Goal: Transaction & Acquisition: Purchase product/service

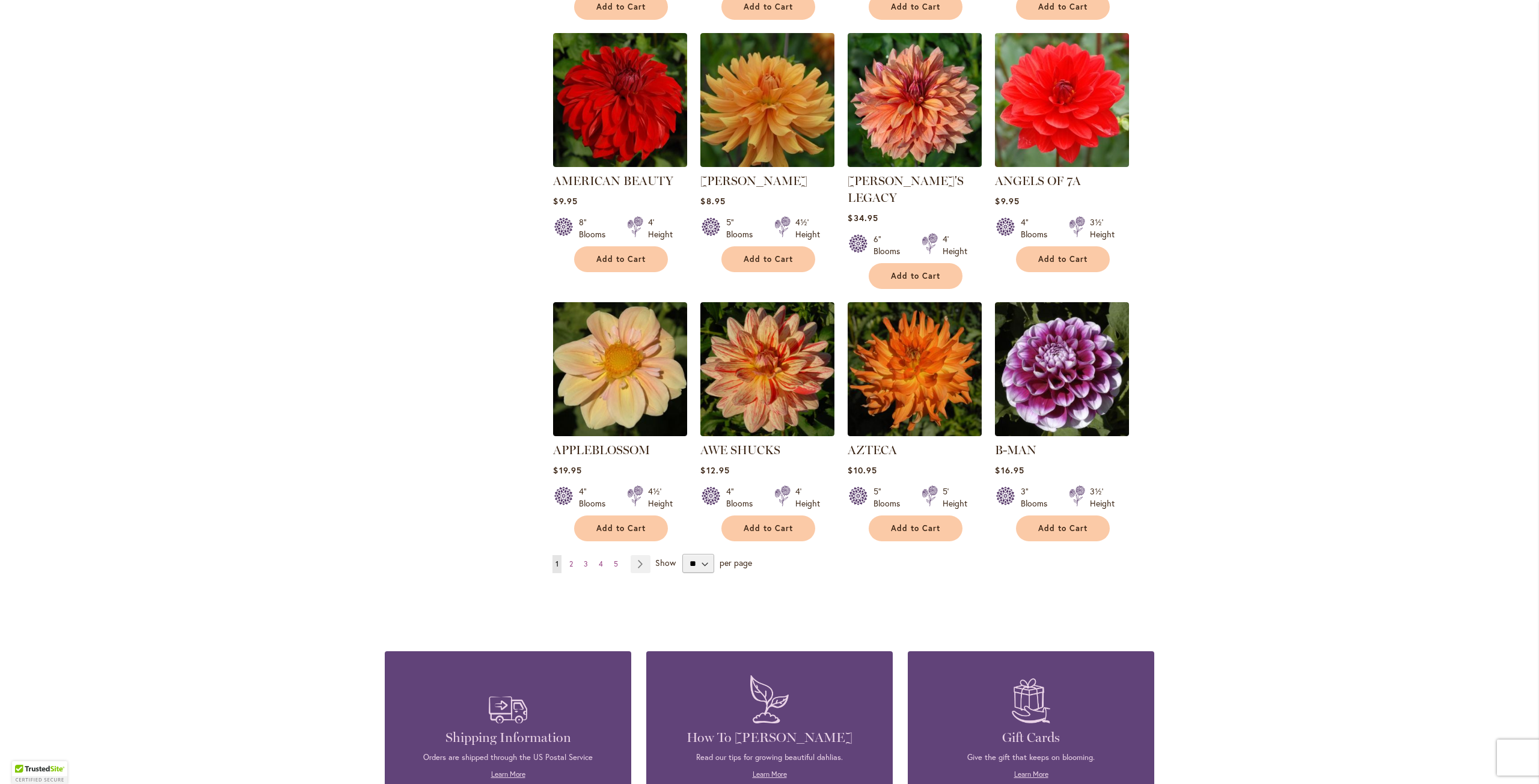
scroll to position [781, 0]
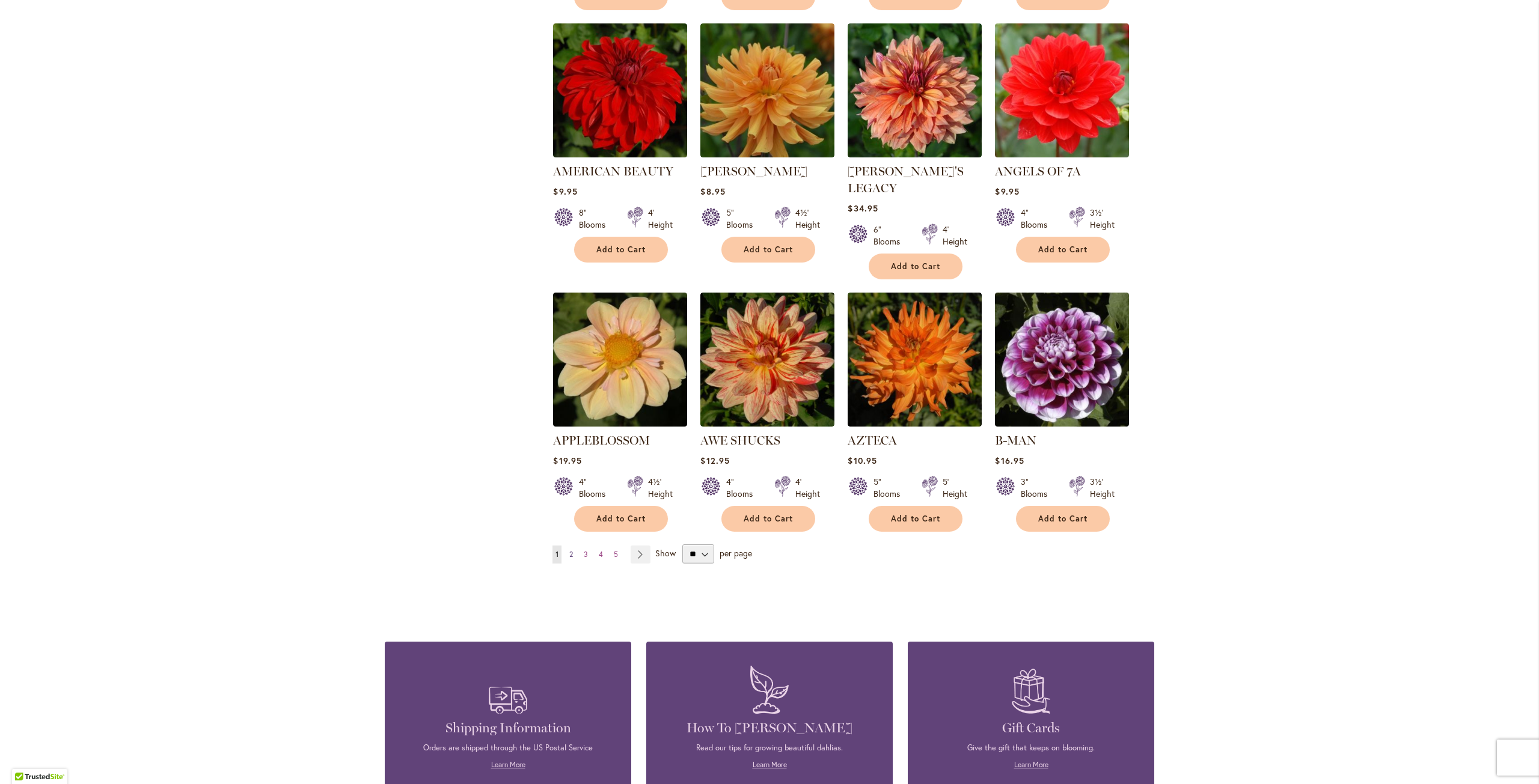
click at [569, 550] on span "2" at bounding box center [571, 555] width 4 height 9
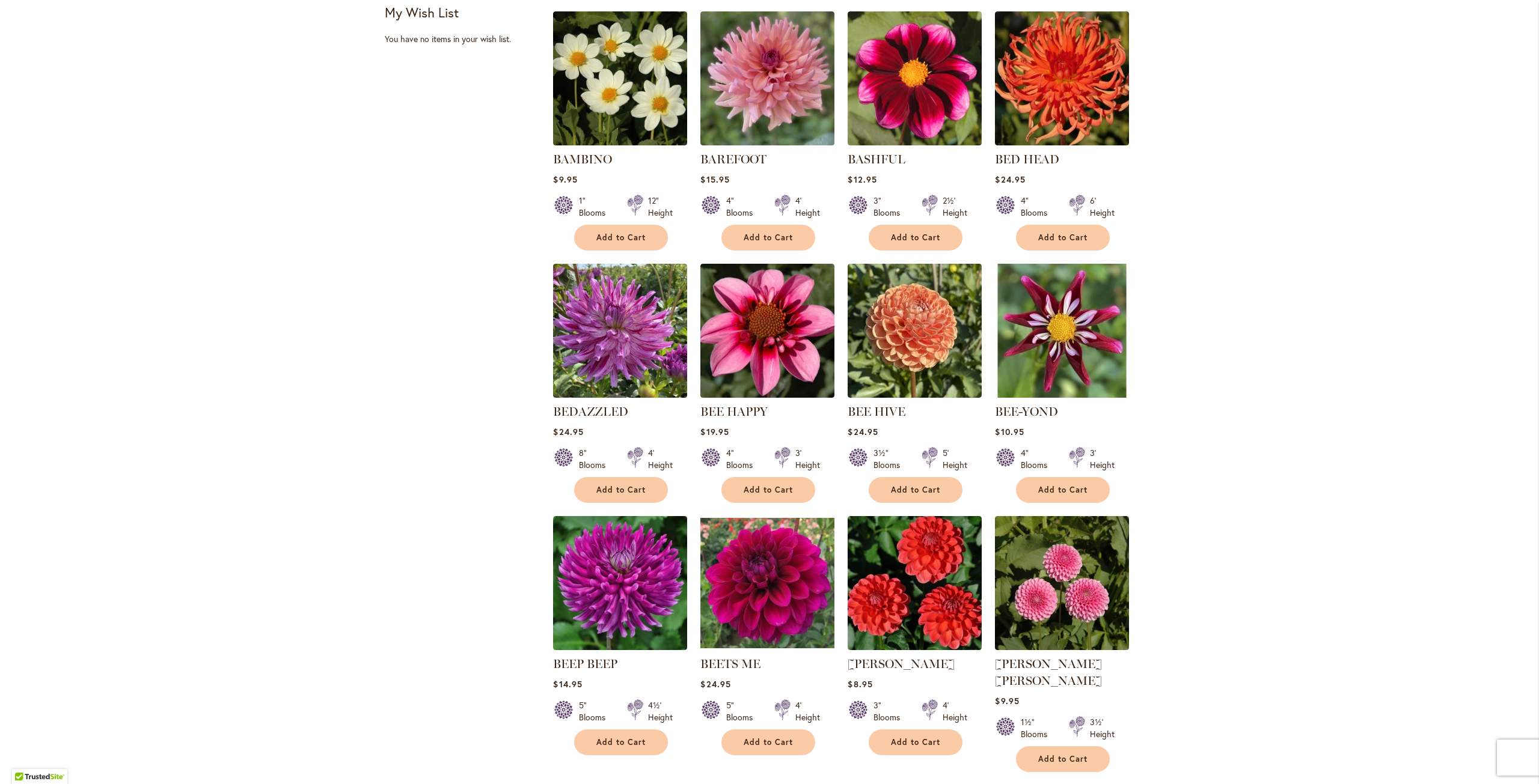
scroll to position [842, 0]
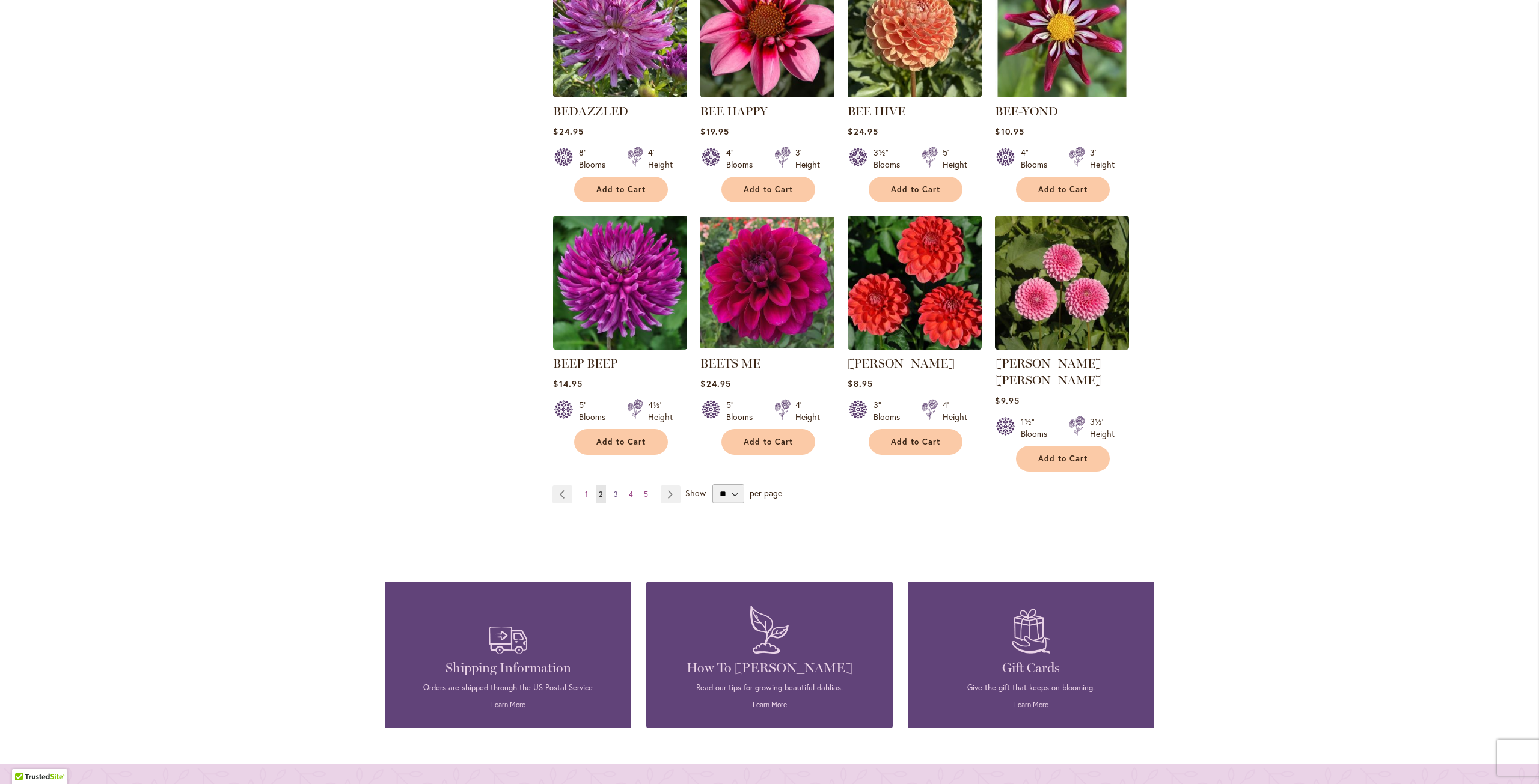
click at [614, 490] on span "3" at bounding box center [615, 495] width 4 height 9
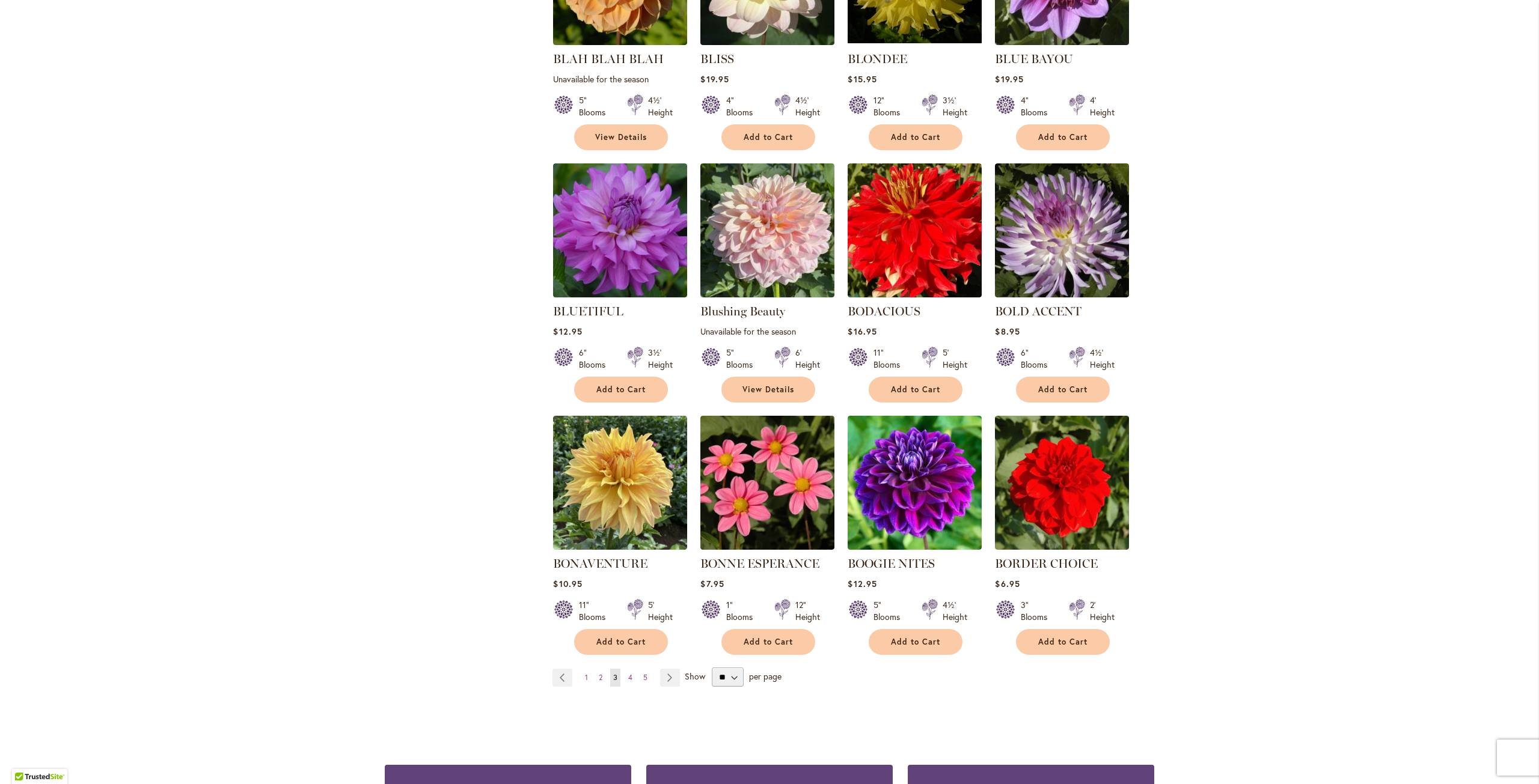
scroll to position [721, 0]
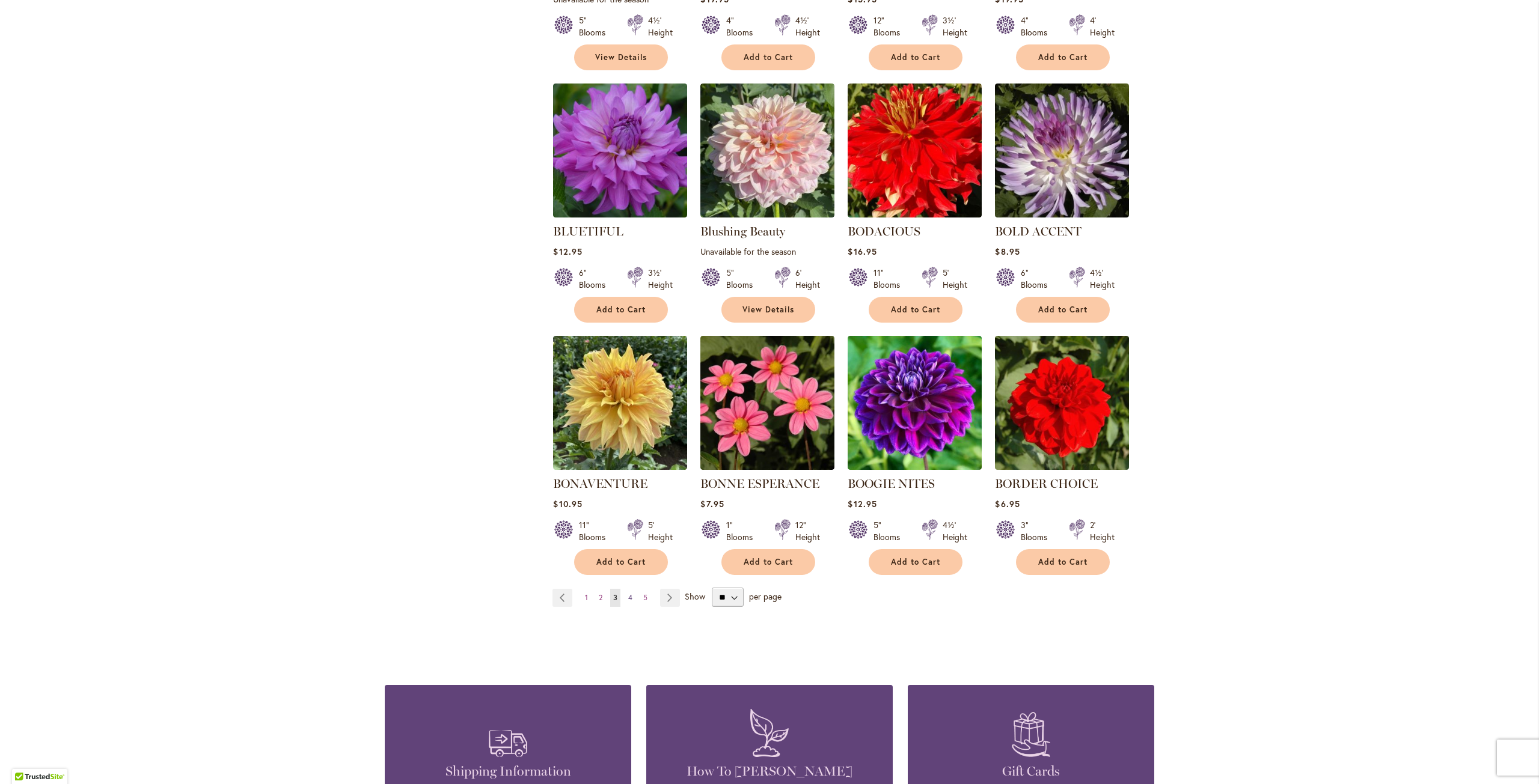
click at [628, 595] on span "4" at bounding box center [630, 598] width 4 height 9
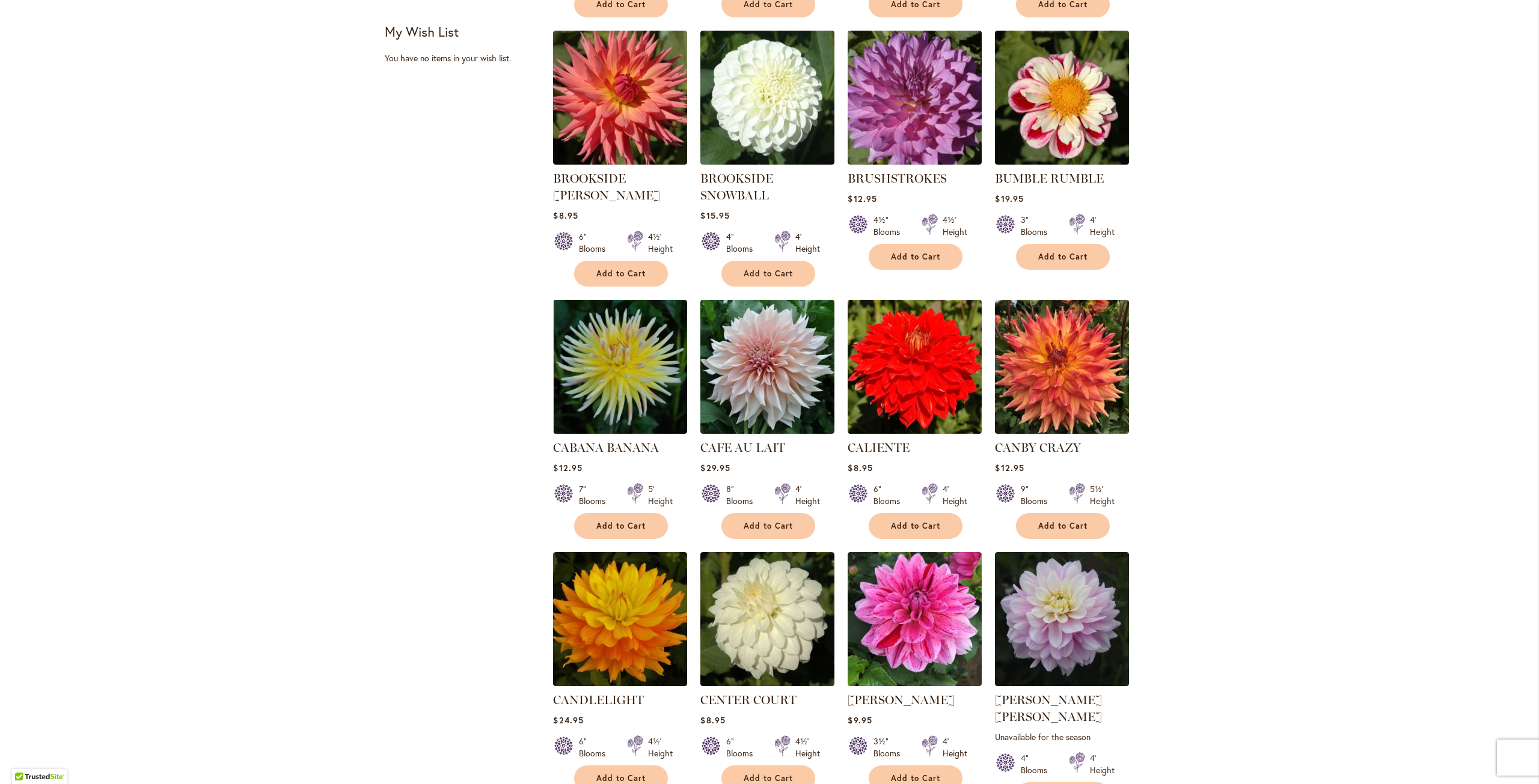
scroll to position [601, 0]
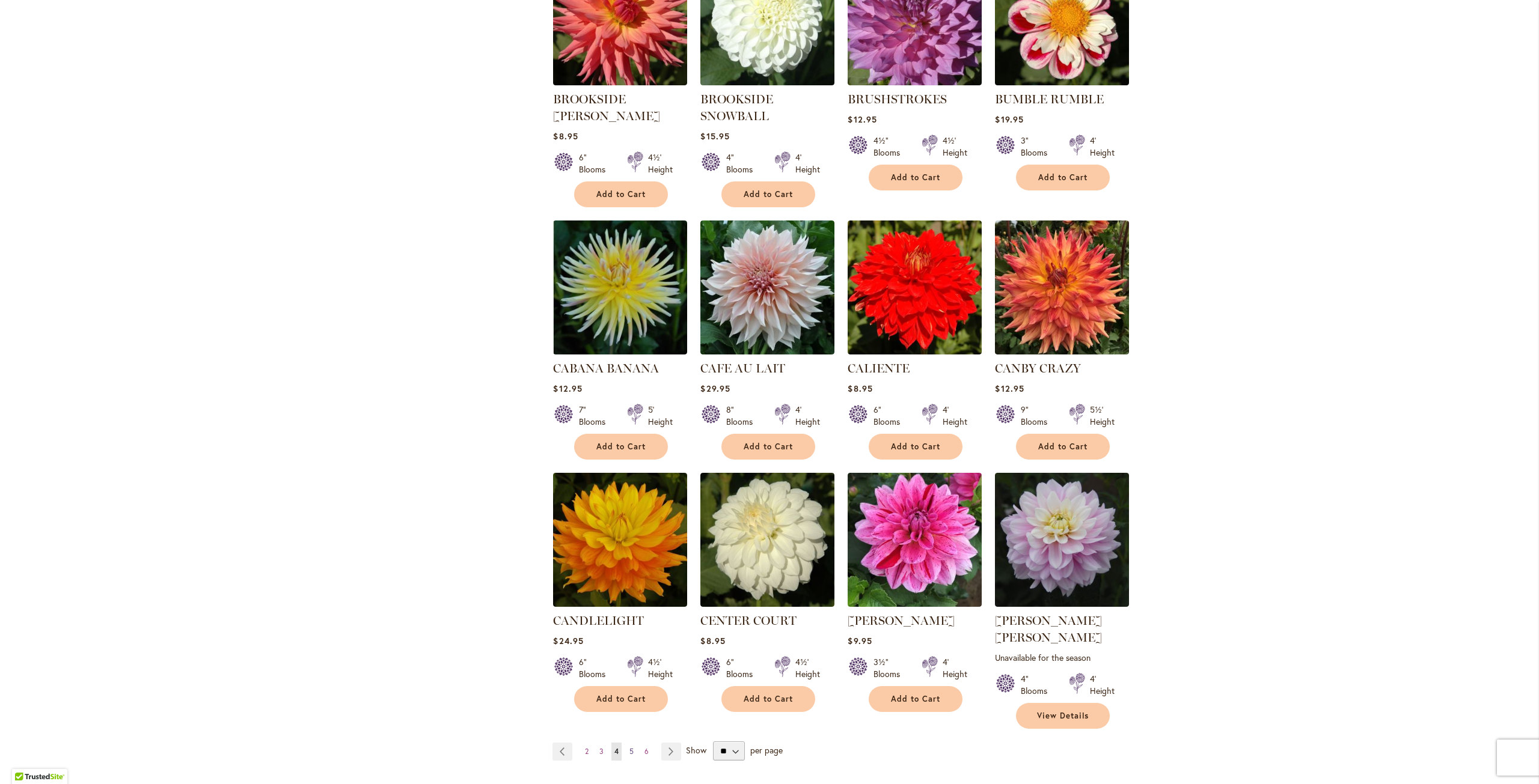
click at [630, 743] on link "Page 5" at bounding box center [632, 752] width 10 height 18
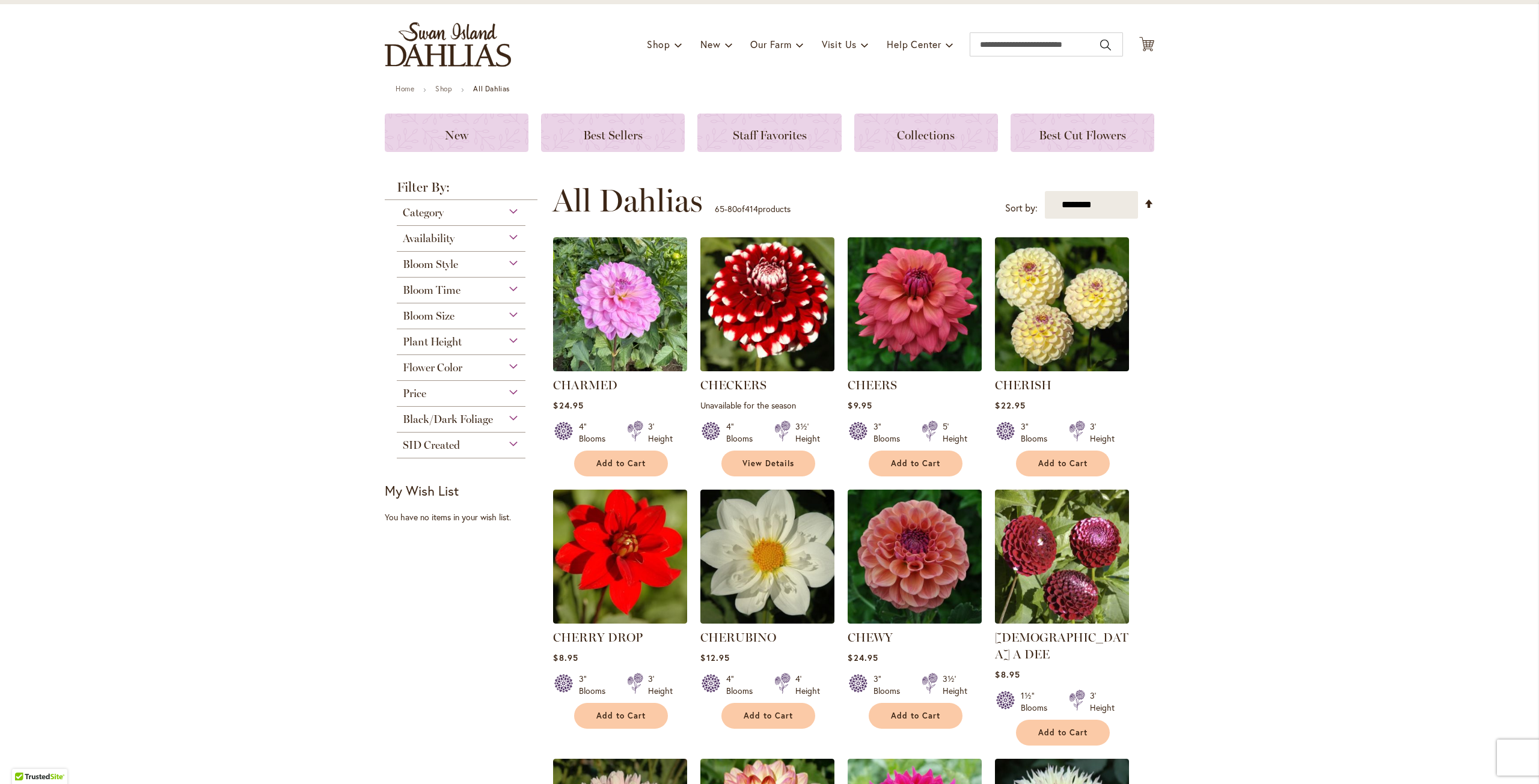
scroll to position [60, 0]
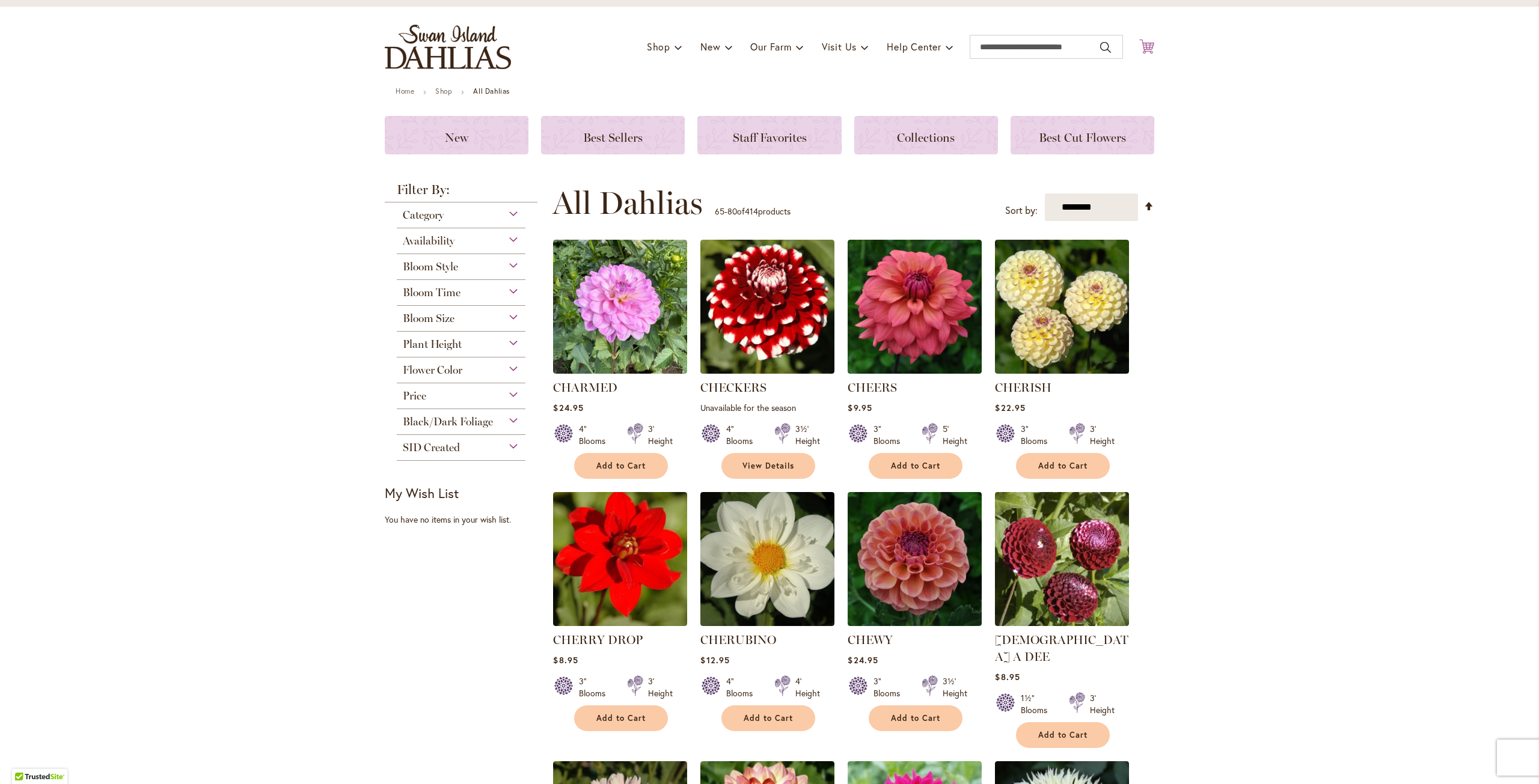
click at [1144, 46] on icon at bounding box center [1146, 46] width 15 height 14
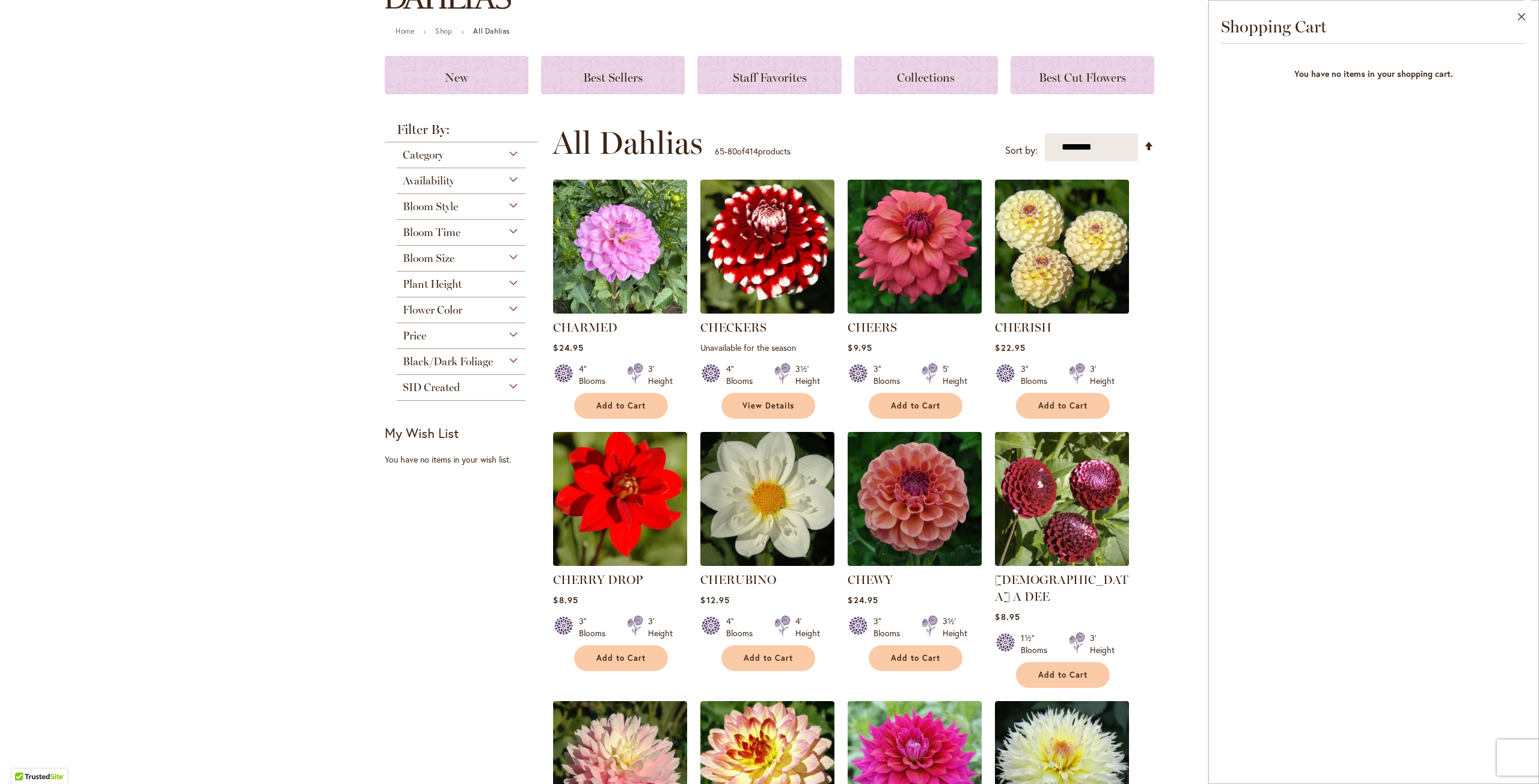
scroll to position [0, 0]
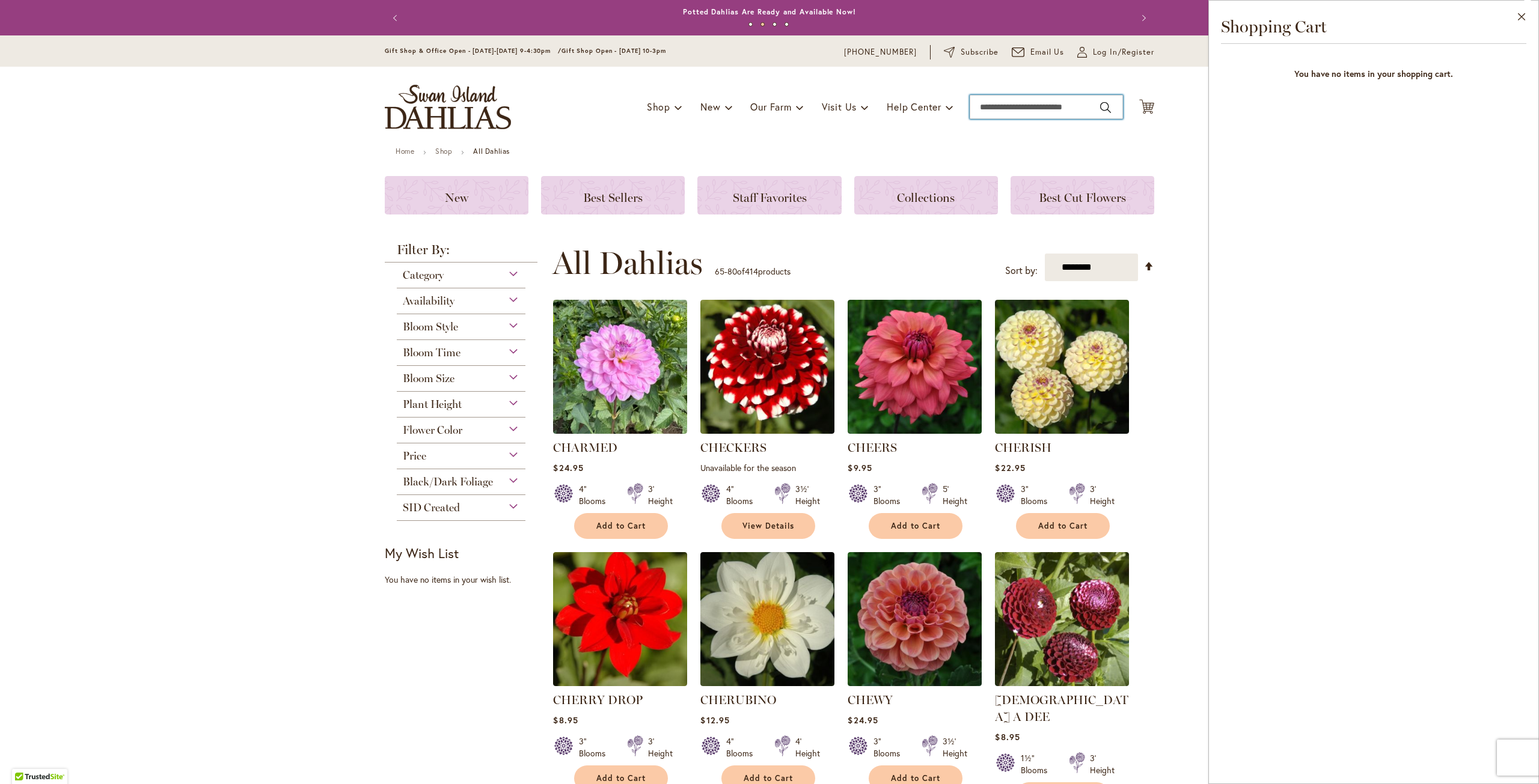
click at [996, 109] on input "Search" at bounding box center [1047, 106] width 154 height 24
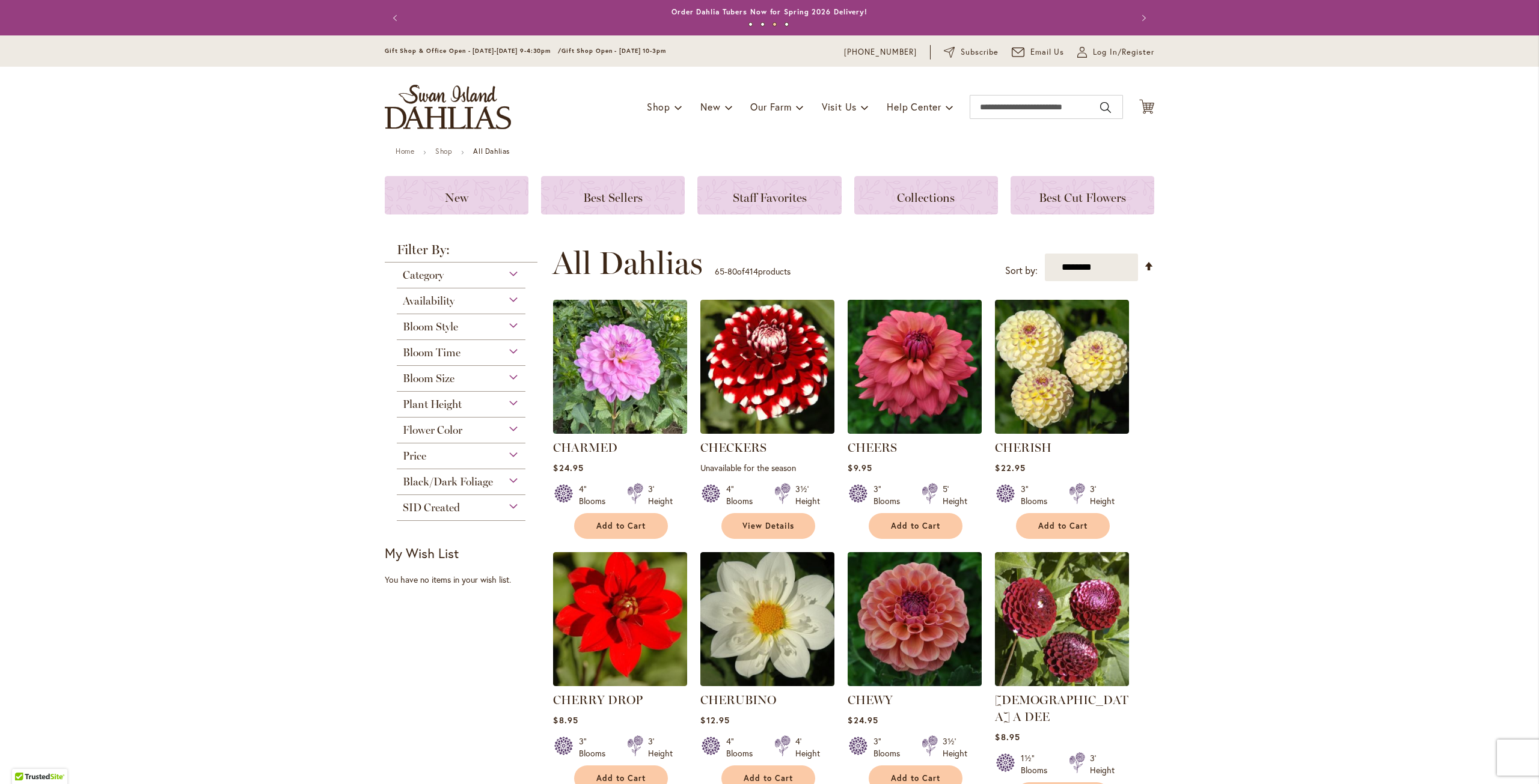
click at [1139, 100] on button "Cart .cls-1 { fill: #231f20; }" at bounding box center [1146, 107] width 15 height 16
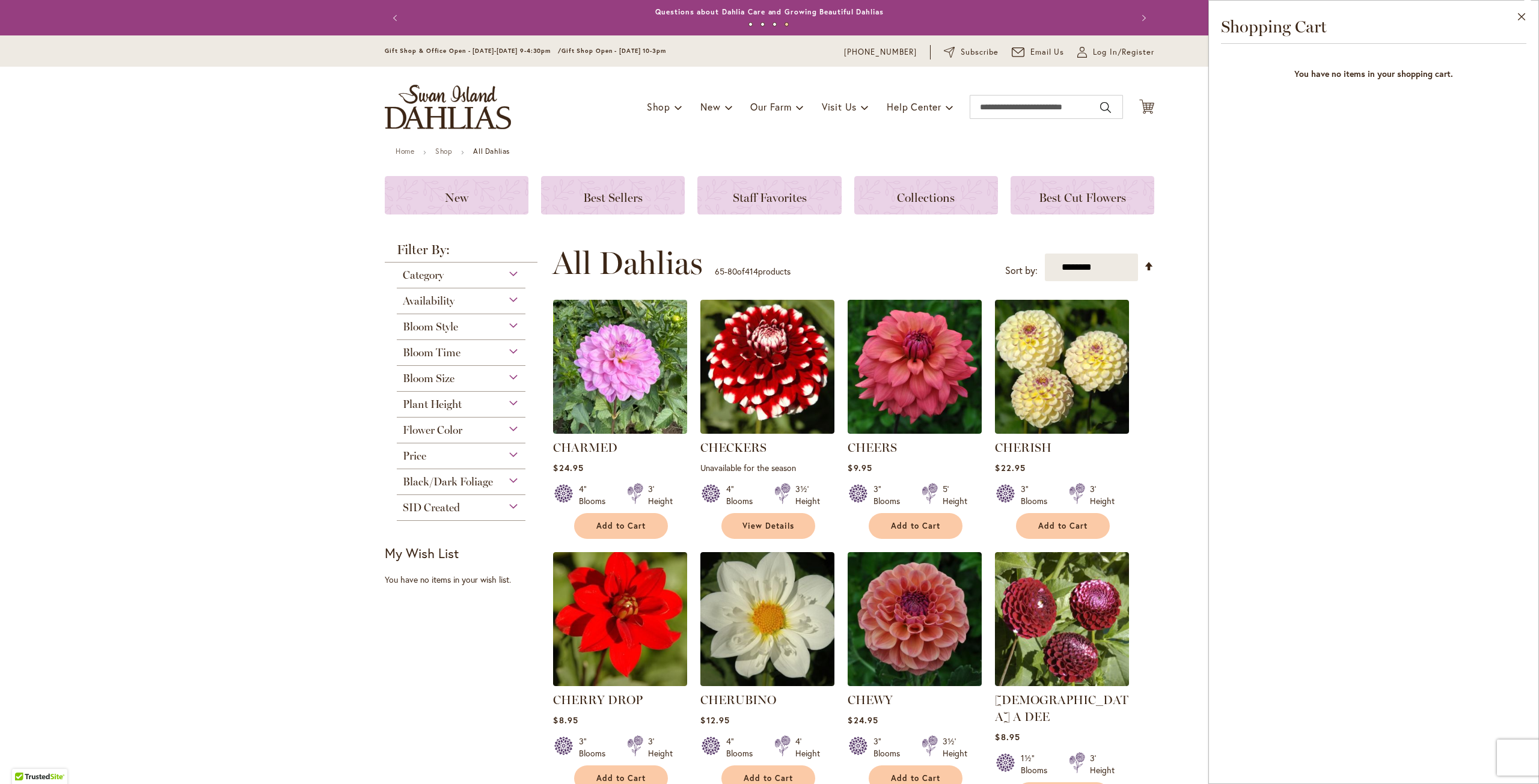
click at [1505, 1] on button "Close" at bounding box center [1521, 20] width 33 height 38
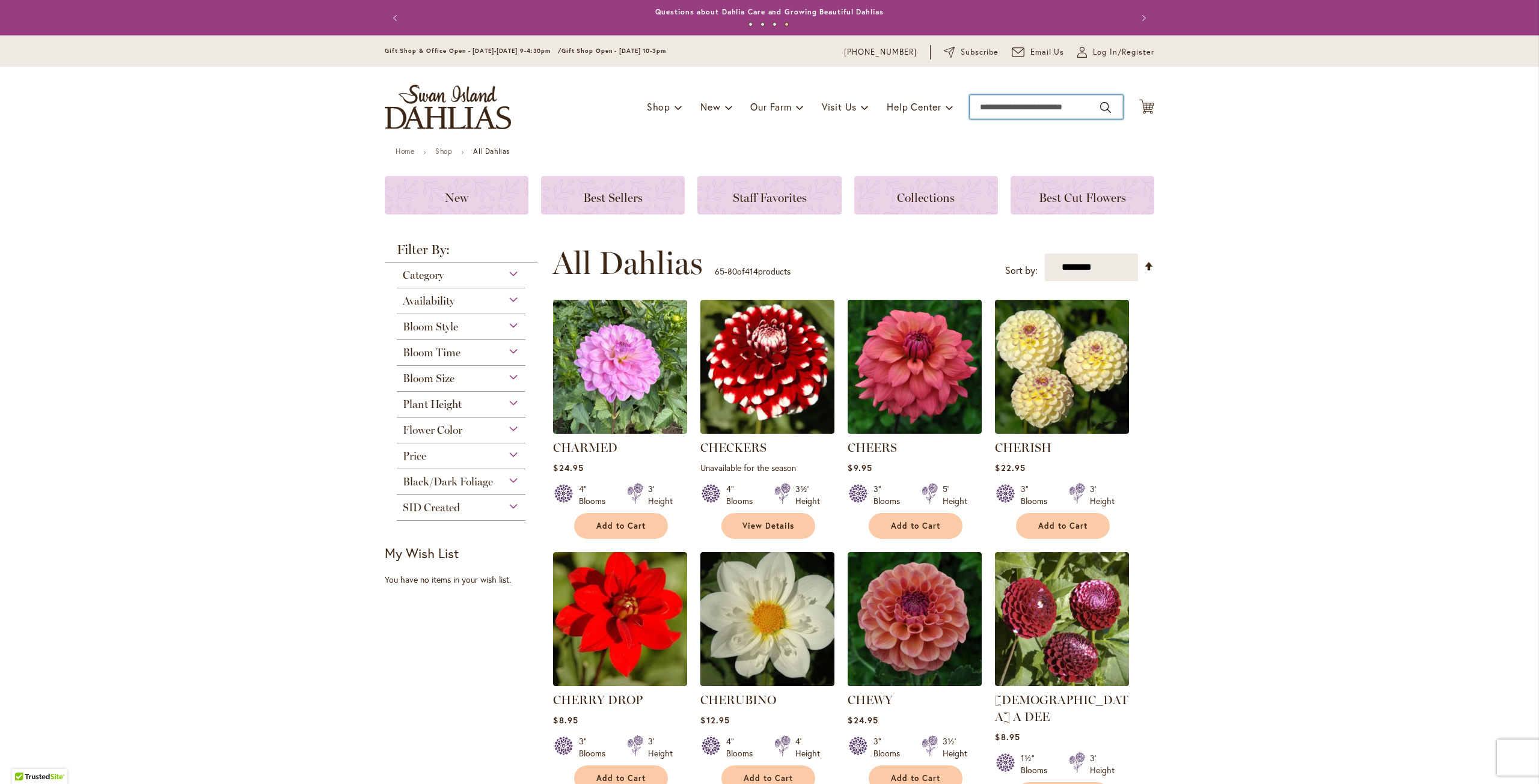
click at [1002, 102] on input "Search" at bounding box center [1047, 106] width 154 height 24
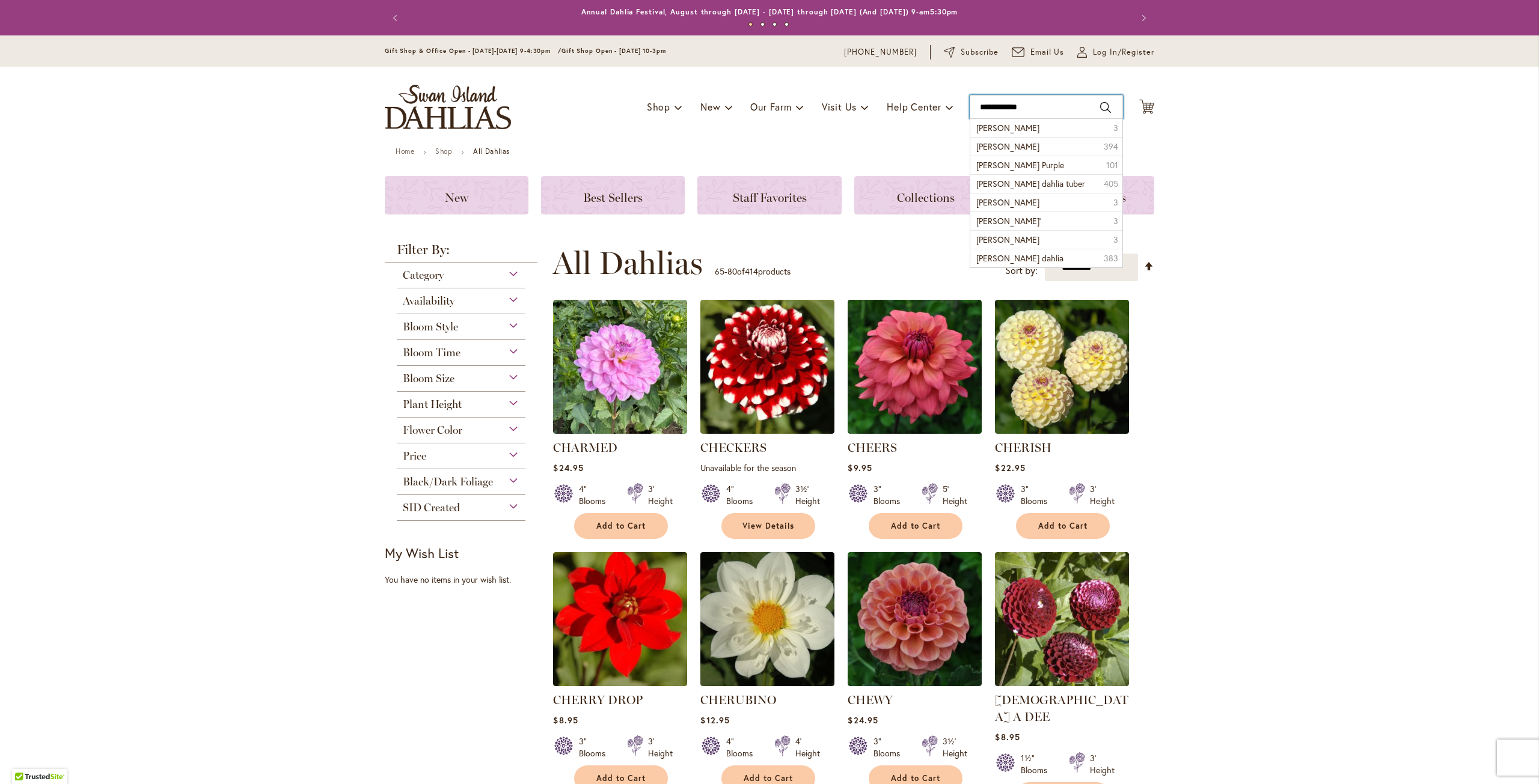
type input "**********"
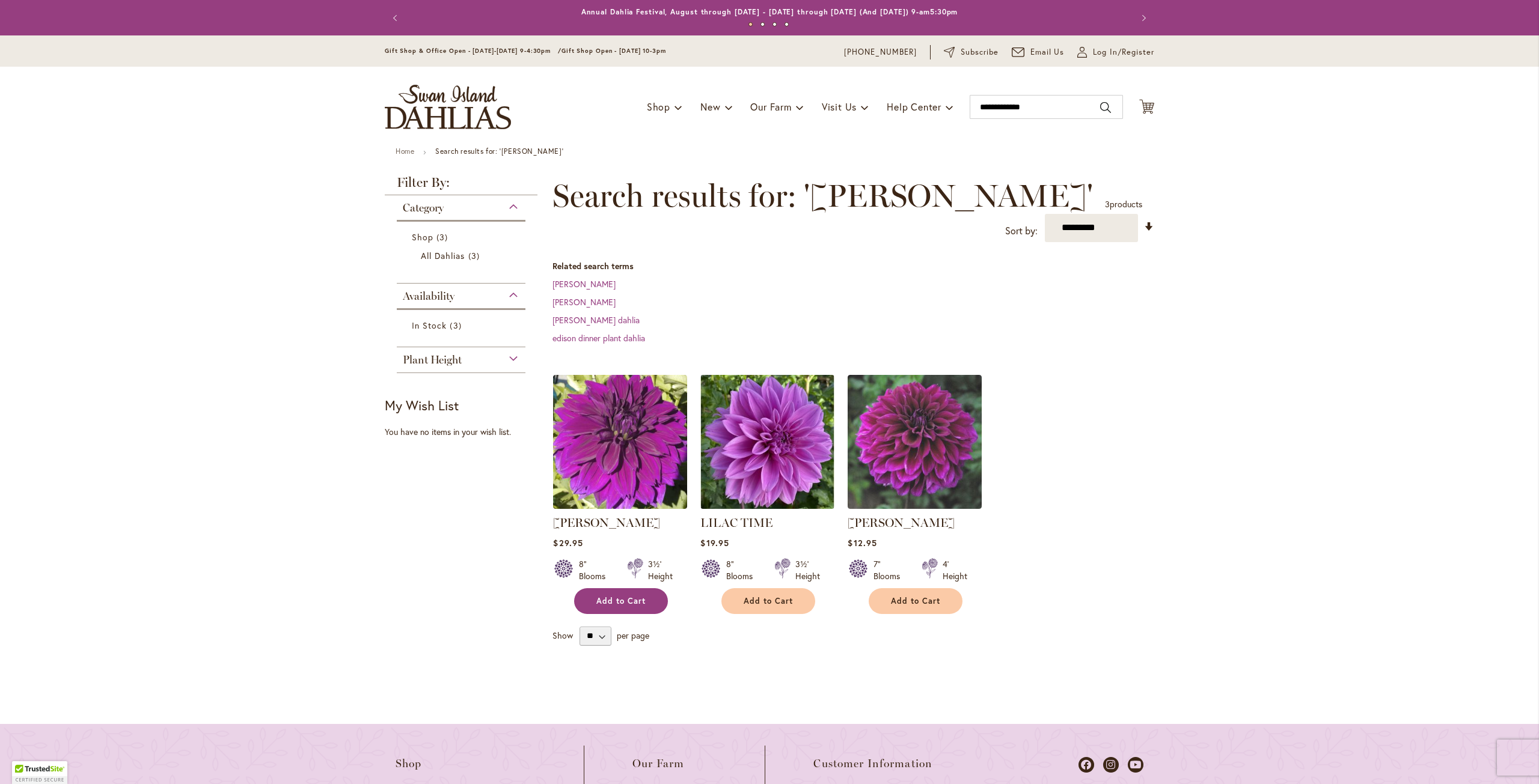
click at [631, 593] on button "Add to Cart" at bounding box center [620, 601] width 94 height 26
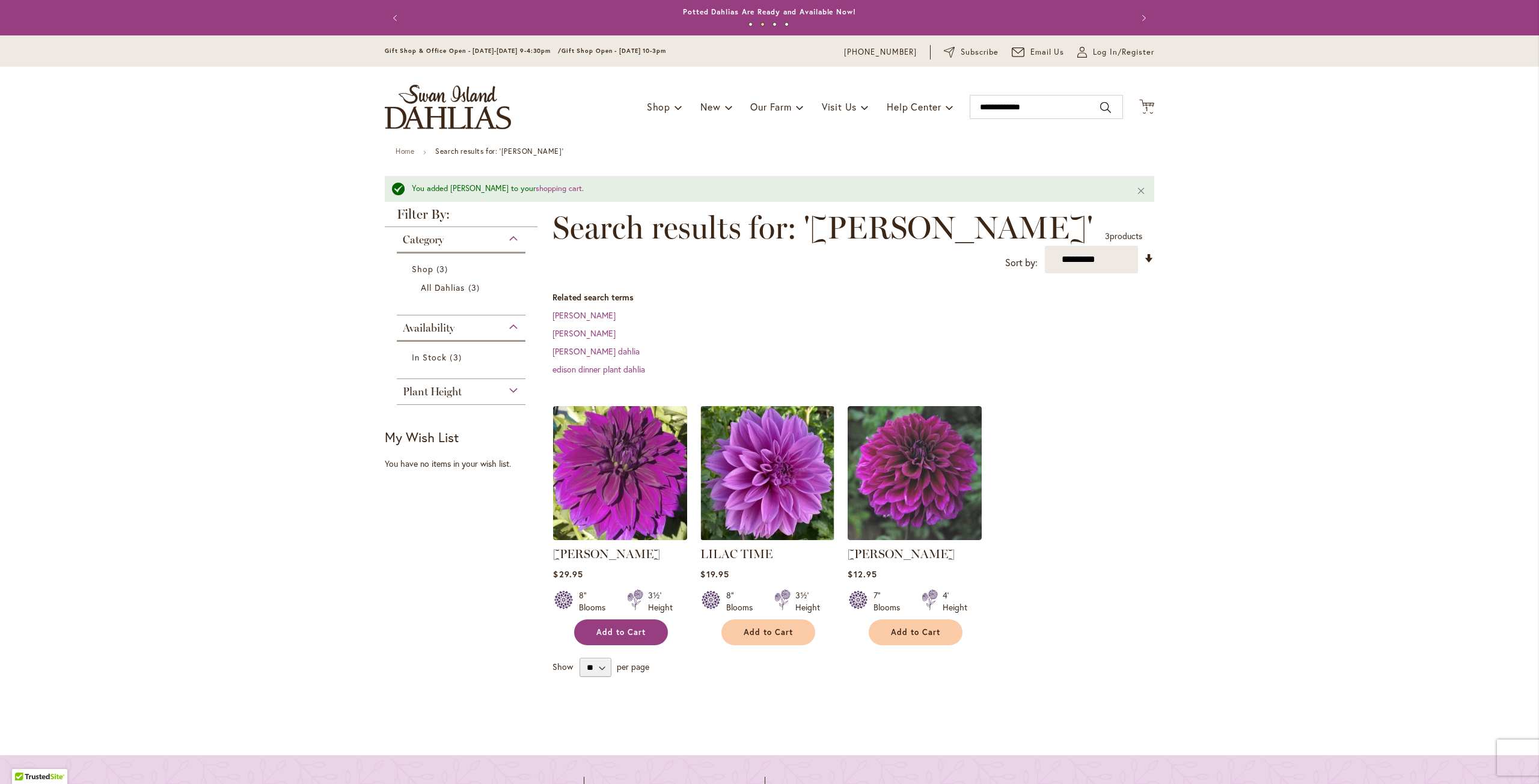
click at [642, 627] on button "Add to Cart" at bounding box center [620, 632] width 94 height 26
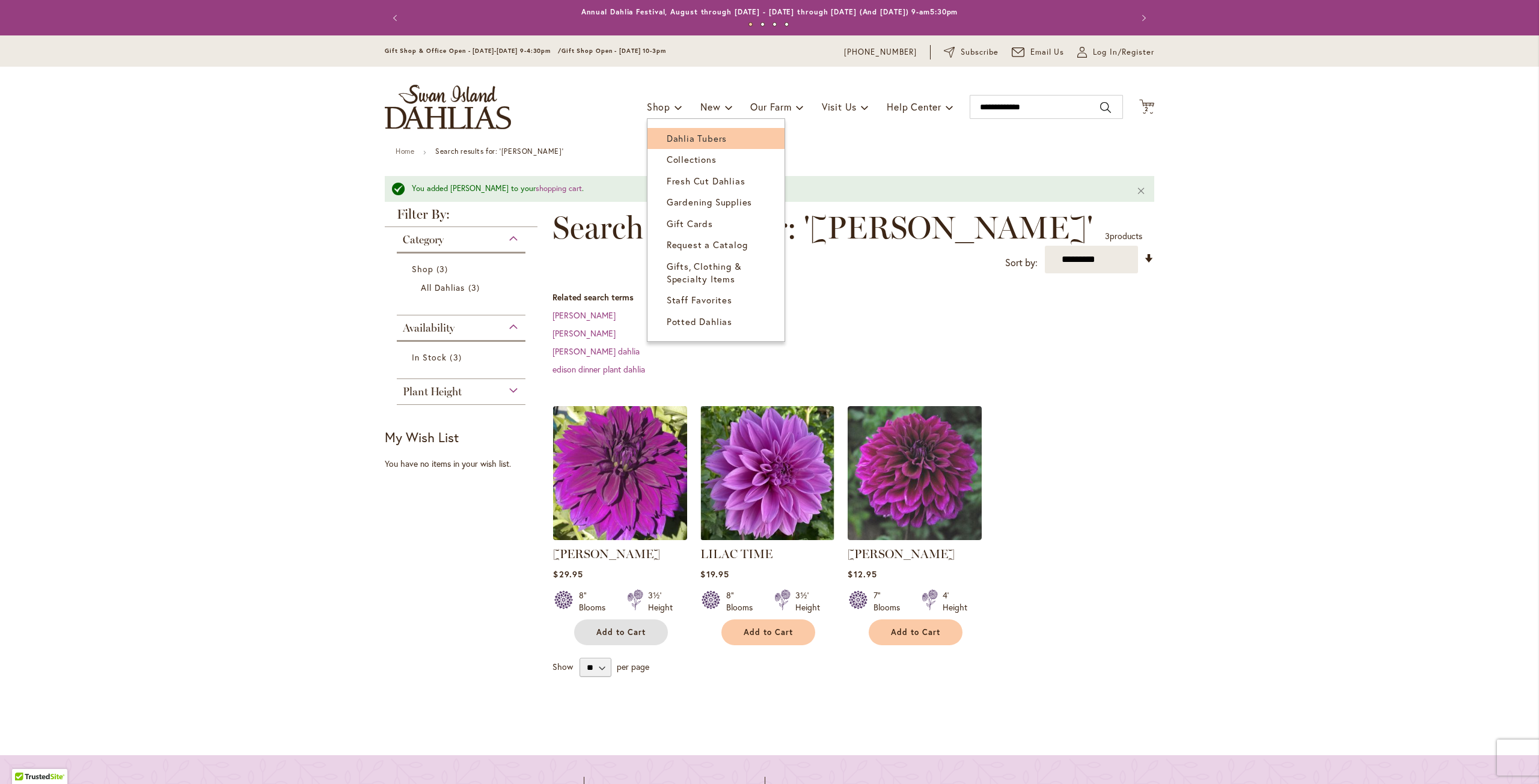
click at [671, 136] on span "Dahlia Tubers" at bounding box center [696, 137] width 60 height 12
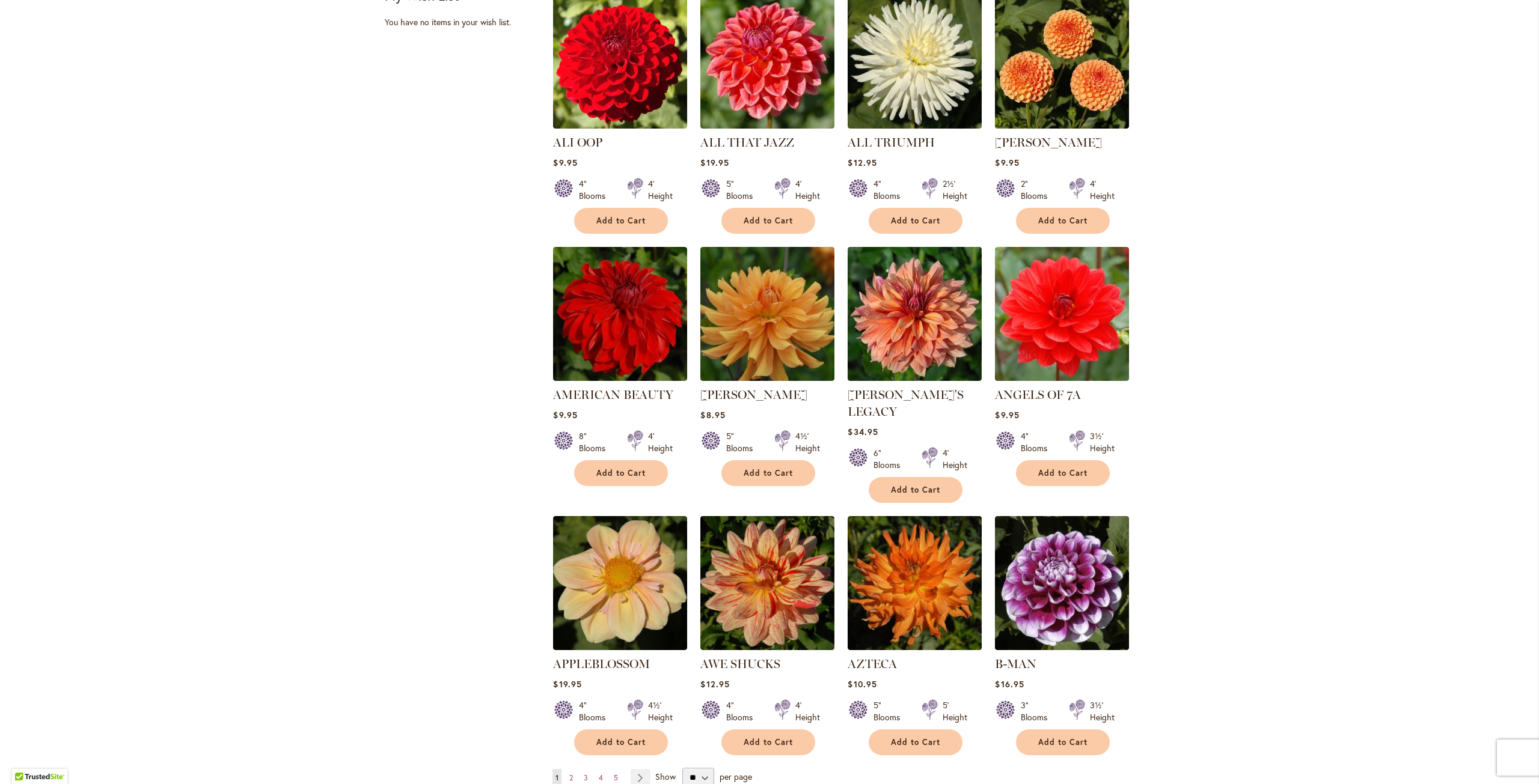
scroll to position [601, 0]
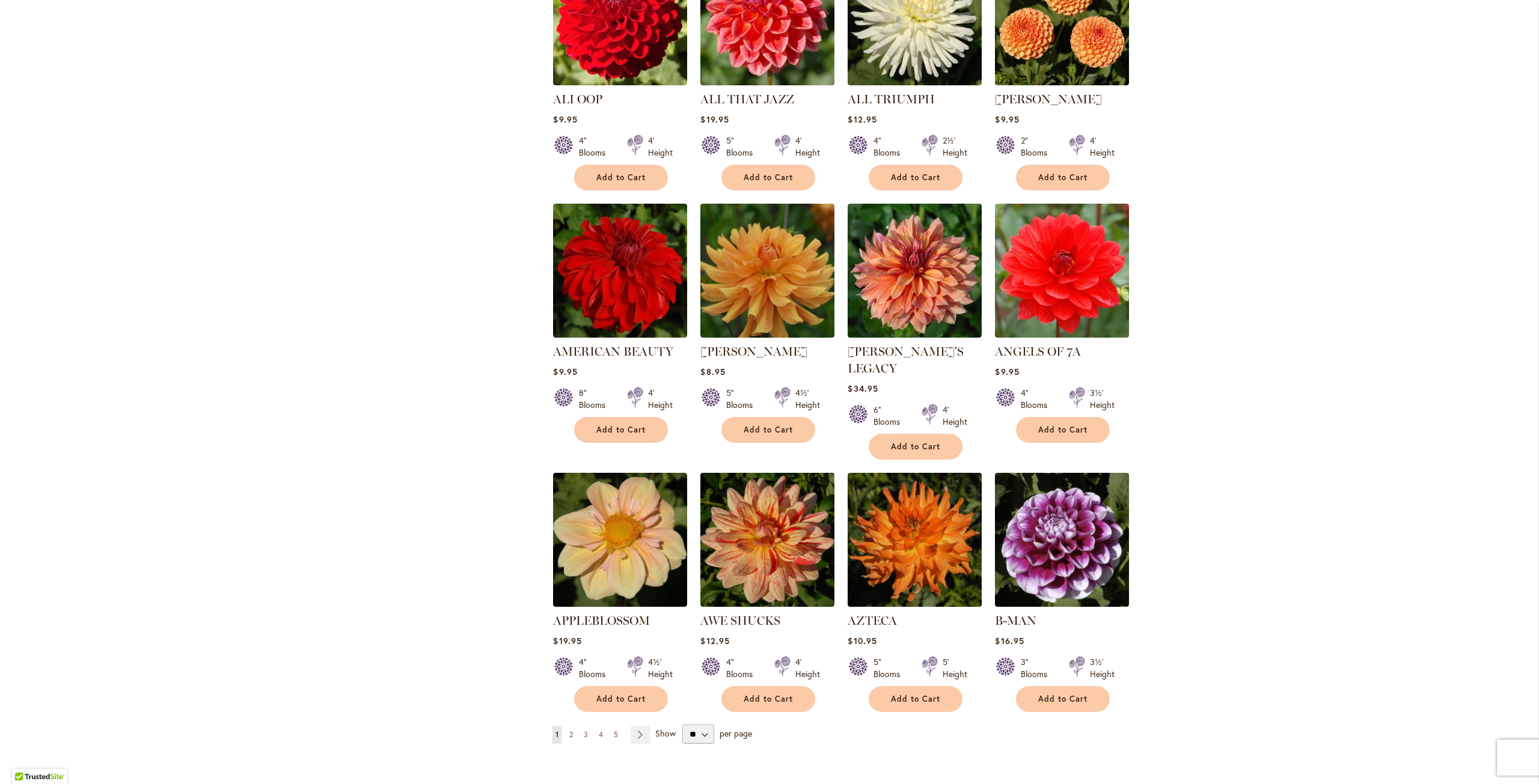
click at [566, 726] on link "Page 2" at bounding box center [571, 735] width 9 height 18
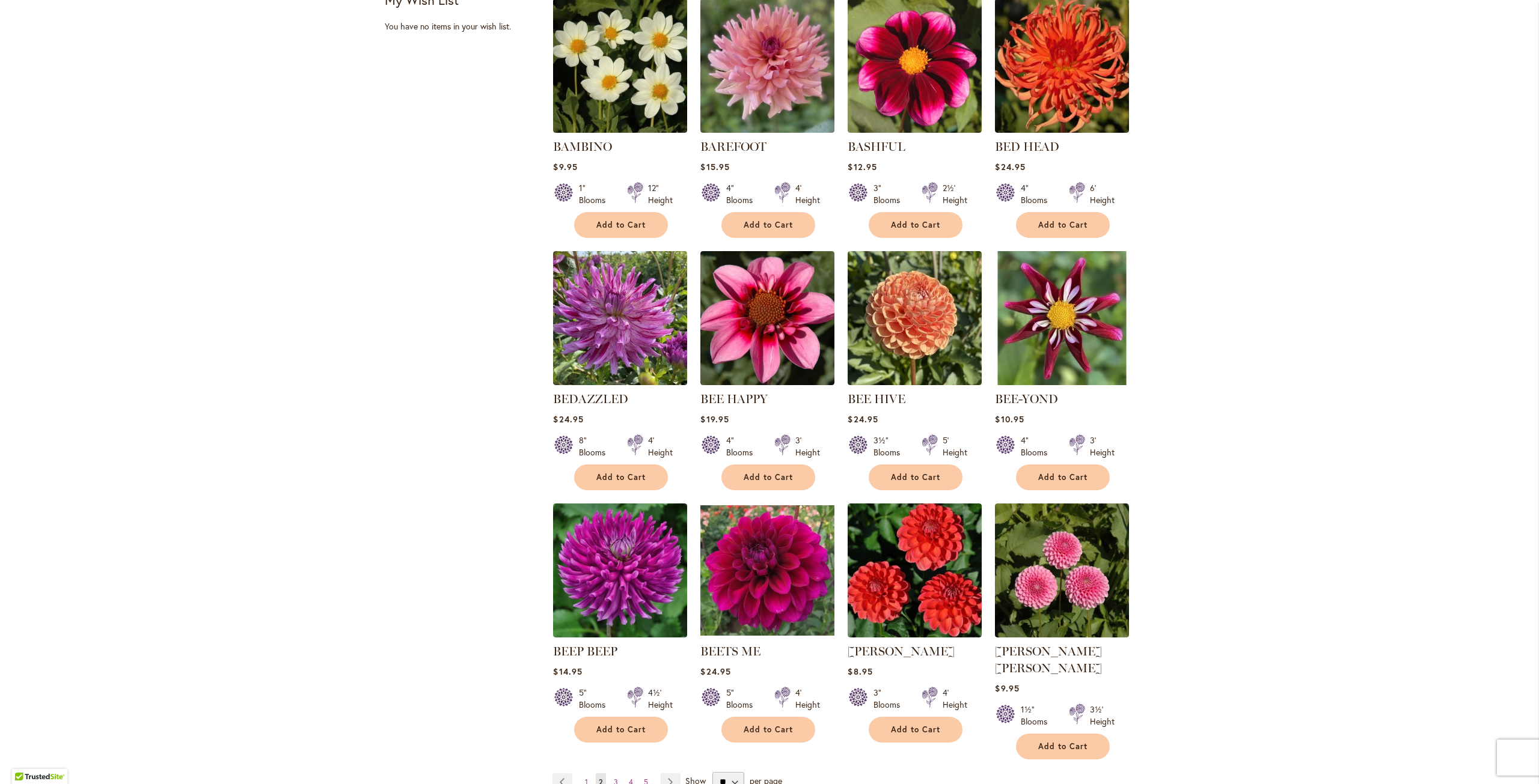
scroll to position [661, 0]
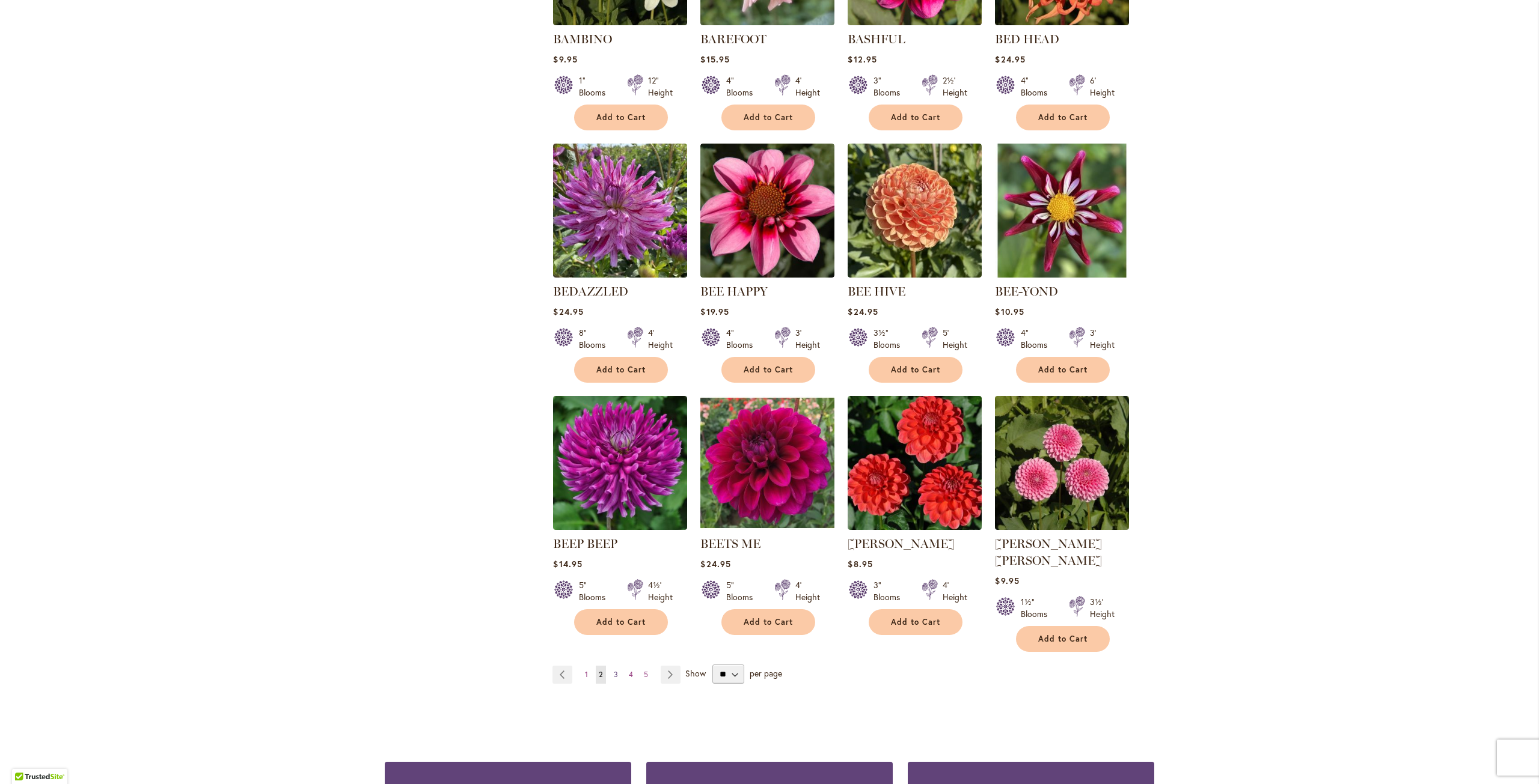
click at [614, 670] on span "3" at bounding box center [615, 675] width 4 height 9
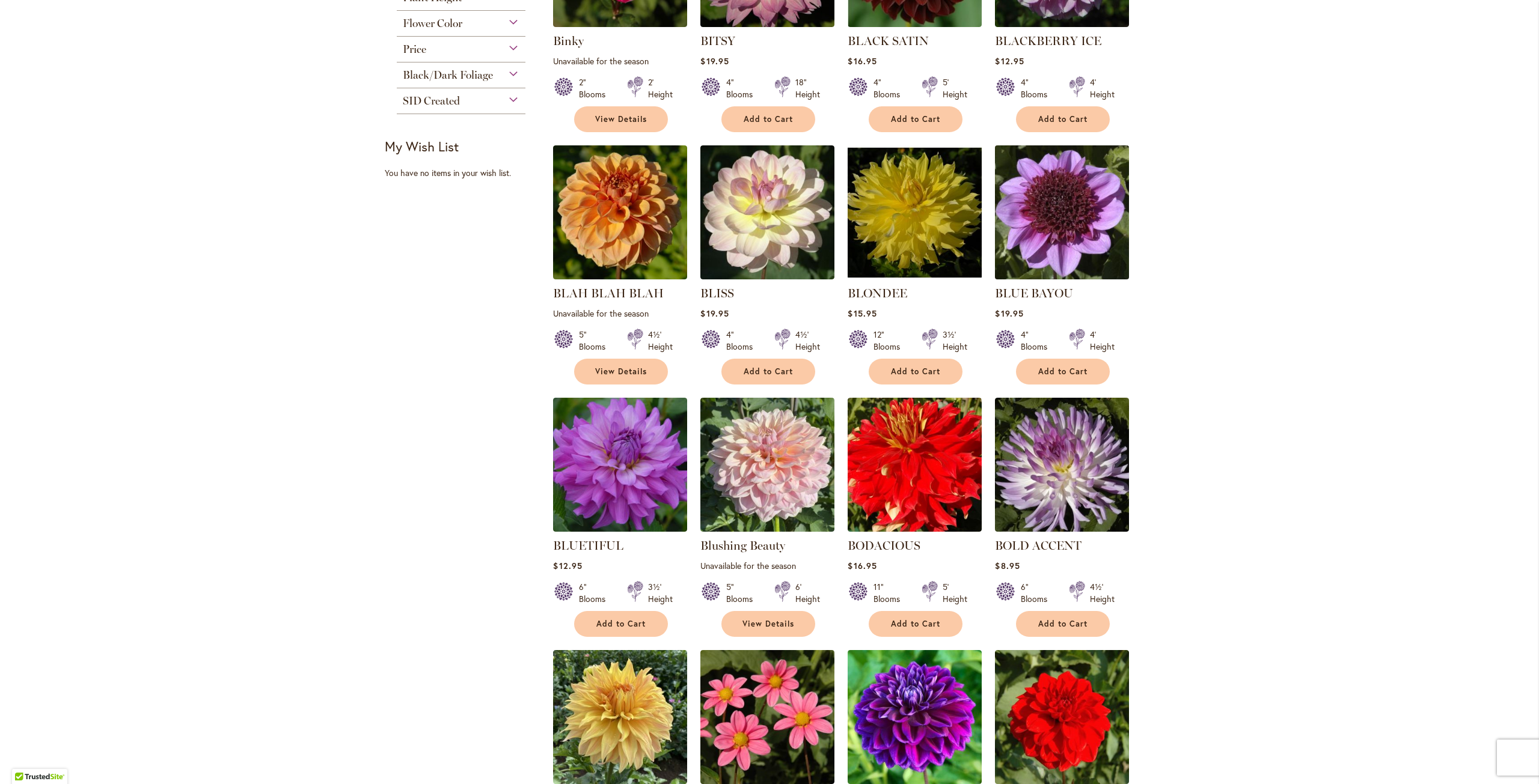
scroll to position [421, 0]
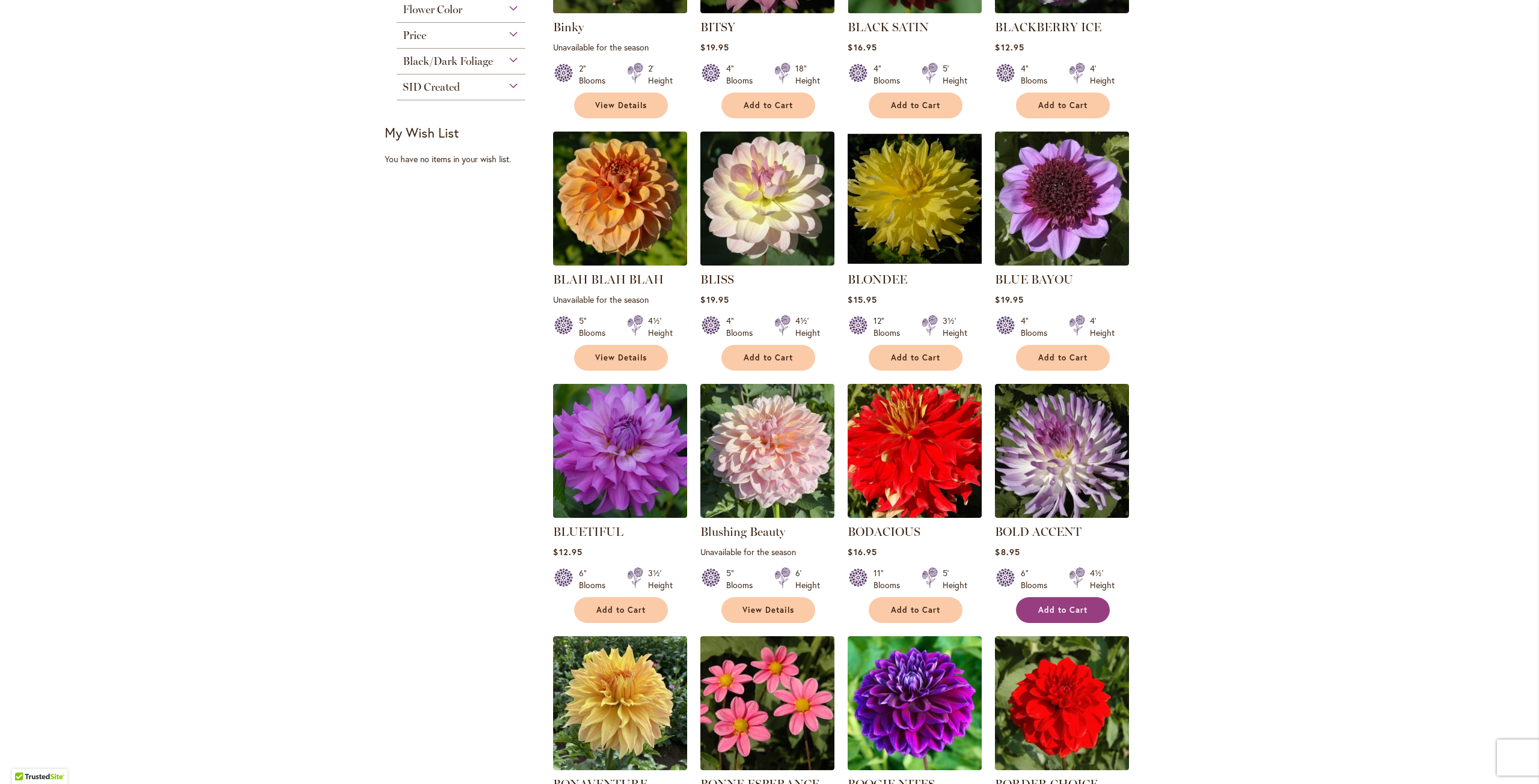
click at [1055, 611] on span "Add to Cart" at bounding box center [1063, 610] width 49 height 10
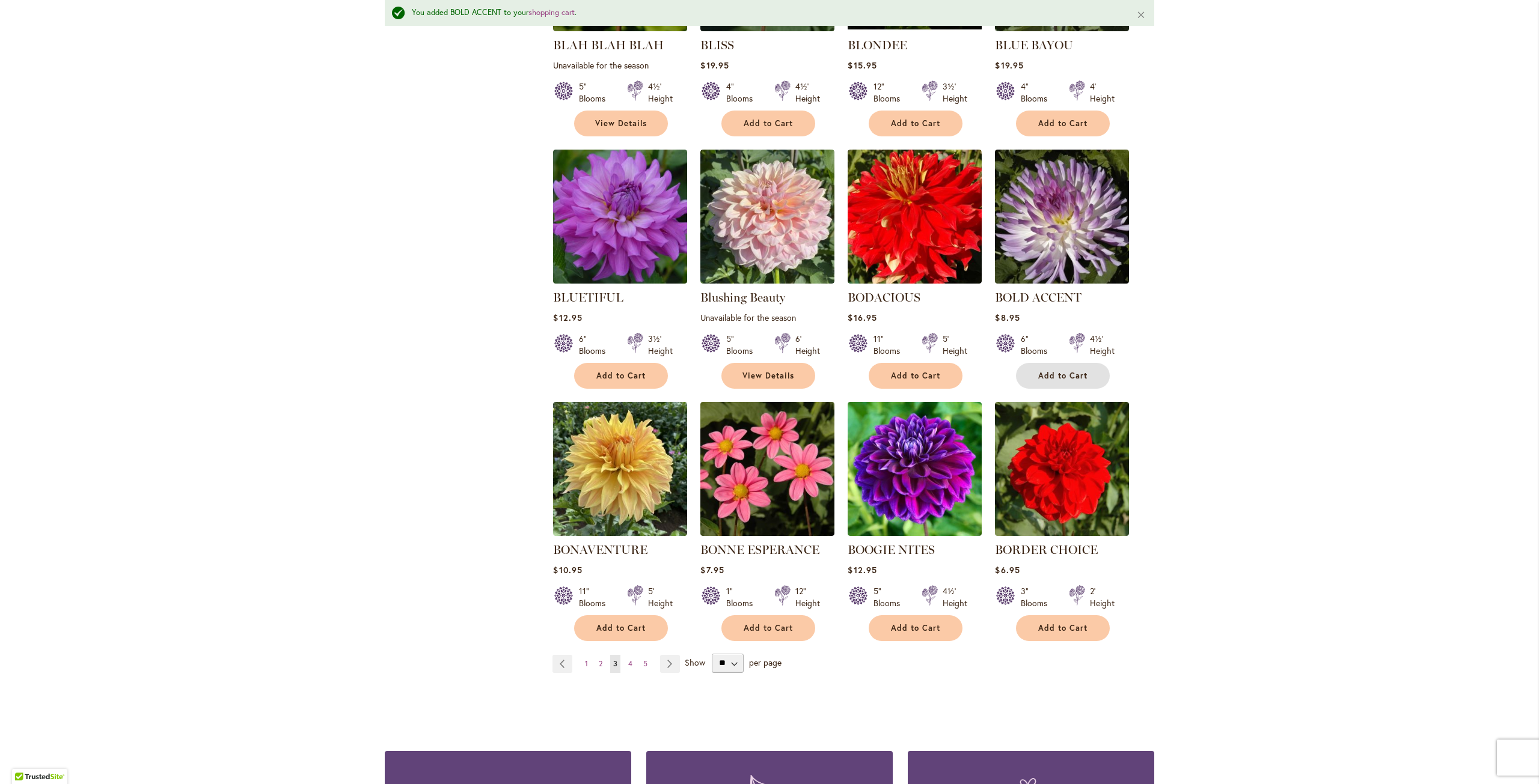
scroll to position [693, 0]
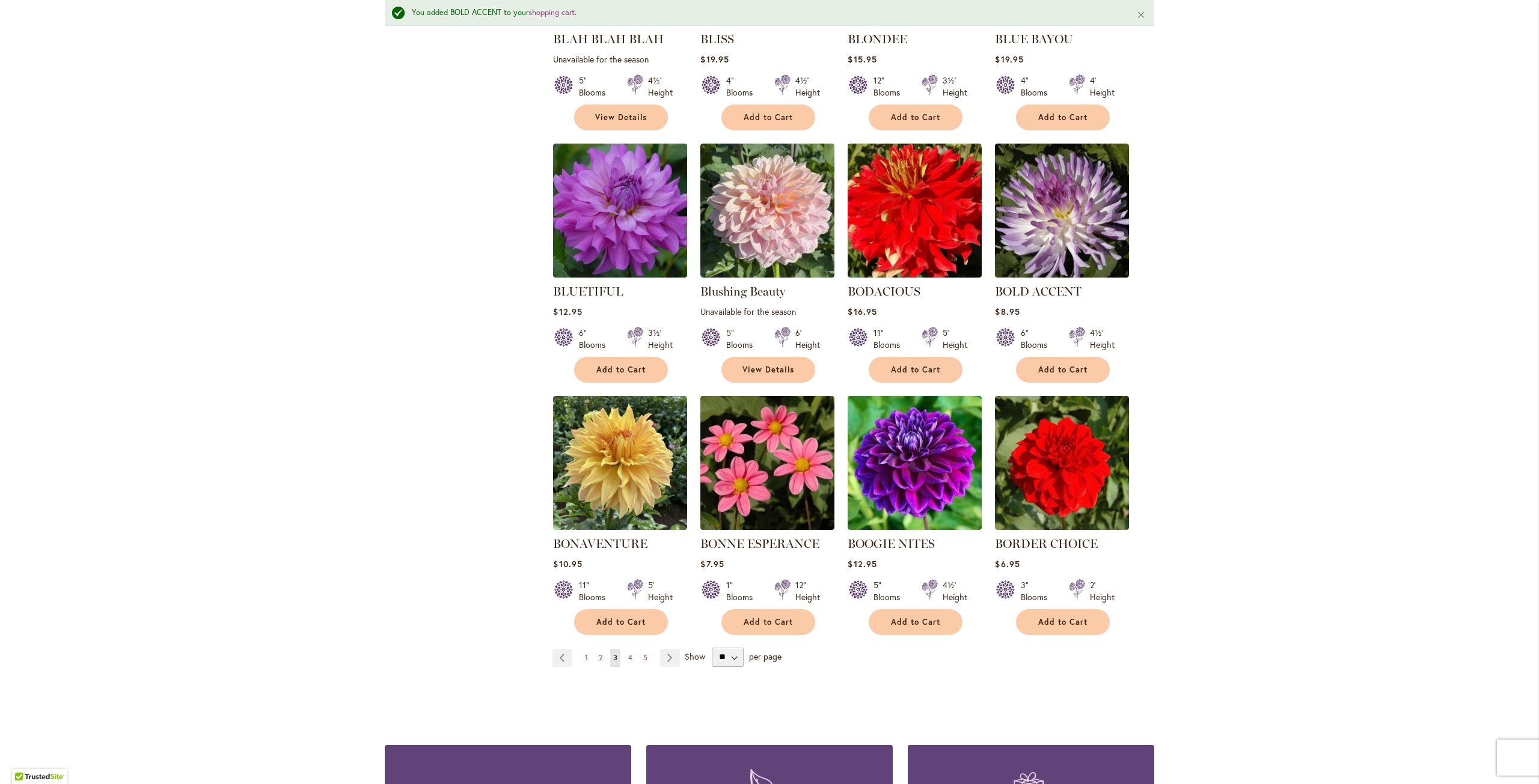
click at [628, 654] on span "4" at bounding box center [630, 658] width 4 height 9
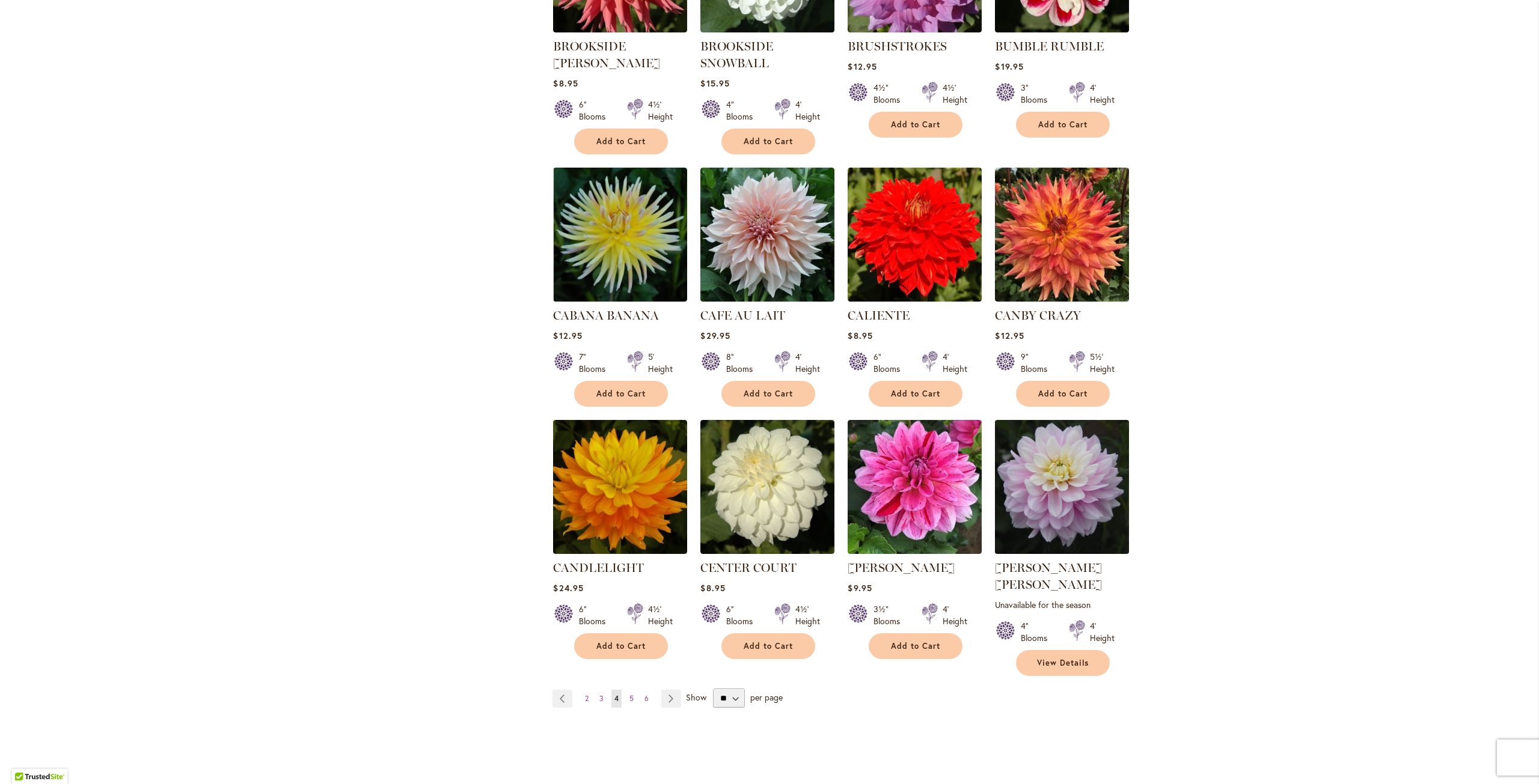
scroll to position [661, 0]
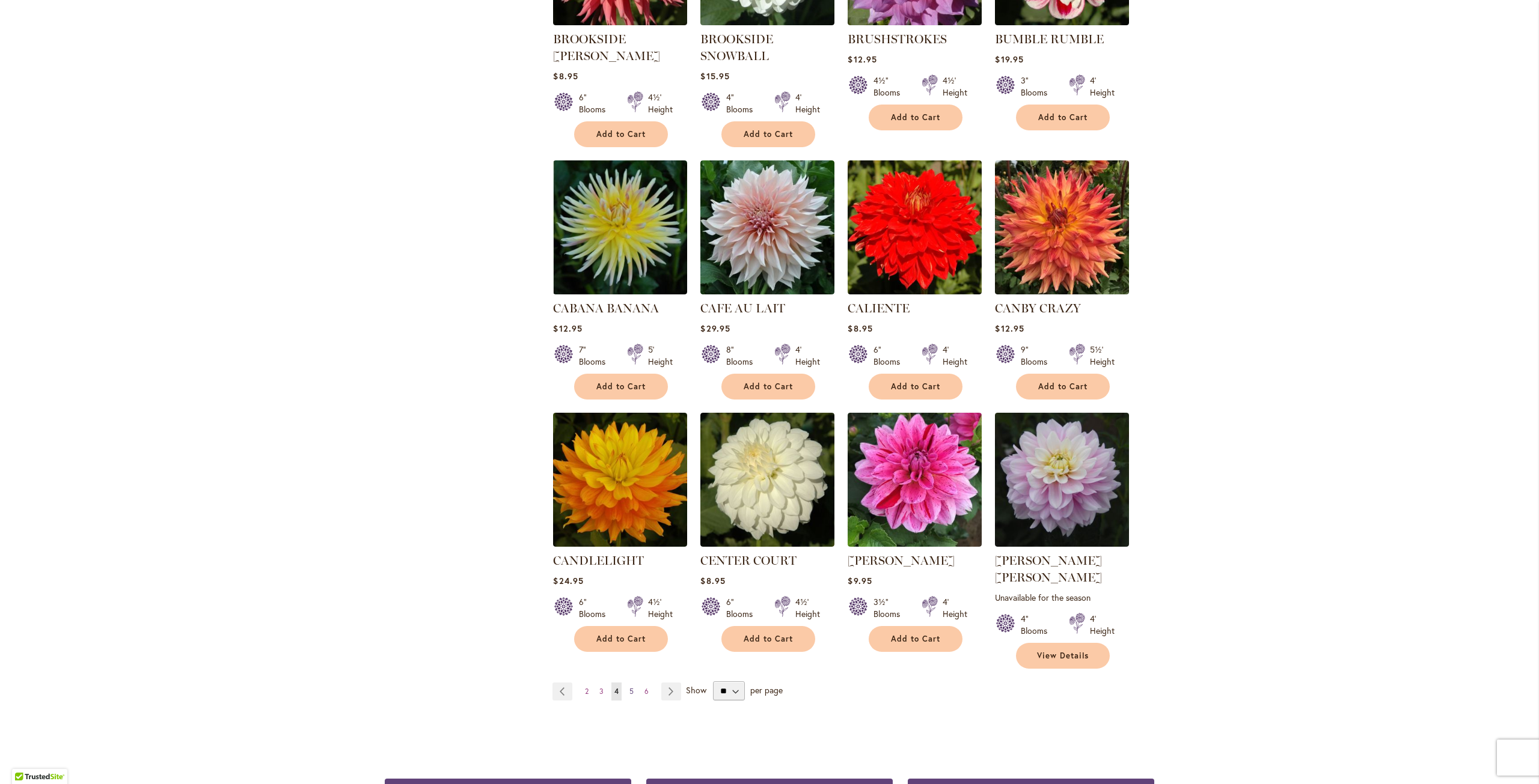
click at [630, 687] on span "5" at bounding box center [632, 692] width 4 height 9
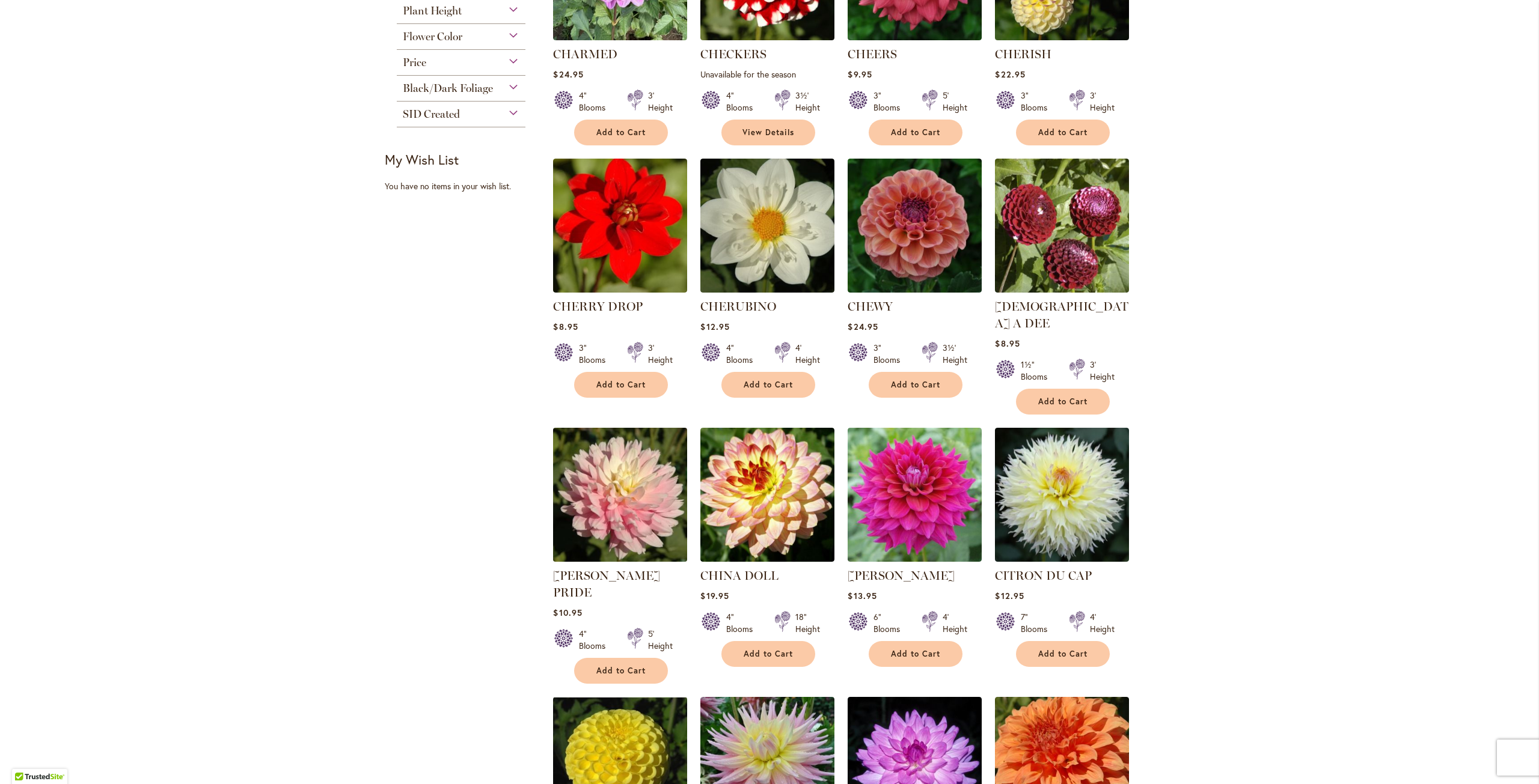
scroll to position [481, 0]
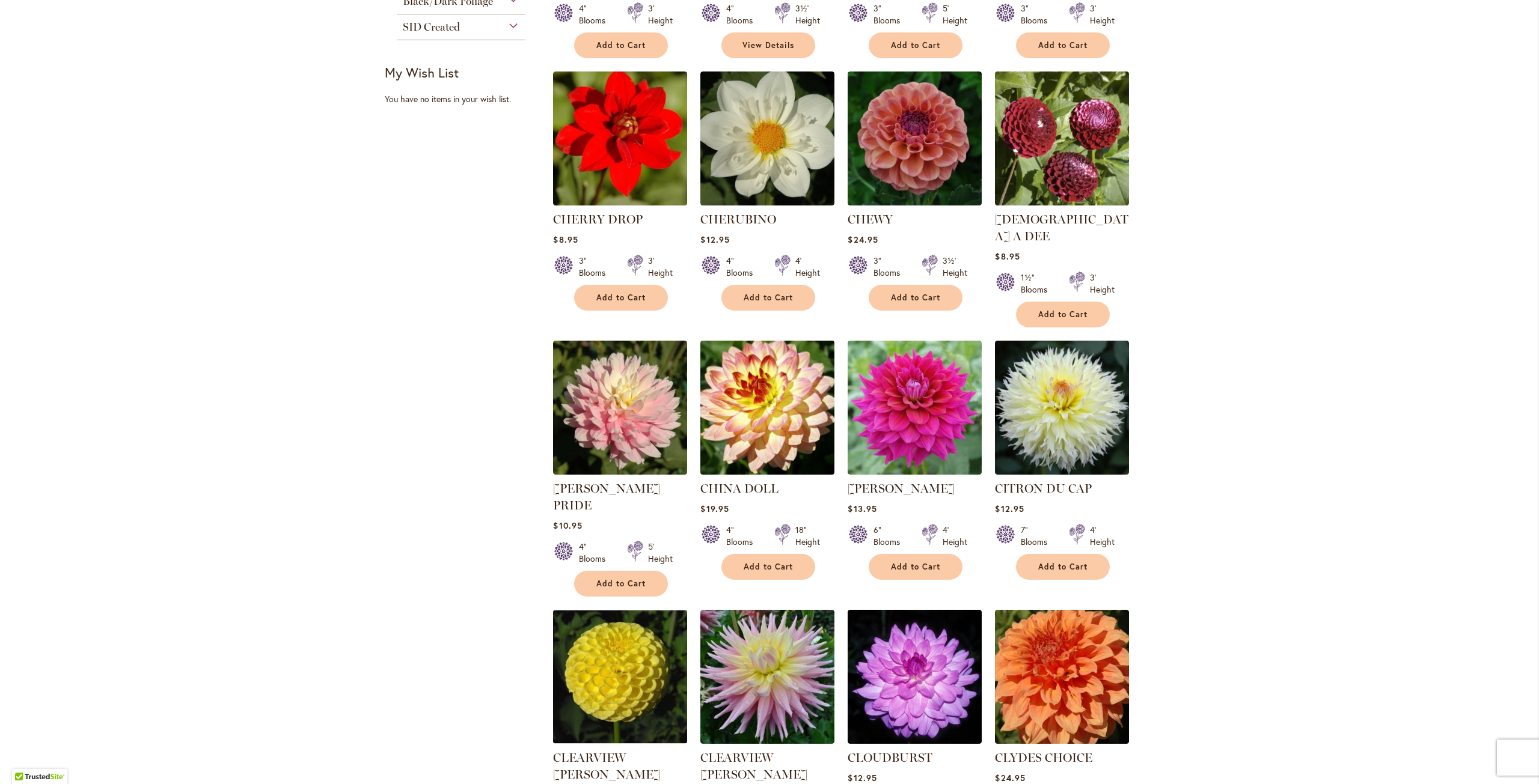
click at [737, 423] on img at bounding box center [767, 408] width 140 height 140
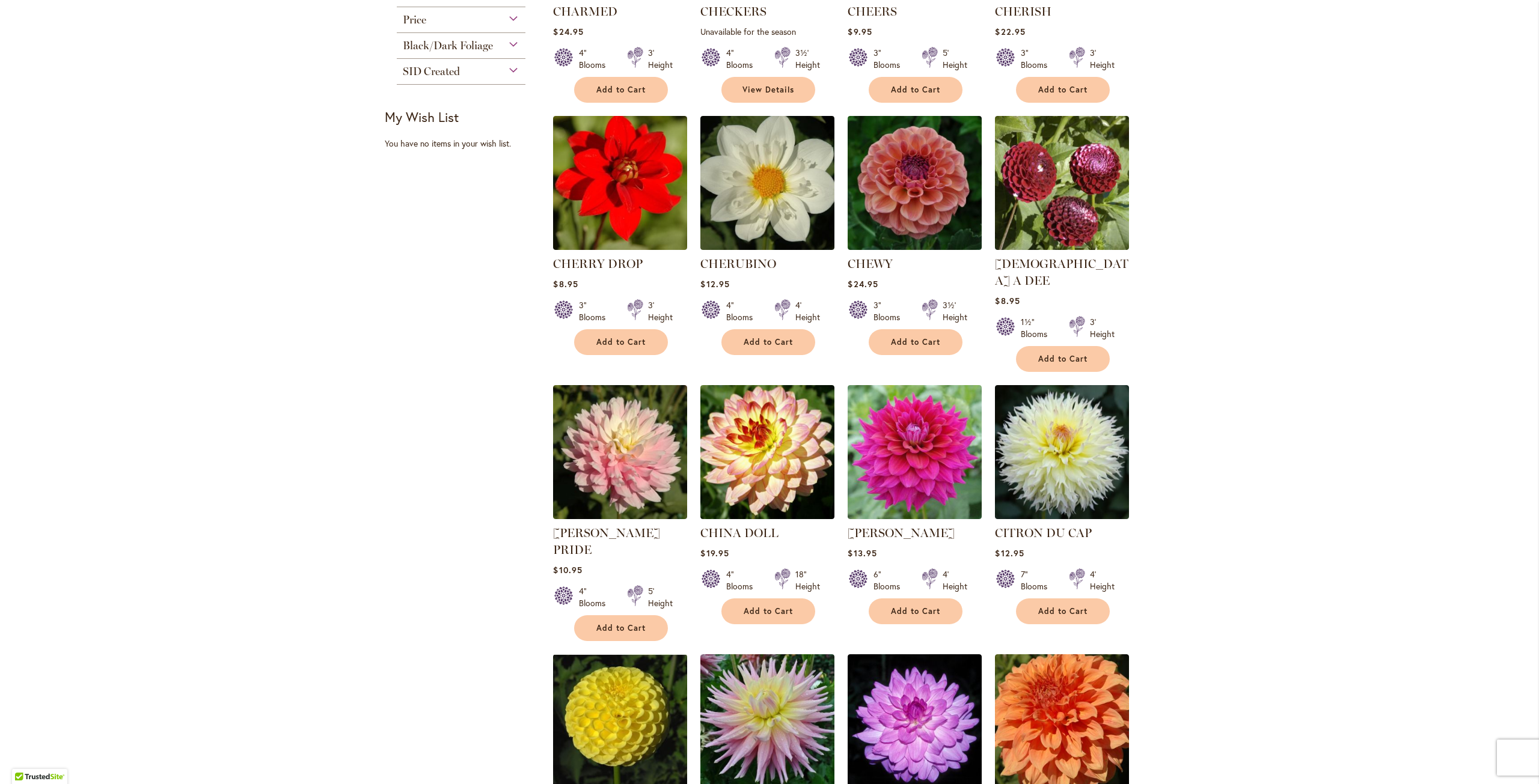
scroll to position [661, 0]
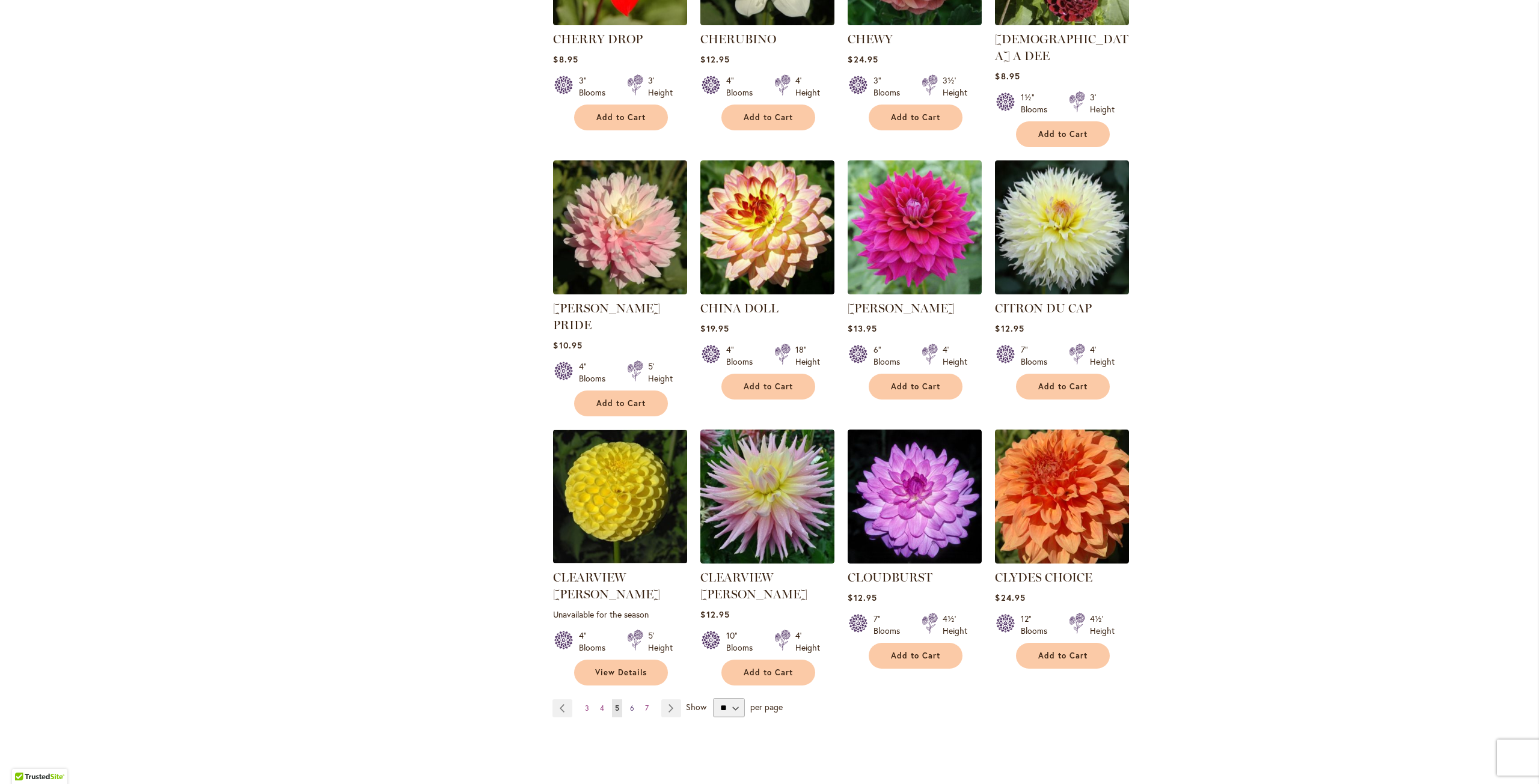
click at [630, 703] on span "6" at bounding box center [632, 708] width 4 height 9
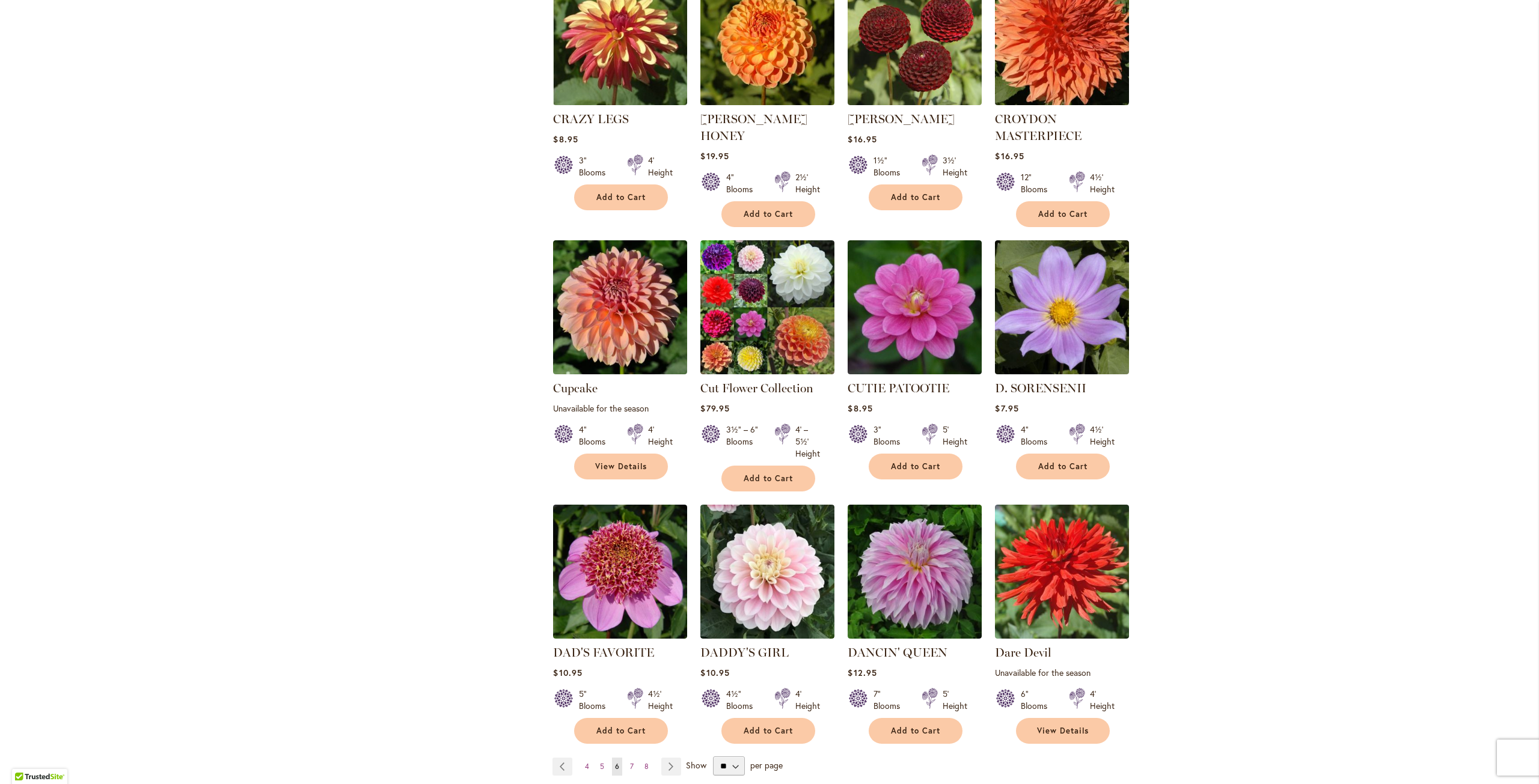
scroll to position [601, 0]
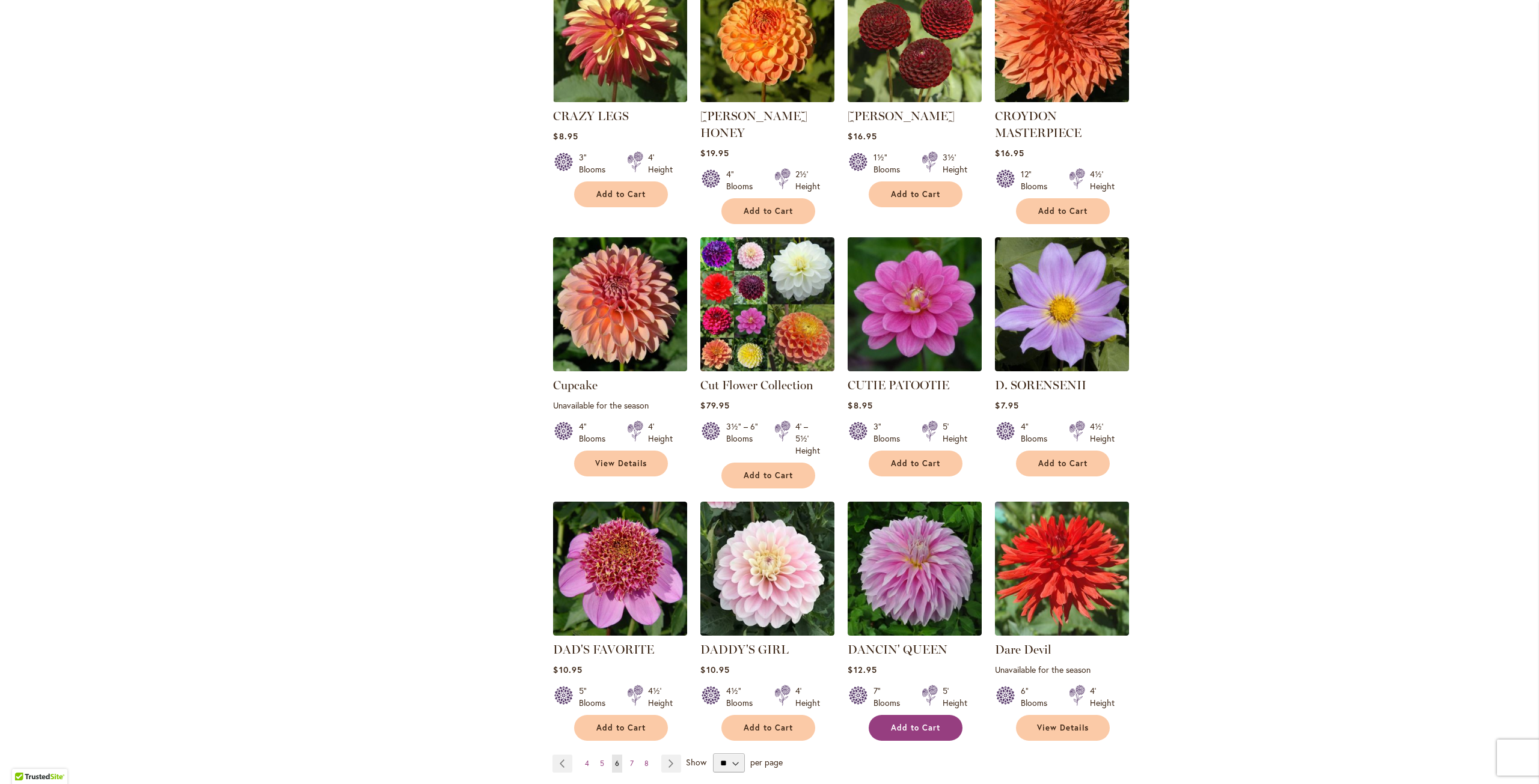
click at [938, 715] on button "Add to Cart" at bounding box center [915, 727] width 94 height 26
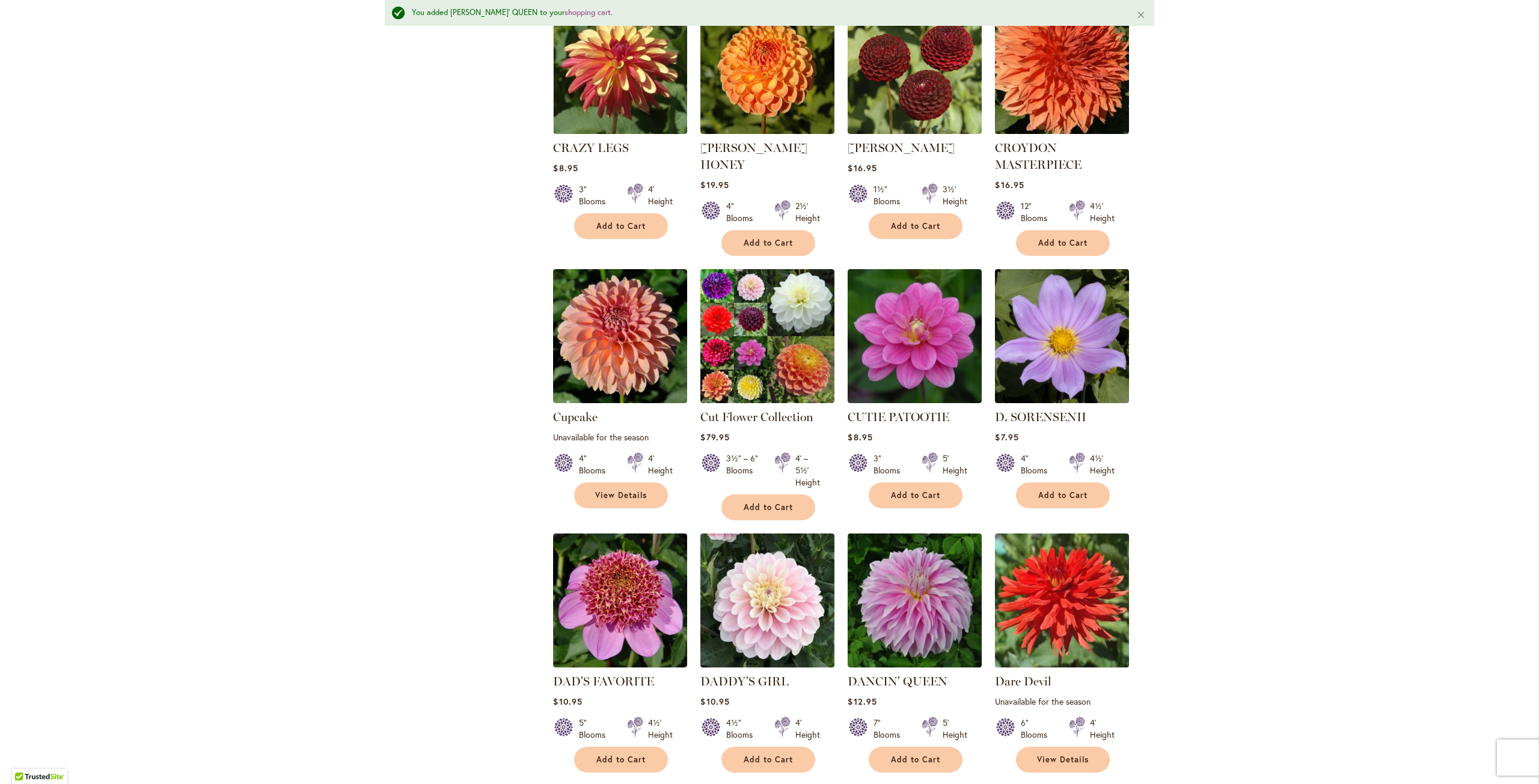
click at [630, 784] on span "7" at bounding box center [632, 795] width 4 height 9
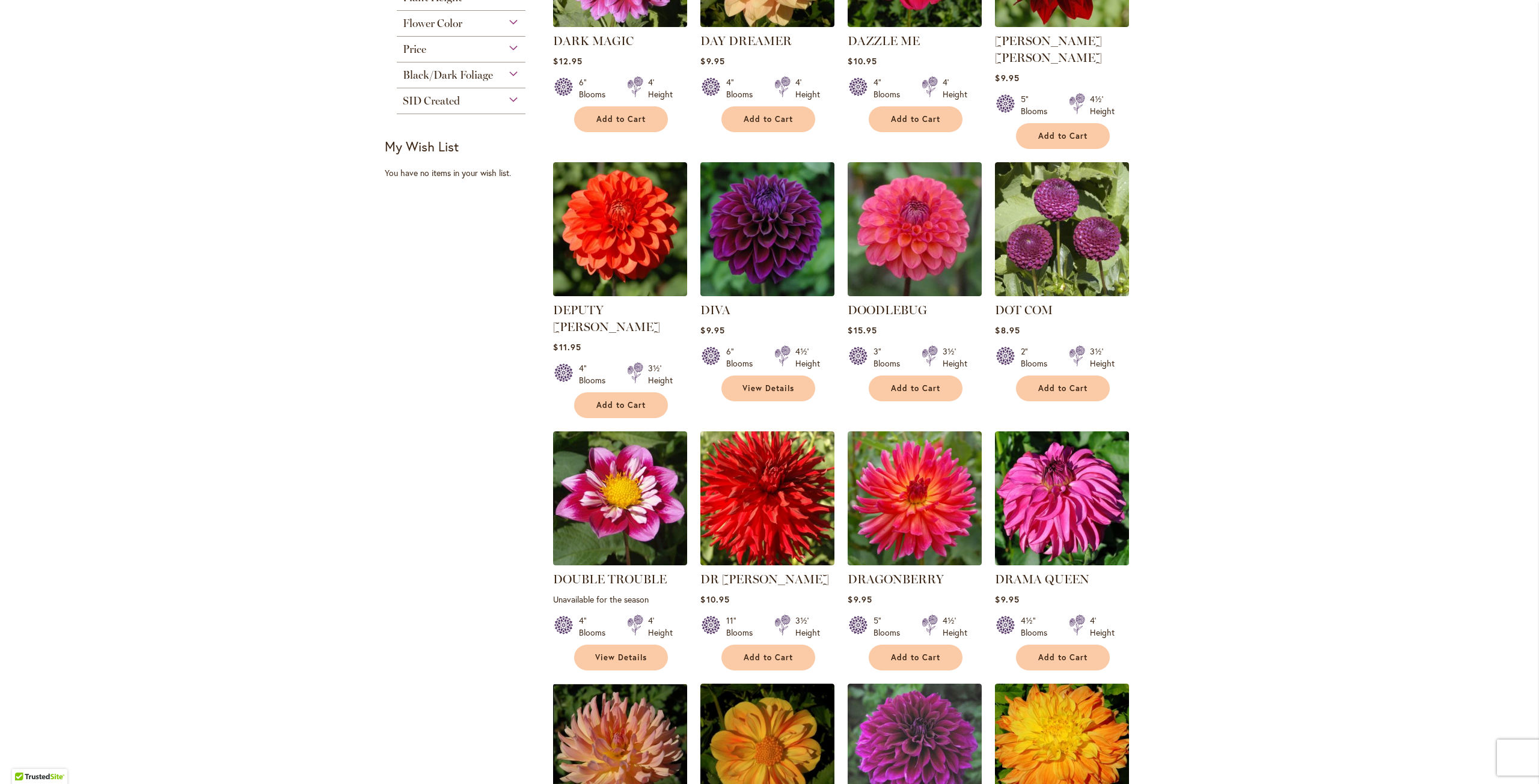
scroll to position [601, 0]
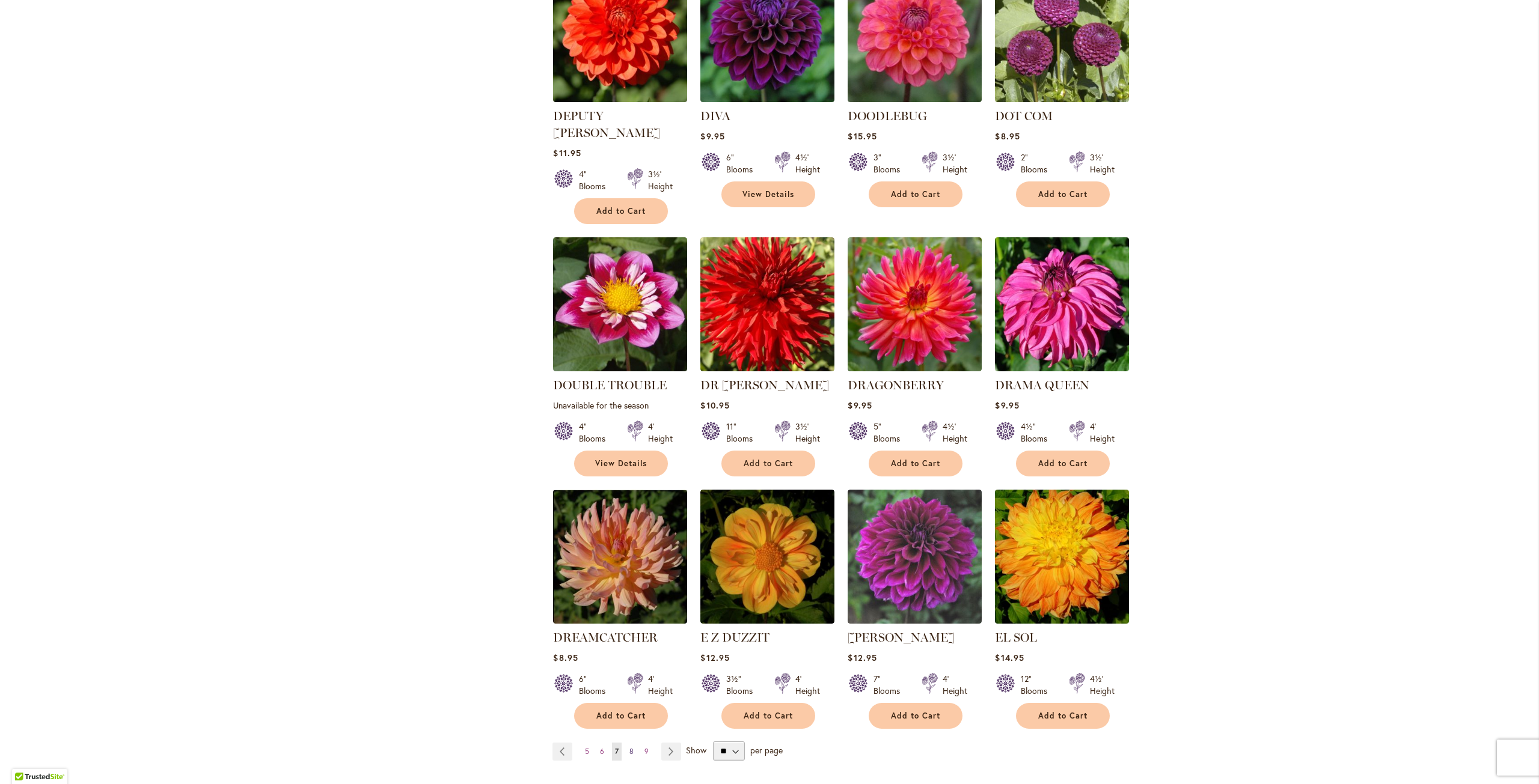
click at [630, 747] on span "8" at bounding box center [632, 752] width 4 height 9
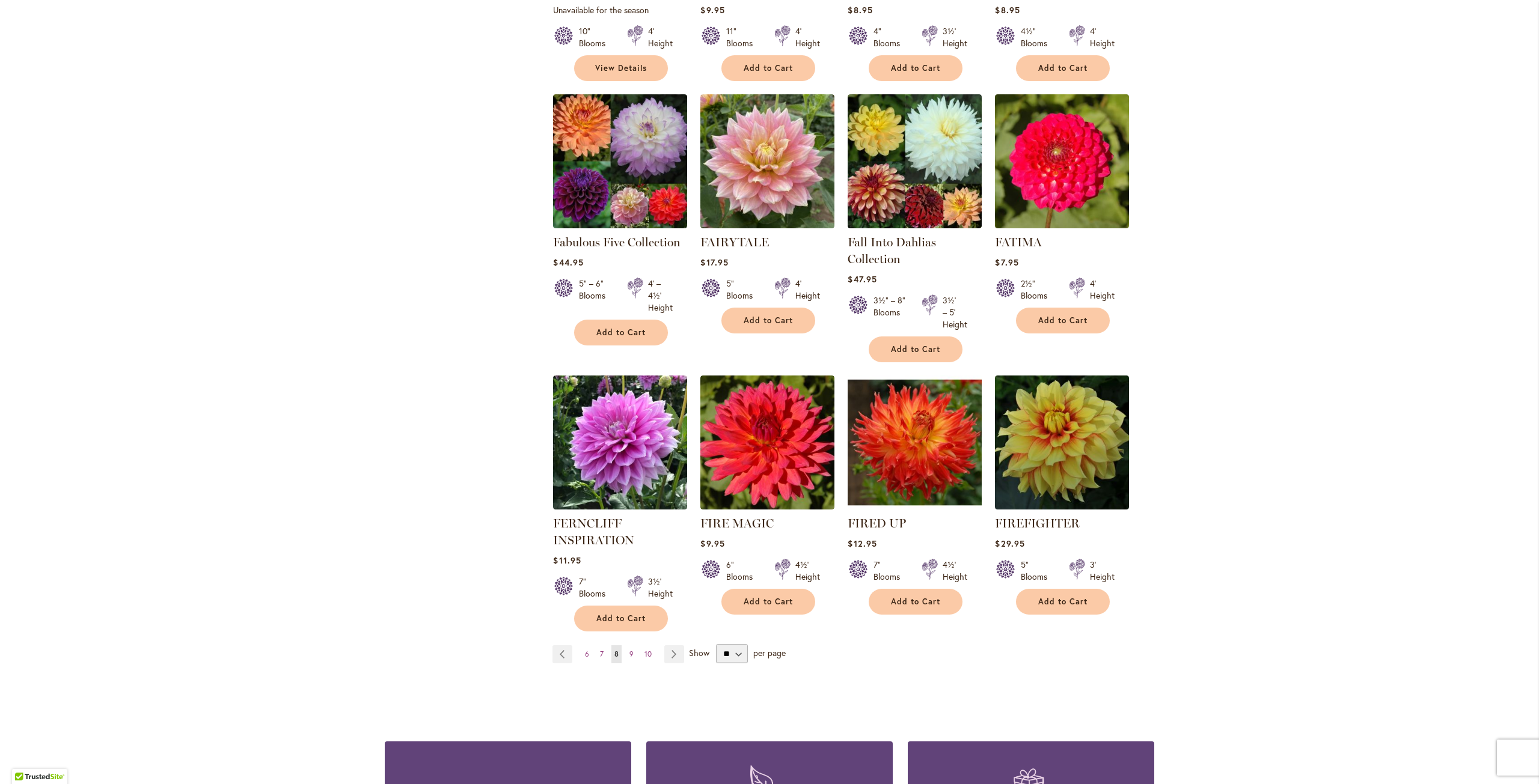
scroll to position [721, 0]
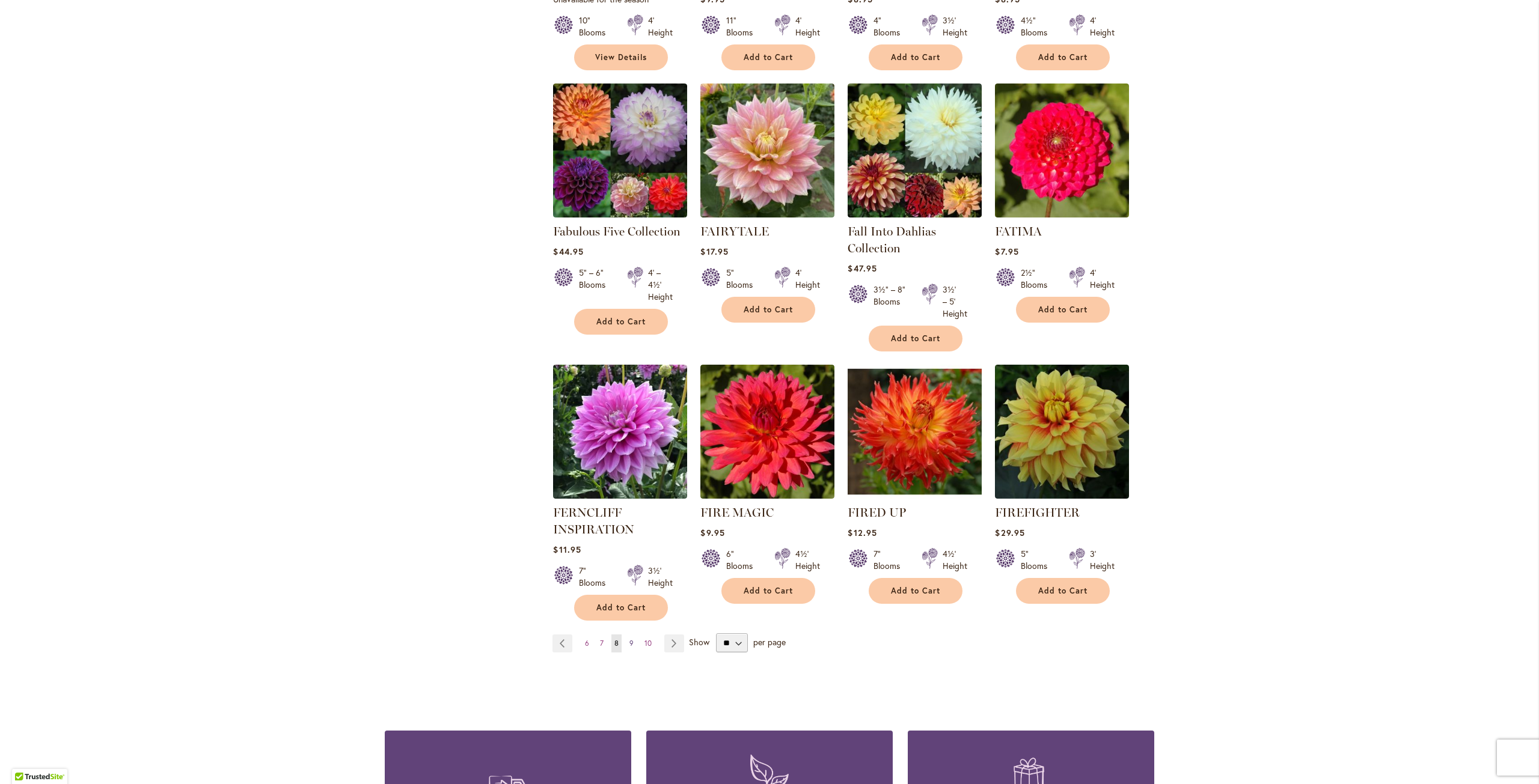
click at [630, 641] on span "9" at bounding box center [632, 644] width 4 height 9
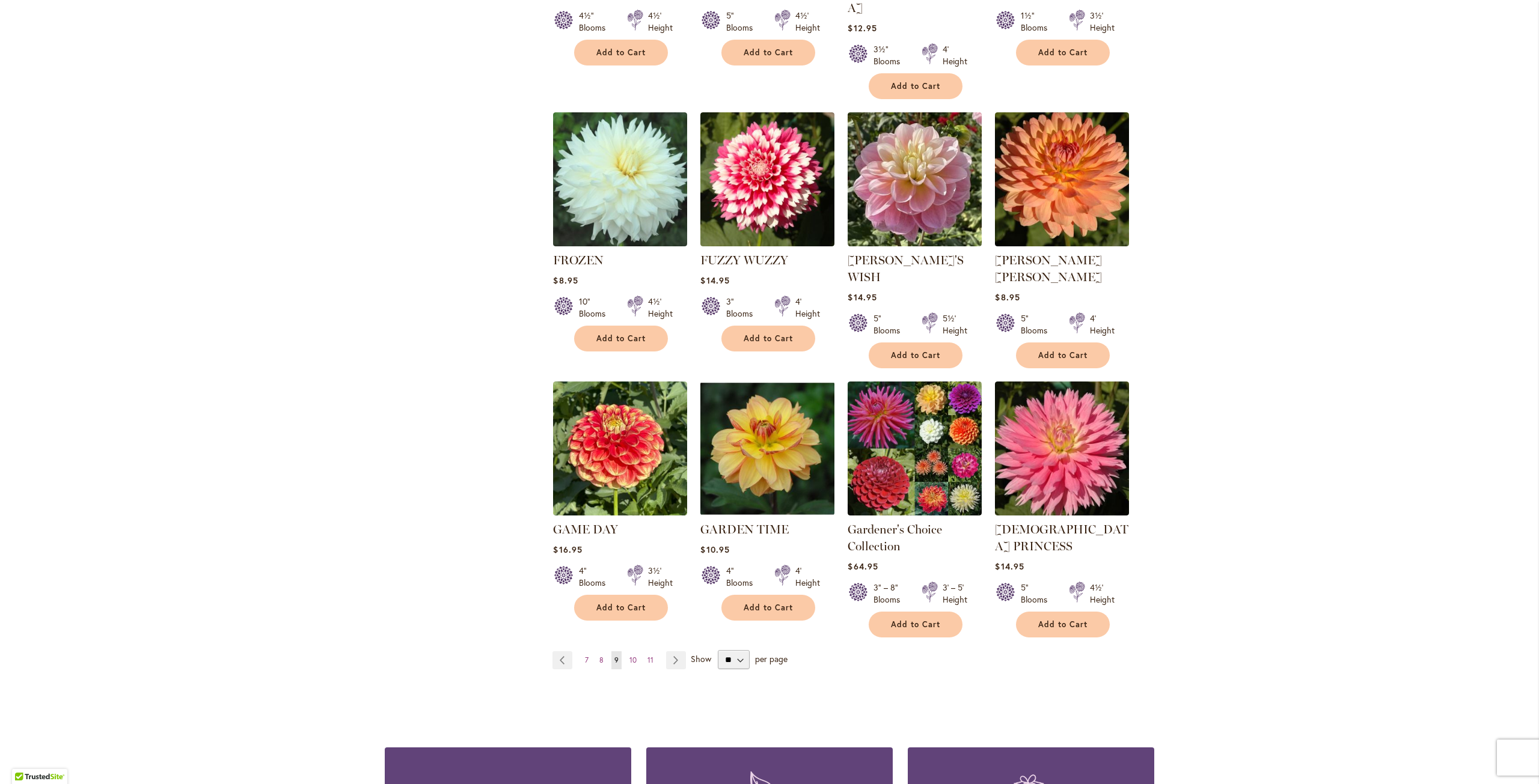
scroll to position [781, 0]
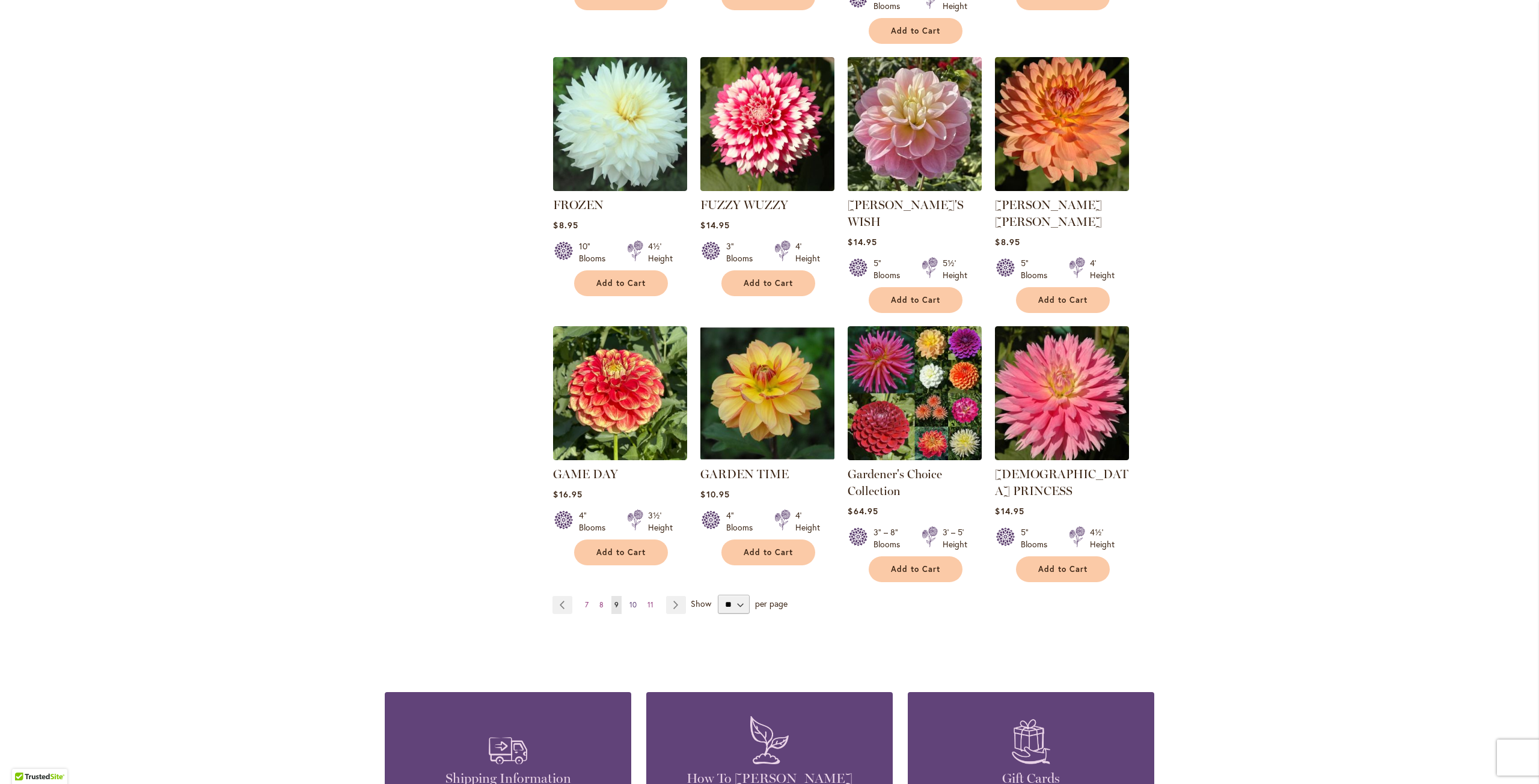
click at [630, 600] on span "10" at bounding box center [633, 605] width 8 height 9
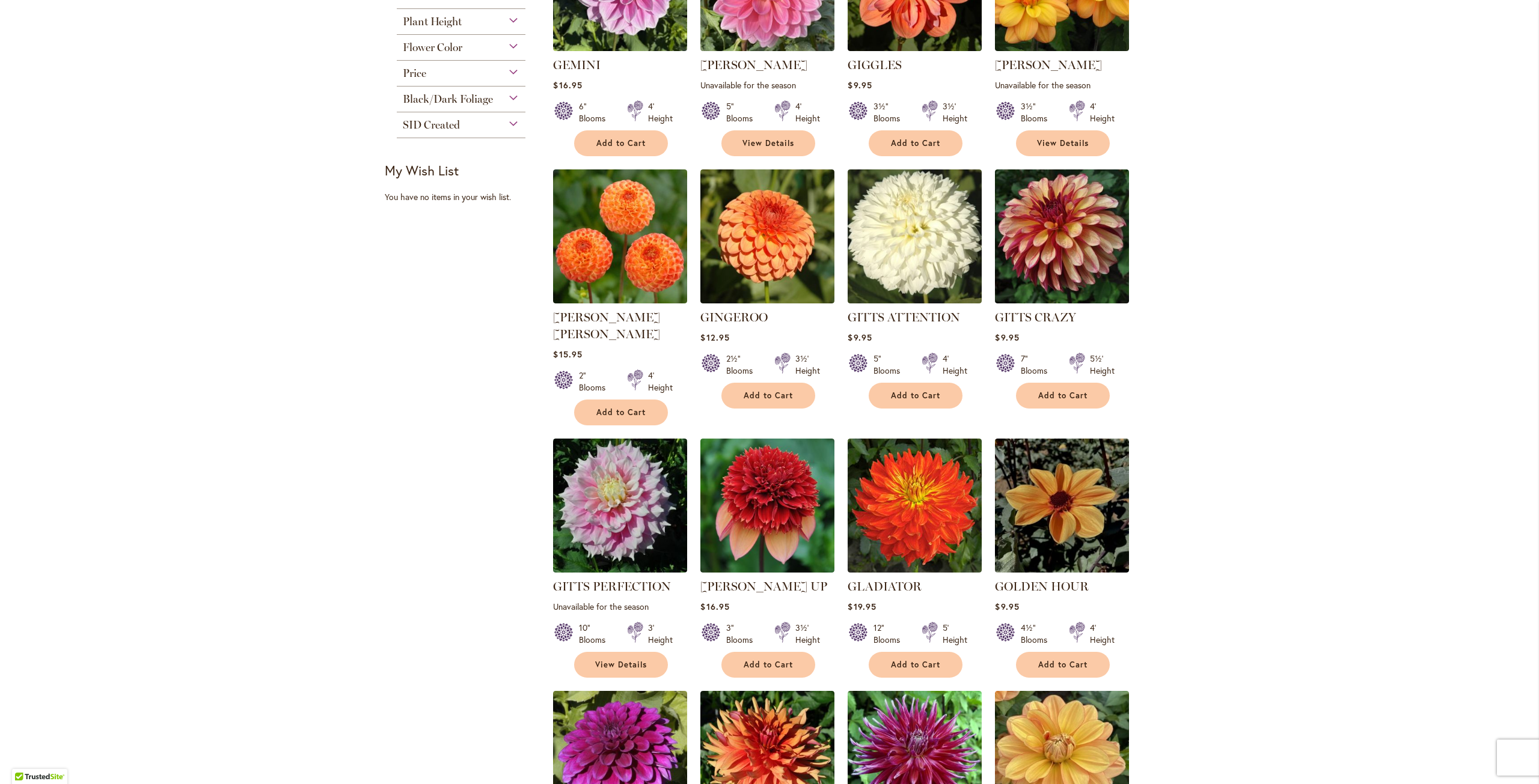
scroll to position [541, 0]
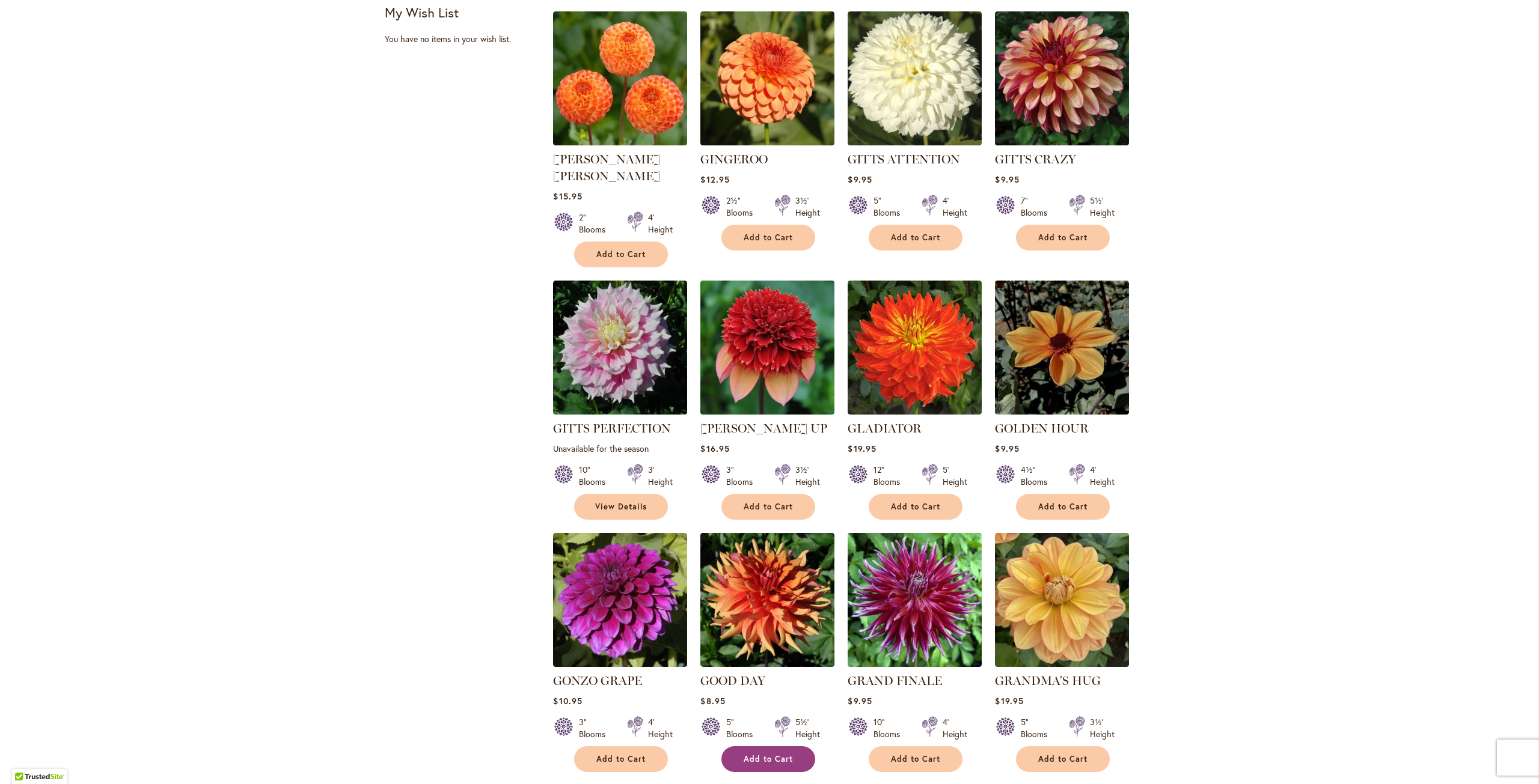
click at [758, 755] on span "Add to Cart" at bounding box center [768, 759] width 49 height 10
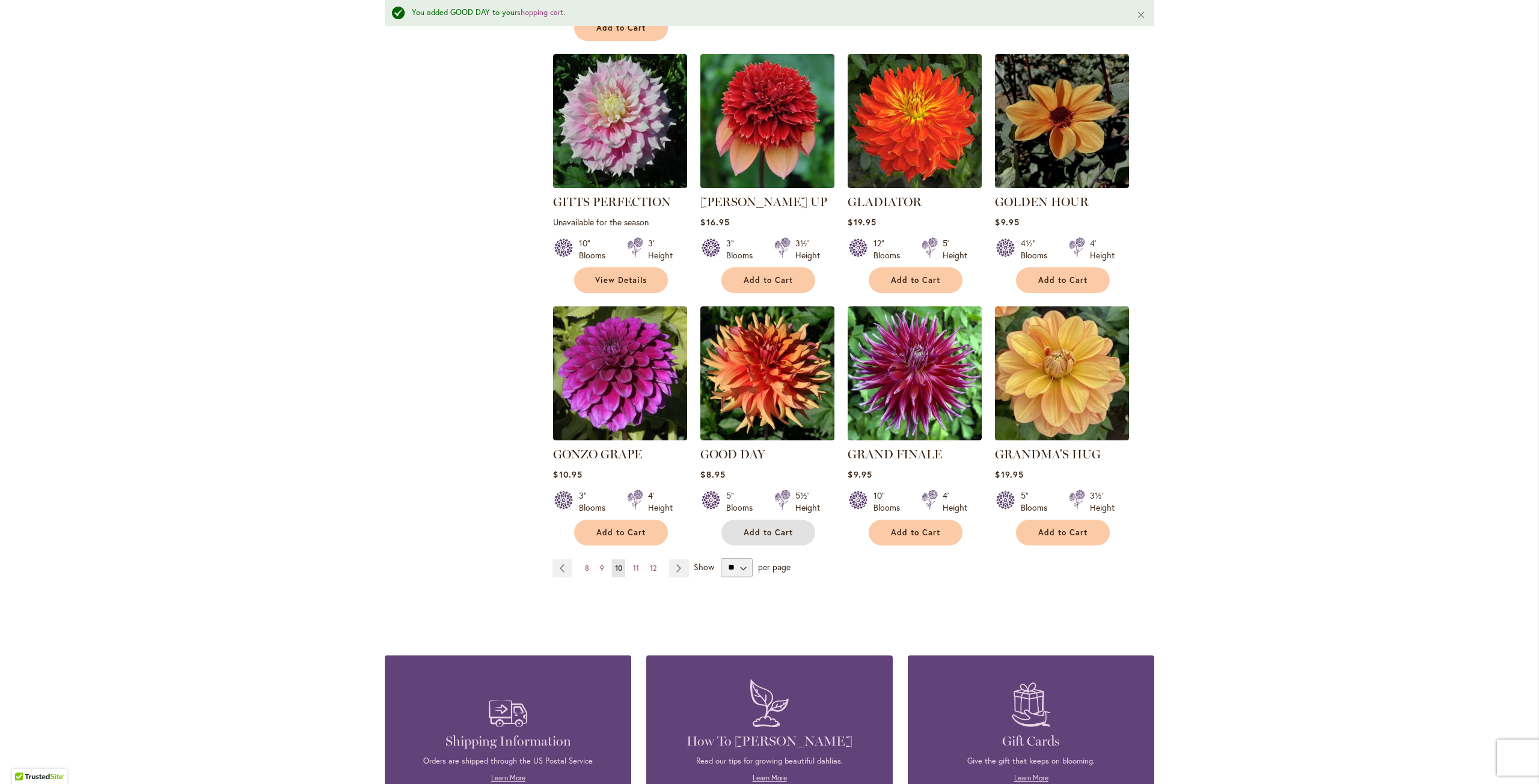
scroll to position [813, 0]
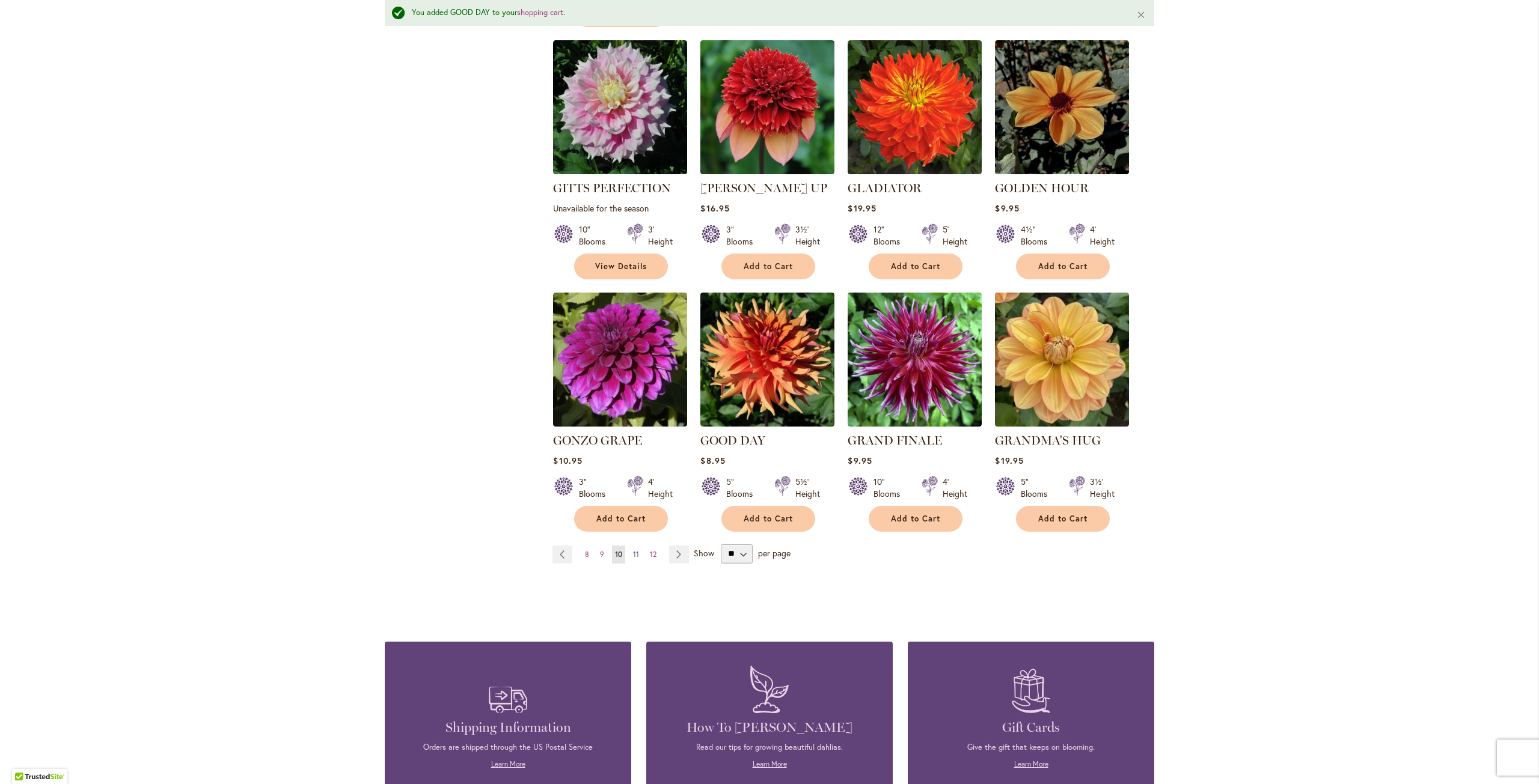
click at [633, 550] on span "11" at bounding box center [636, 555] width 6 height 9
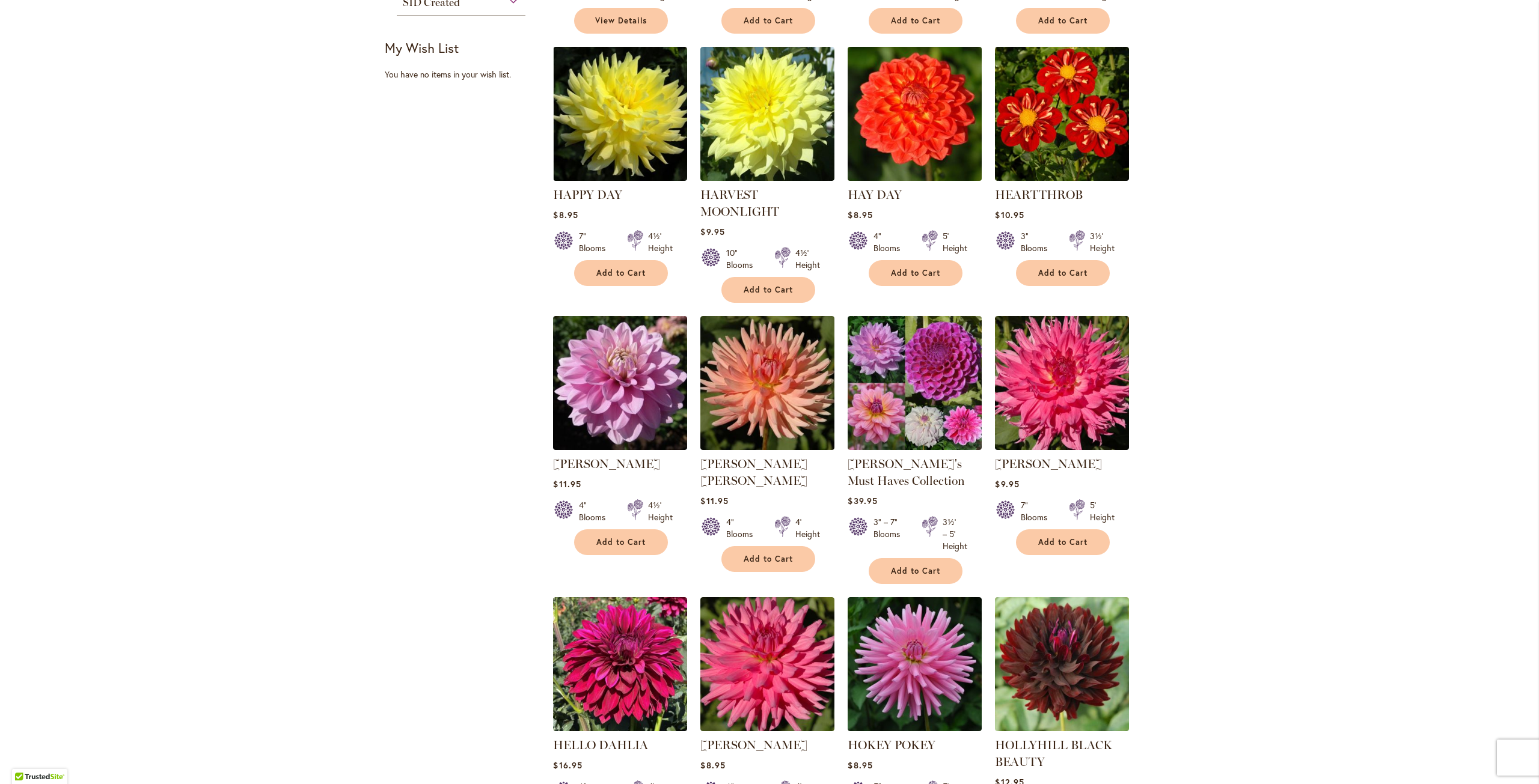
scroll to position [721, 0]
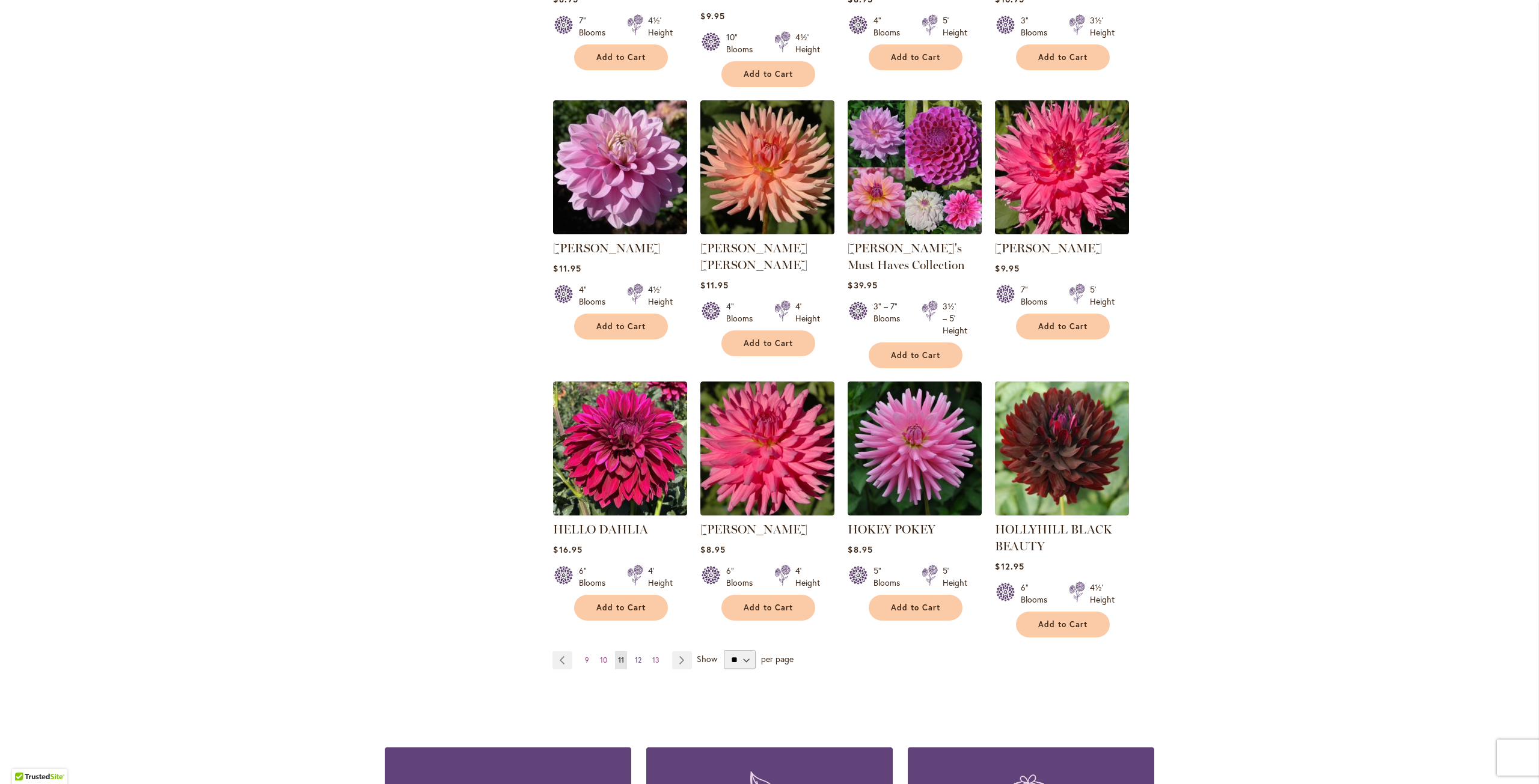
click at [634, 658] on span "12" at bounding box center [637, 661] width 7 height 9
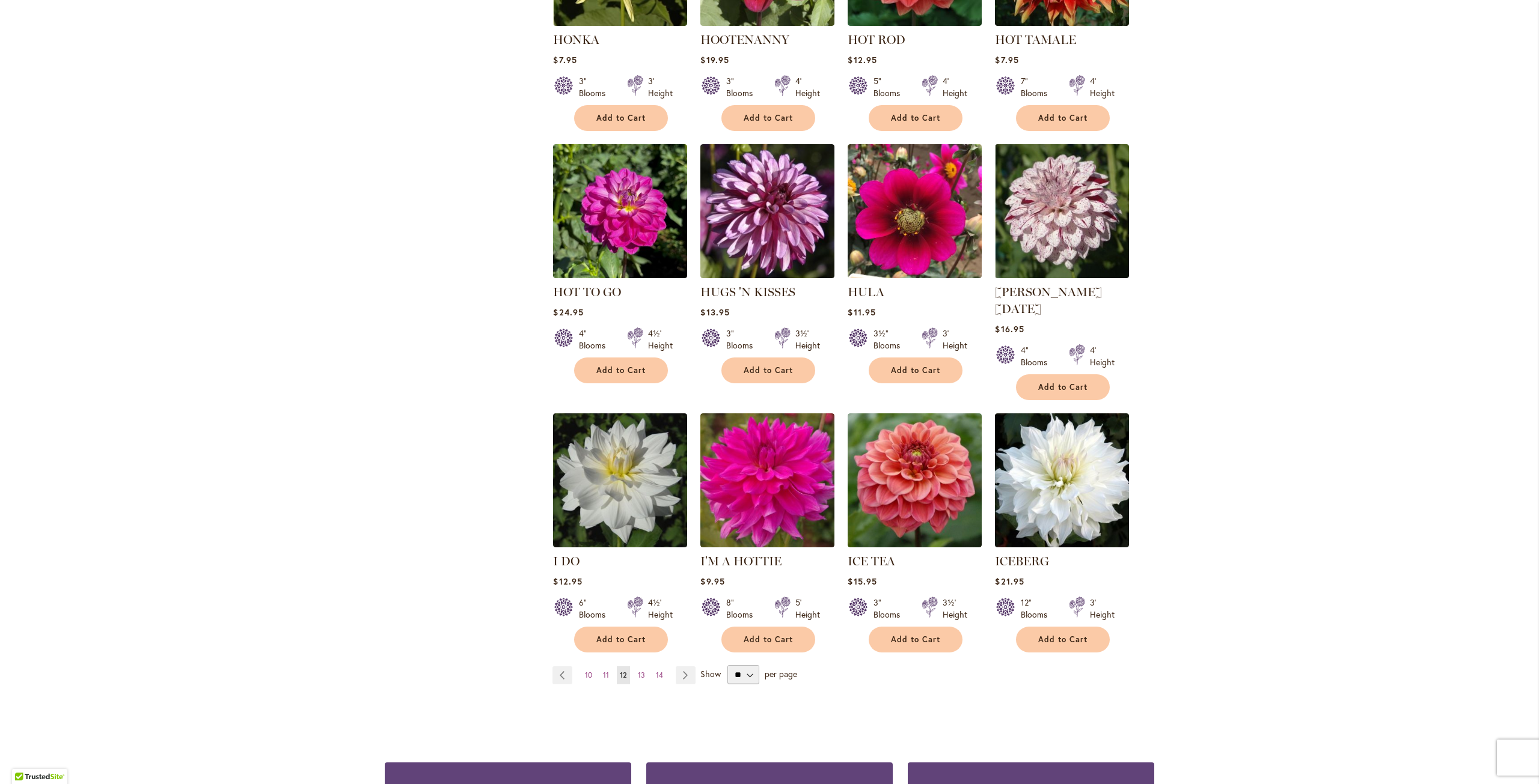
scroll to position [661, 0]
click at [638, 670] on span "13" at bounding box center [642, 675] width 8 height 9
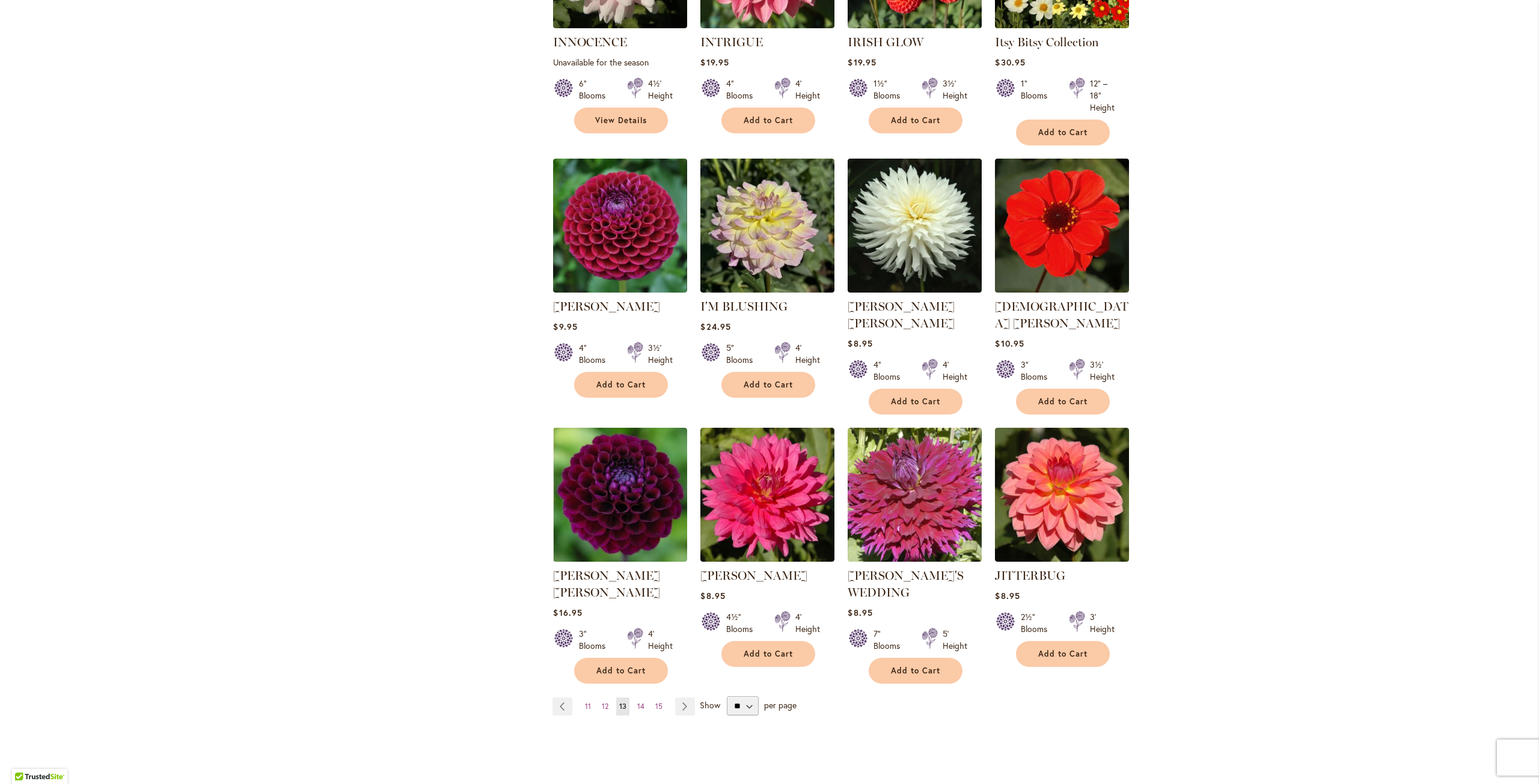
scroll to position [721, 0]
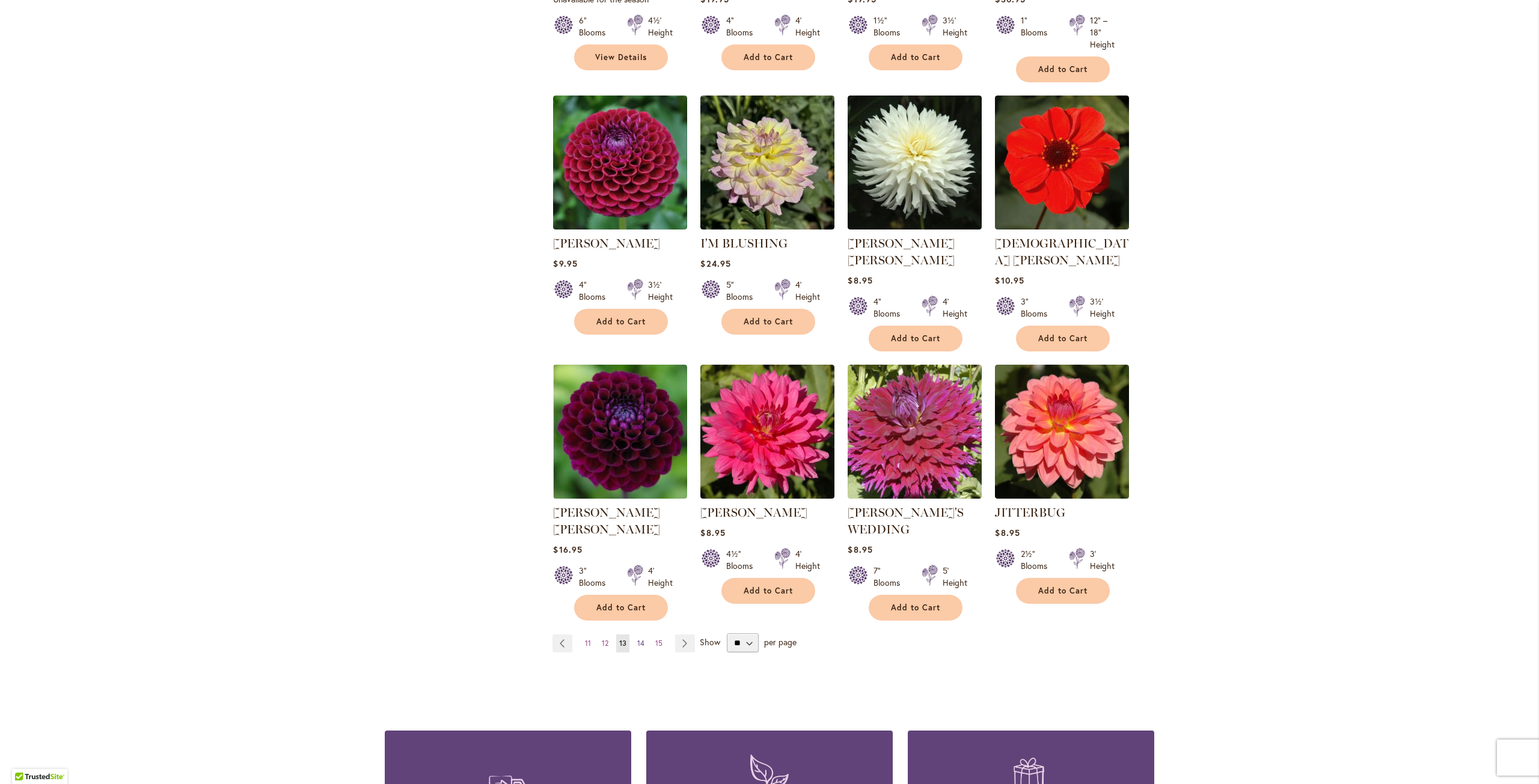
click at [637, 639] on span "14" at bounding box center [641, 644] width 8 height 9
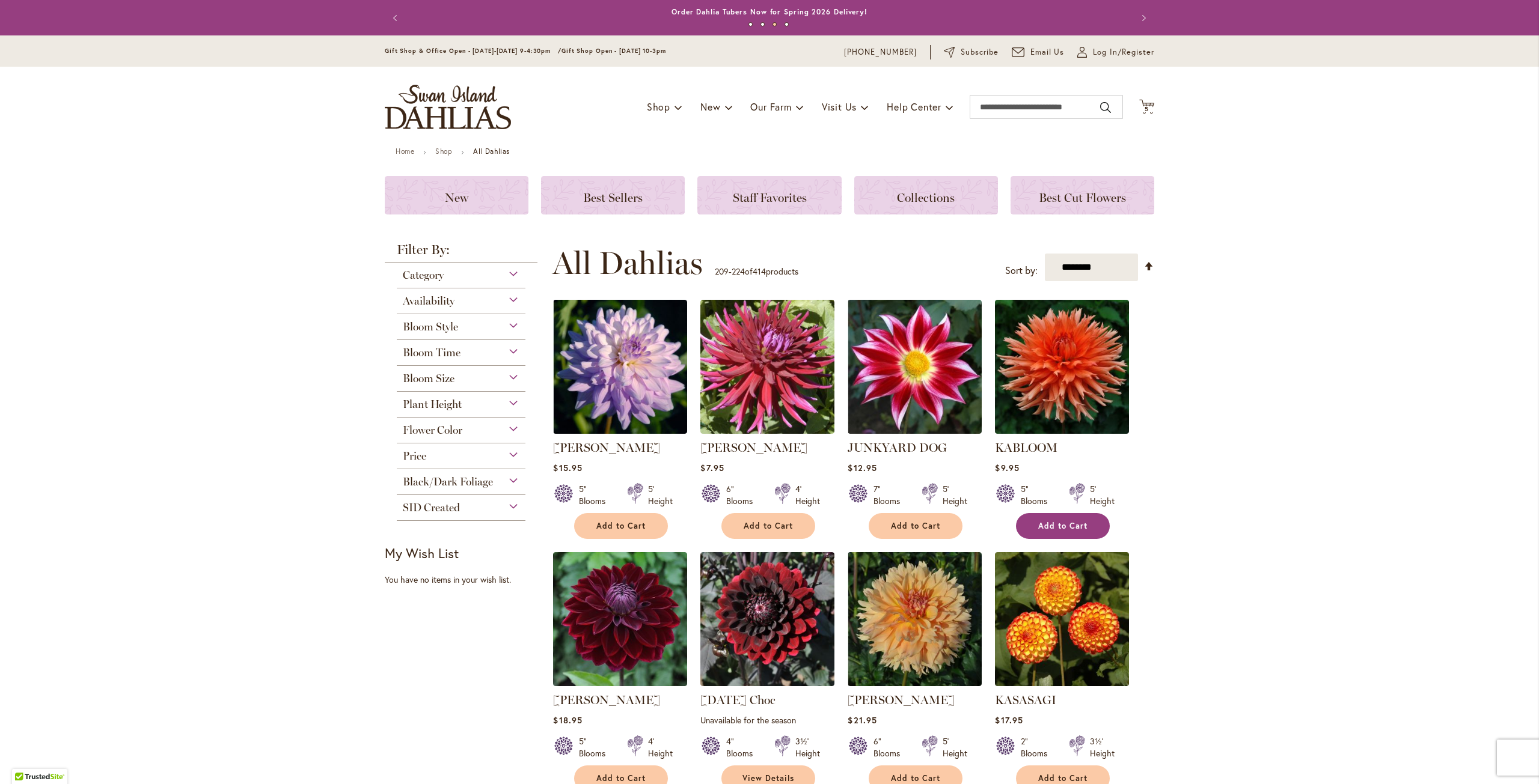
click at [1053, 523] on span "Add to Cart" at bounding box center [1063, 526] width 49 height 10
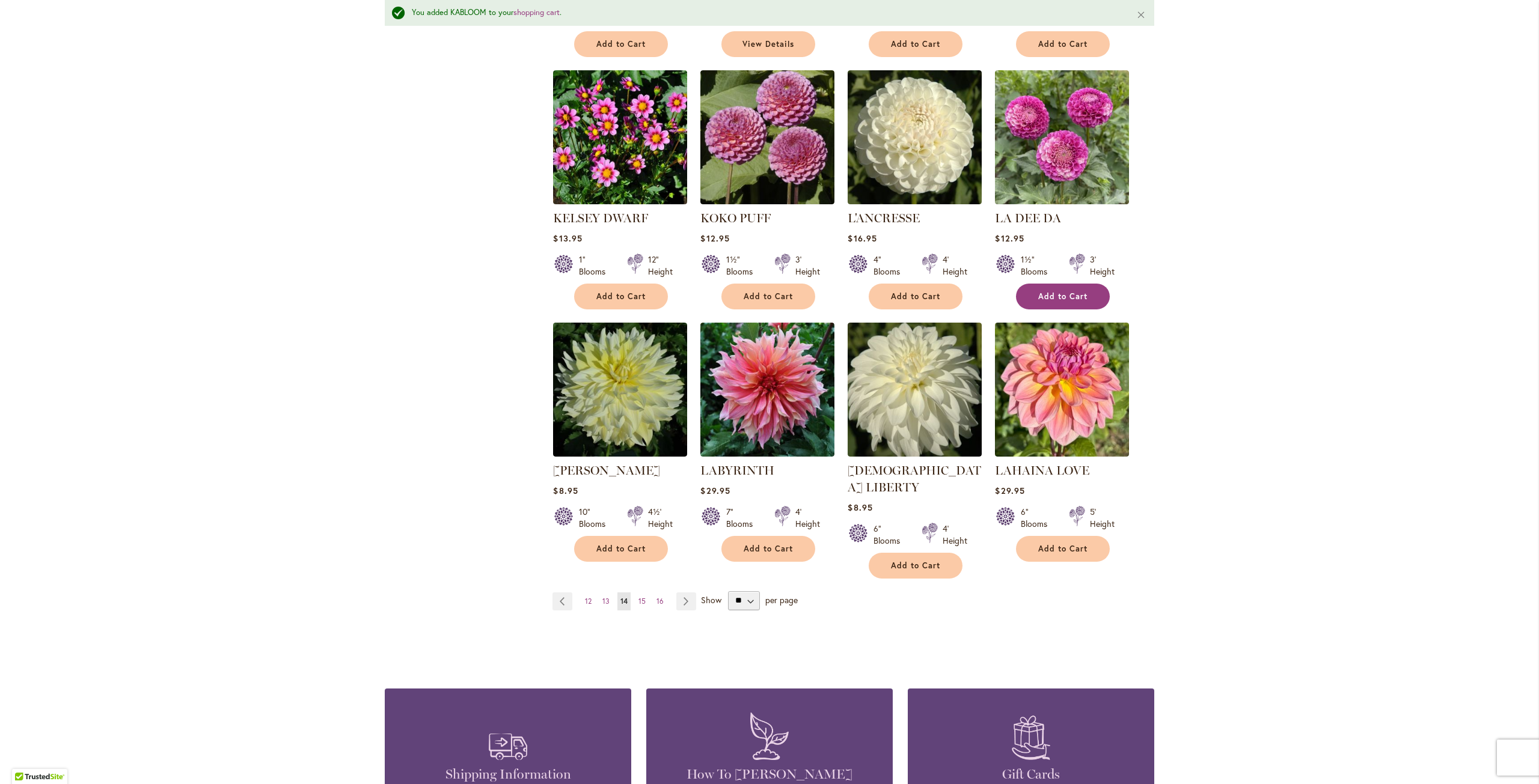
scroll to position [781, 0]
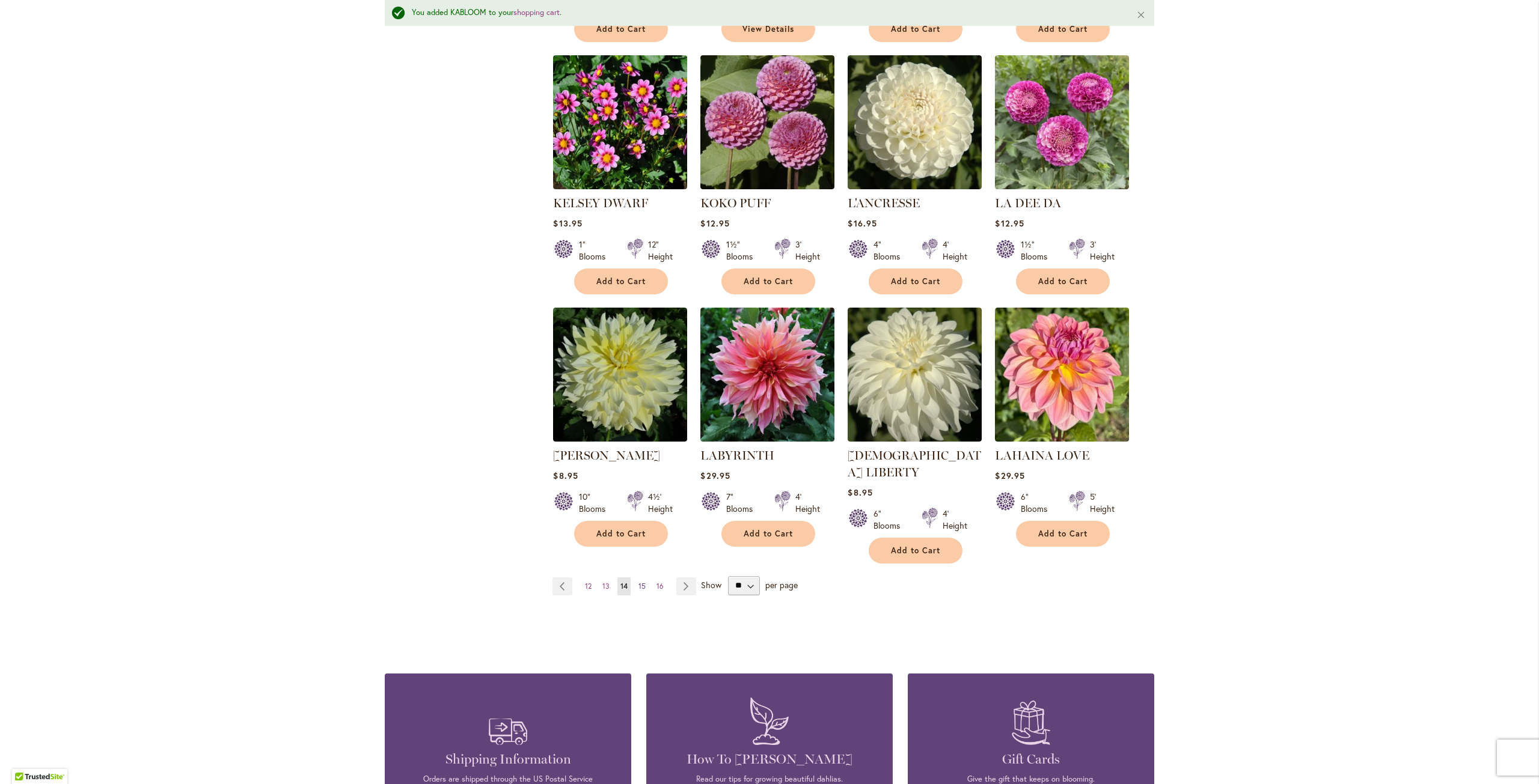
click at [638, 582] on span "15" at bounding box center [642, 587] width 8 height 9
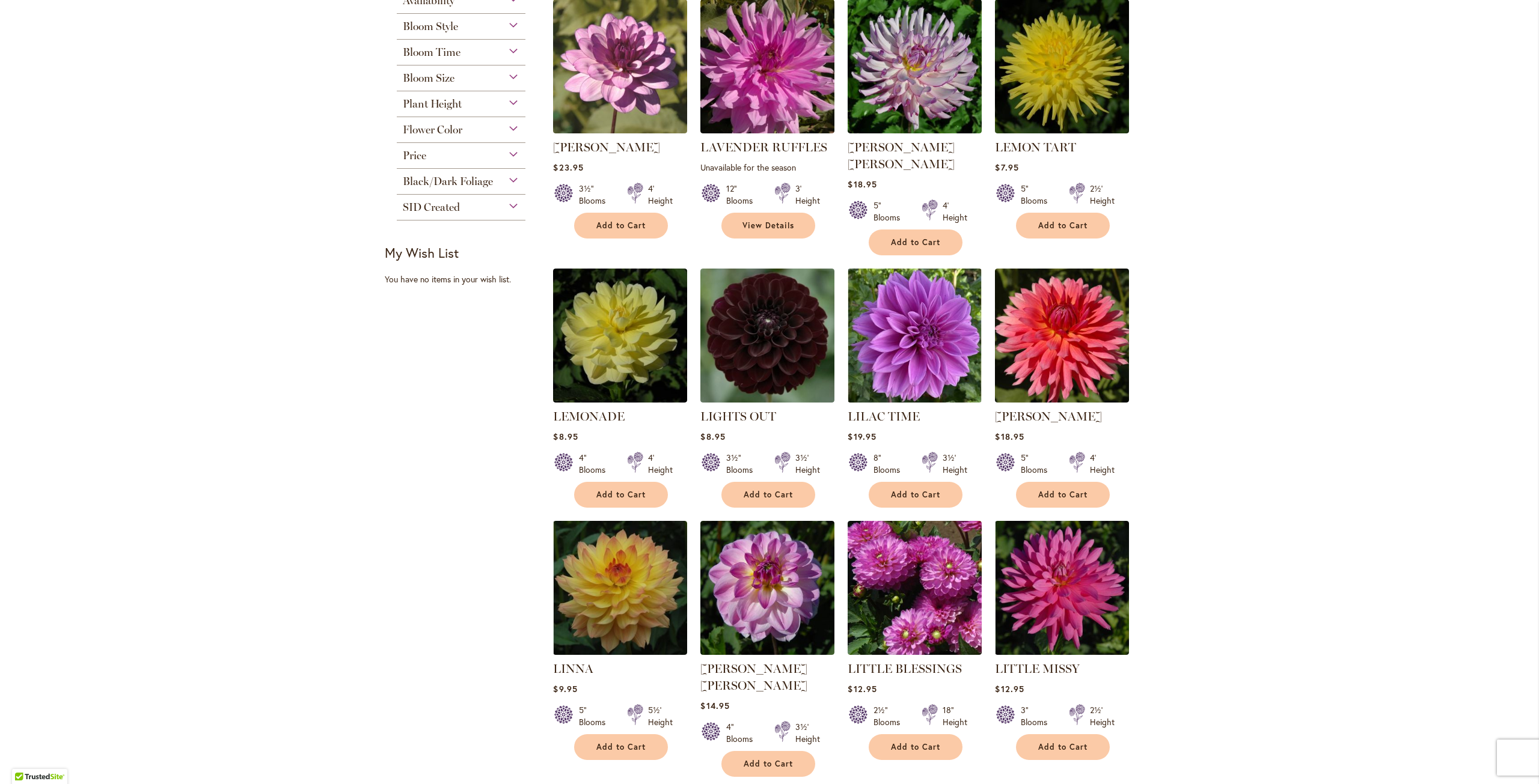
scroll to position [541, 0]
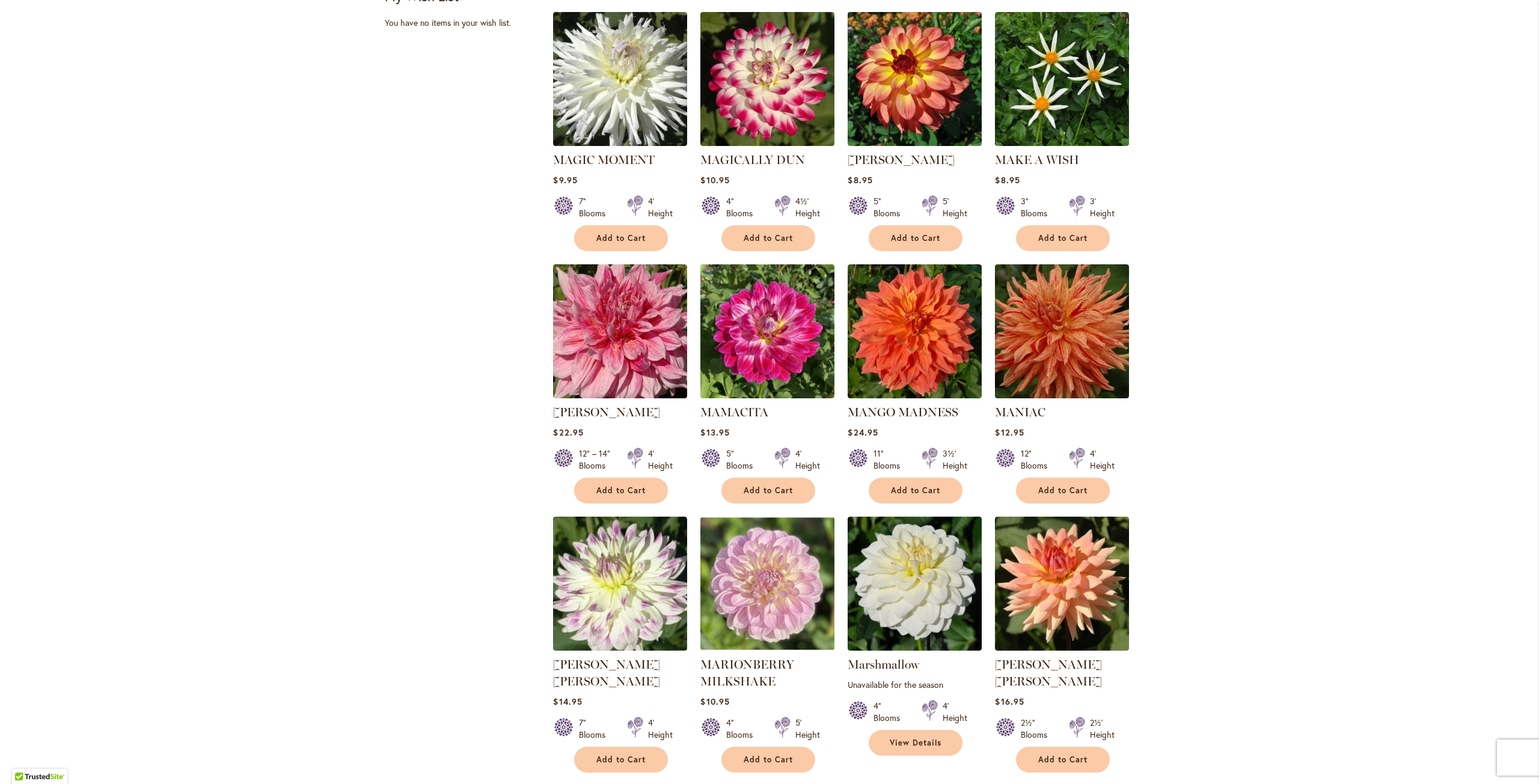
scroll to position [601, 0]
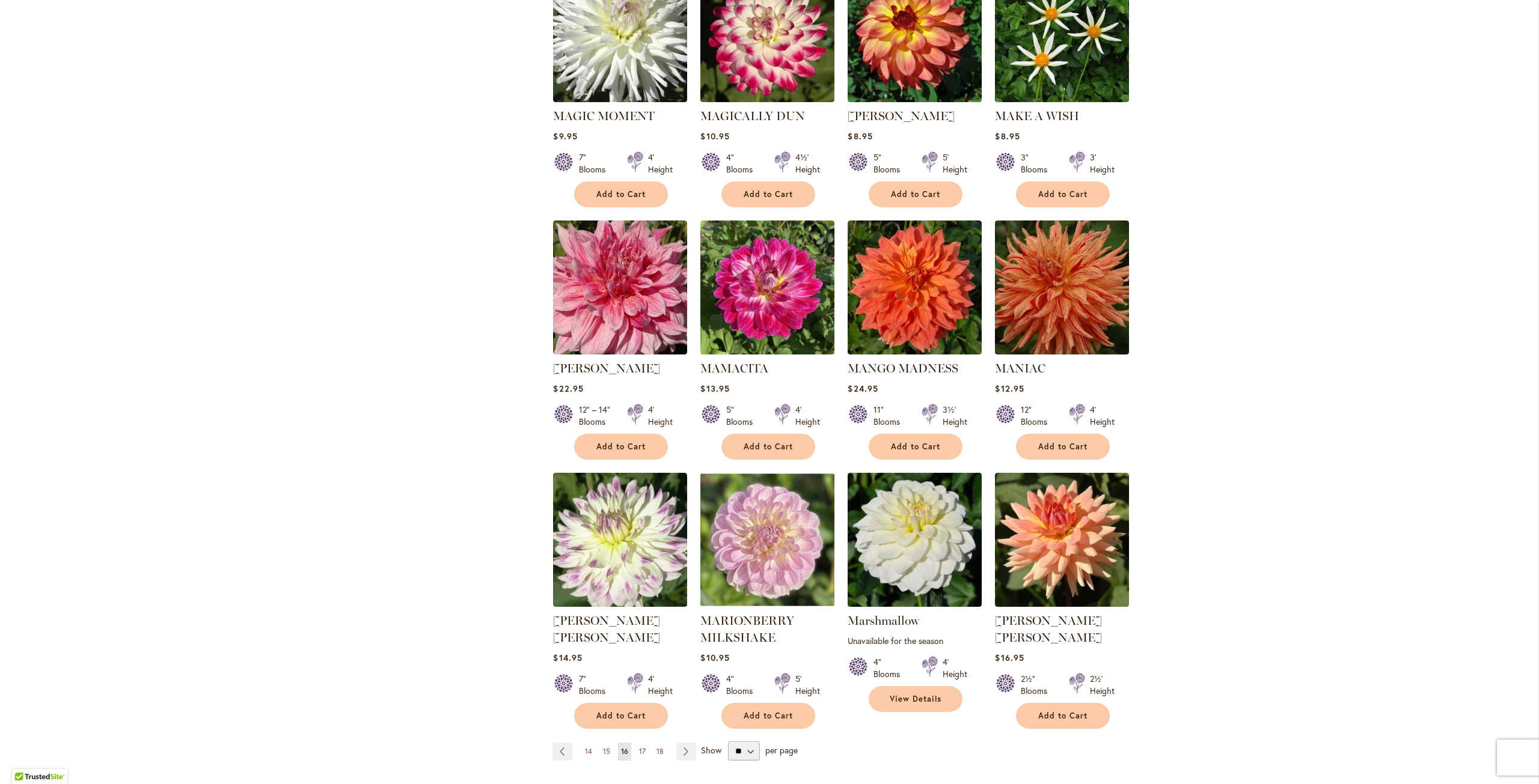
click at [641, 743] on link "Page 17" at bounding box center [642, 752] width 12 height 18
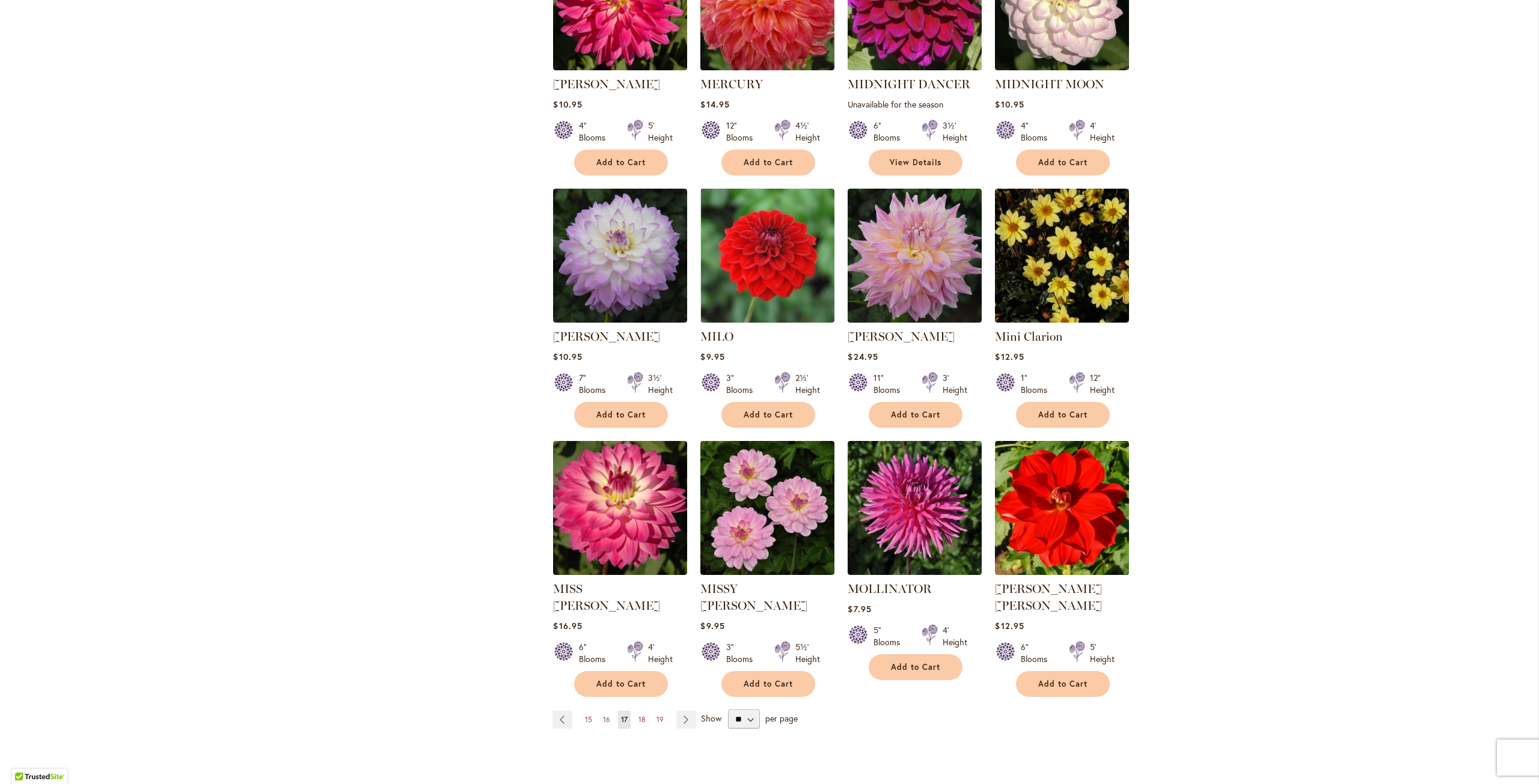
scroll to position [661, 0]
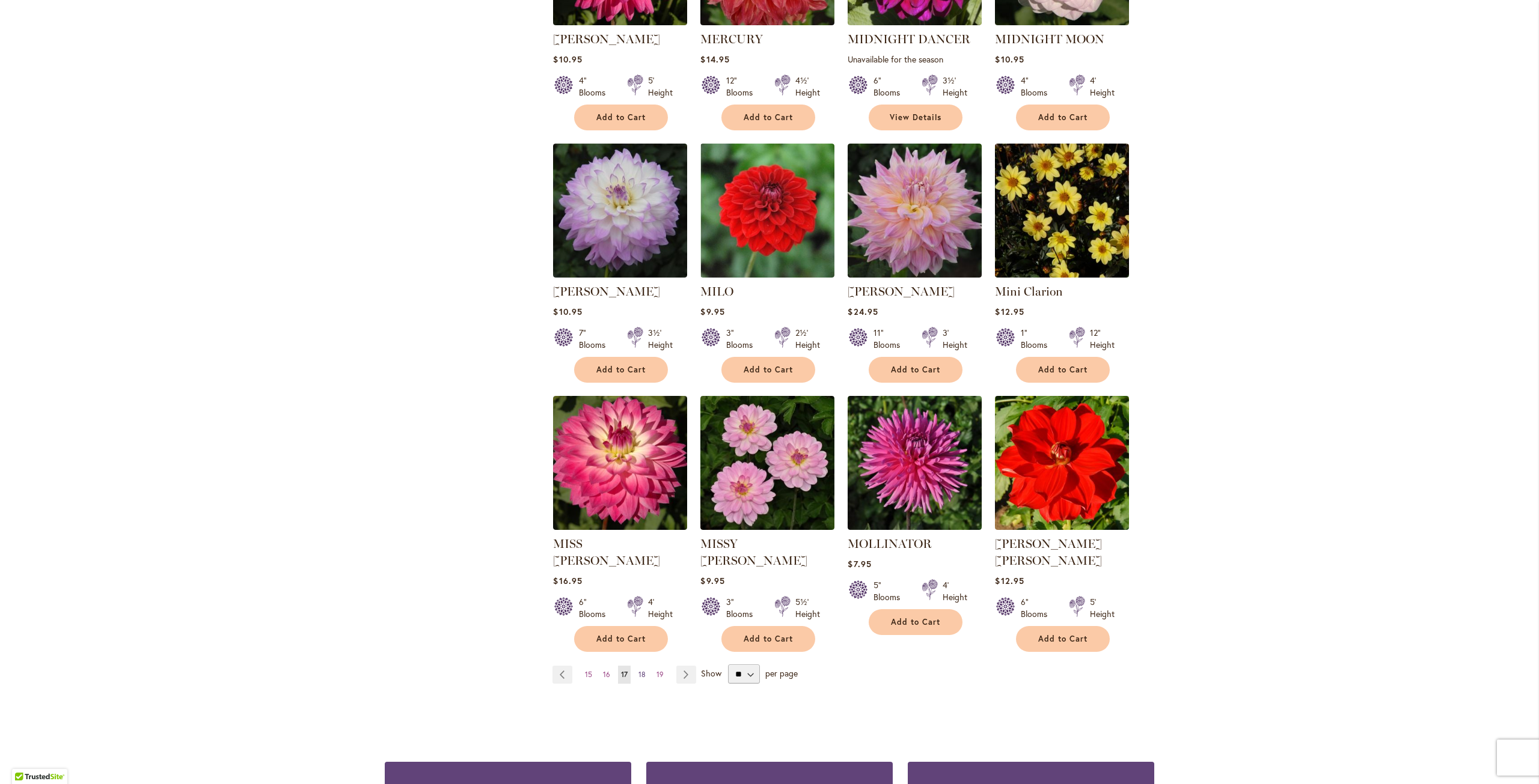
click at [638, 670] on span "18" at bounding box center [642, 675] width 8 height 9
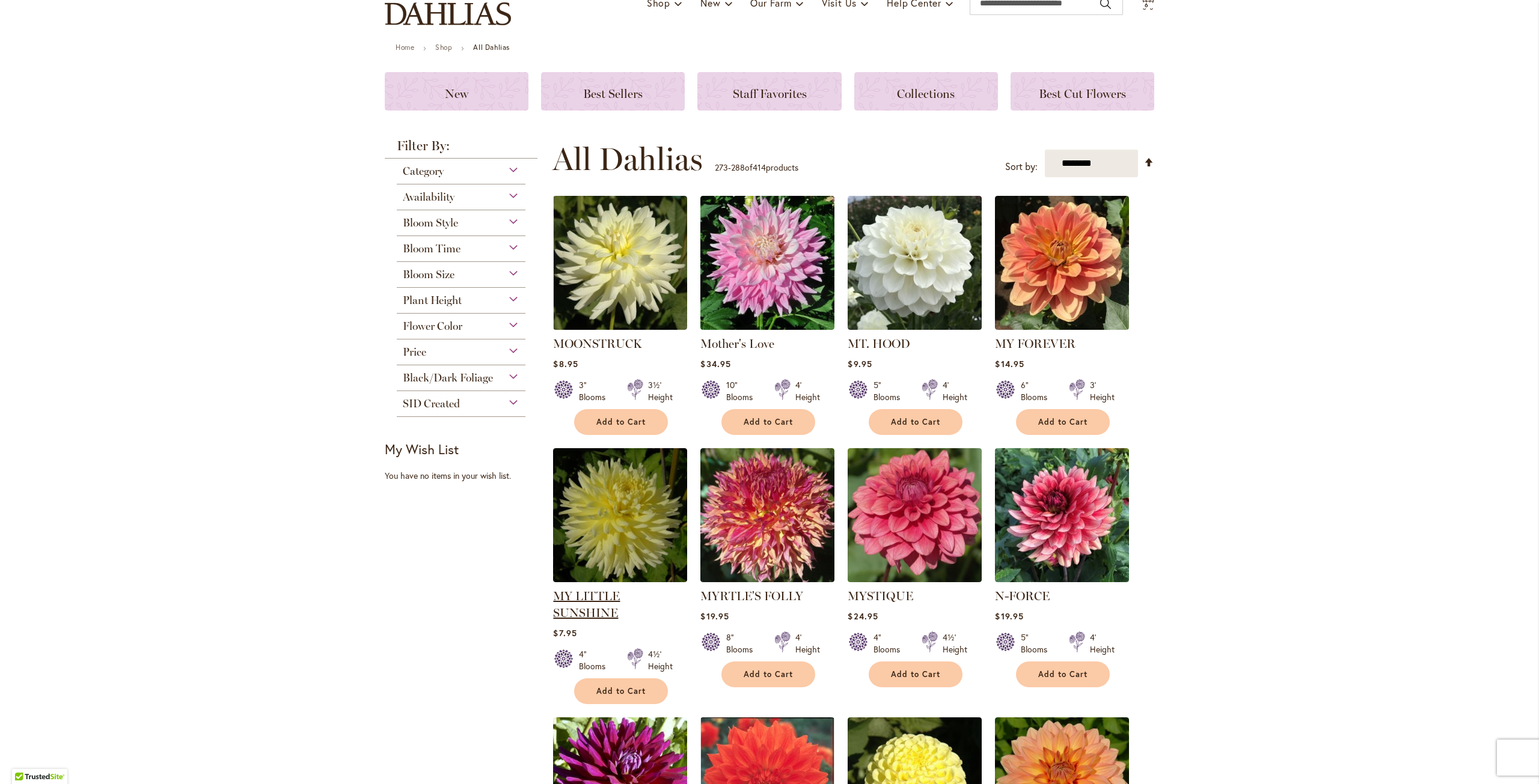
scroll to position [120, 0]
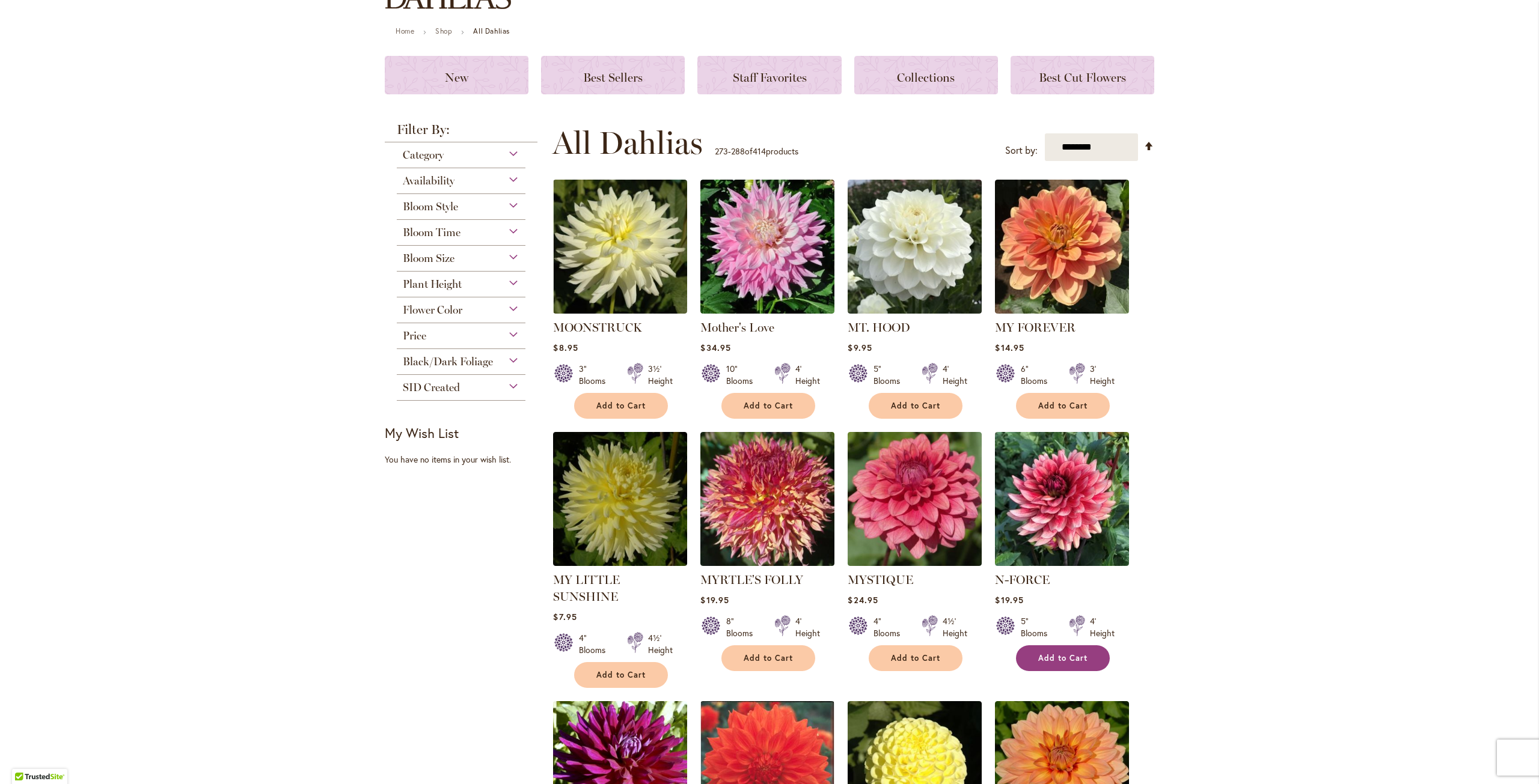
click at [1044, 646] on button "Add to Cart" at bounding box center [1062, 658] width 94 height 26
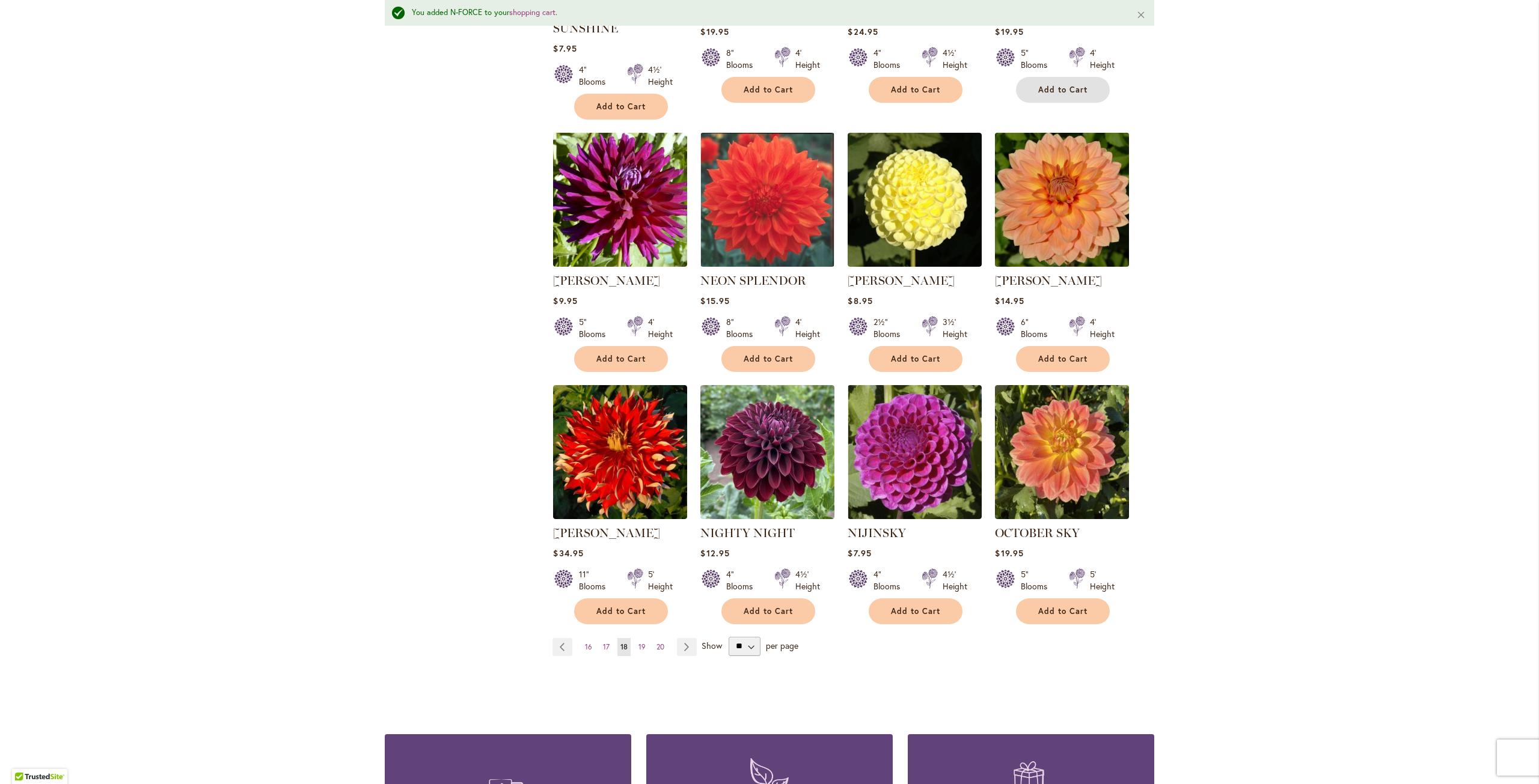
scroll to position [721, 0]
click at [638, 642] on span "19" at bounding box center [642, 647] width 8 height 9
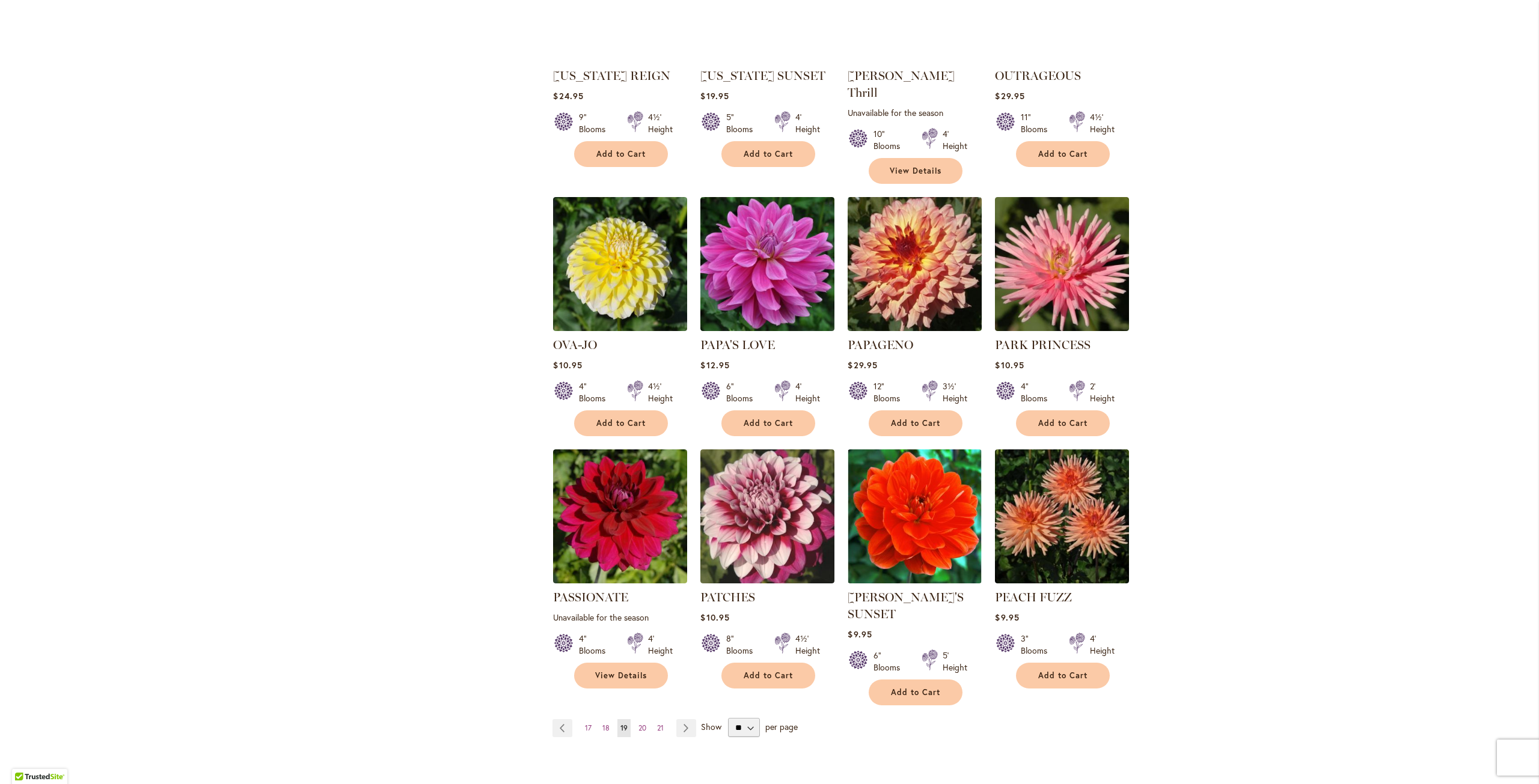
scroll to position [661, 0]
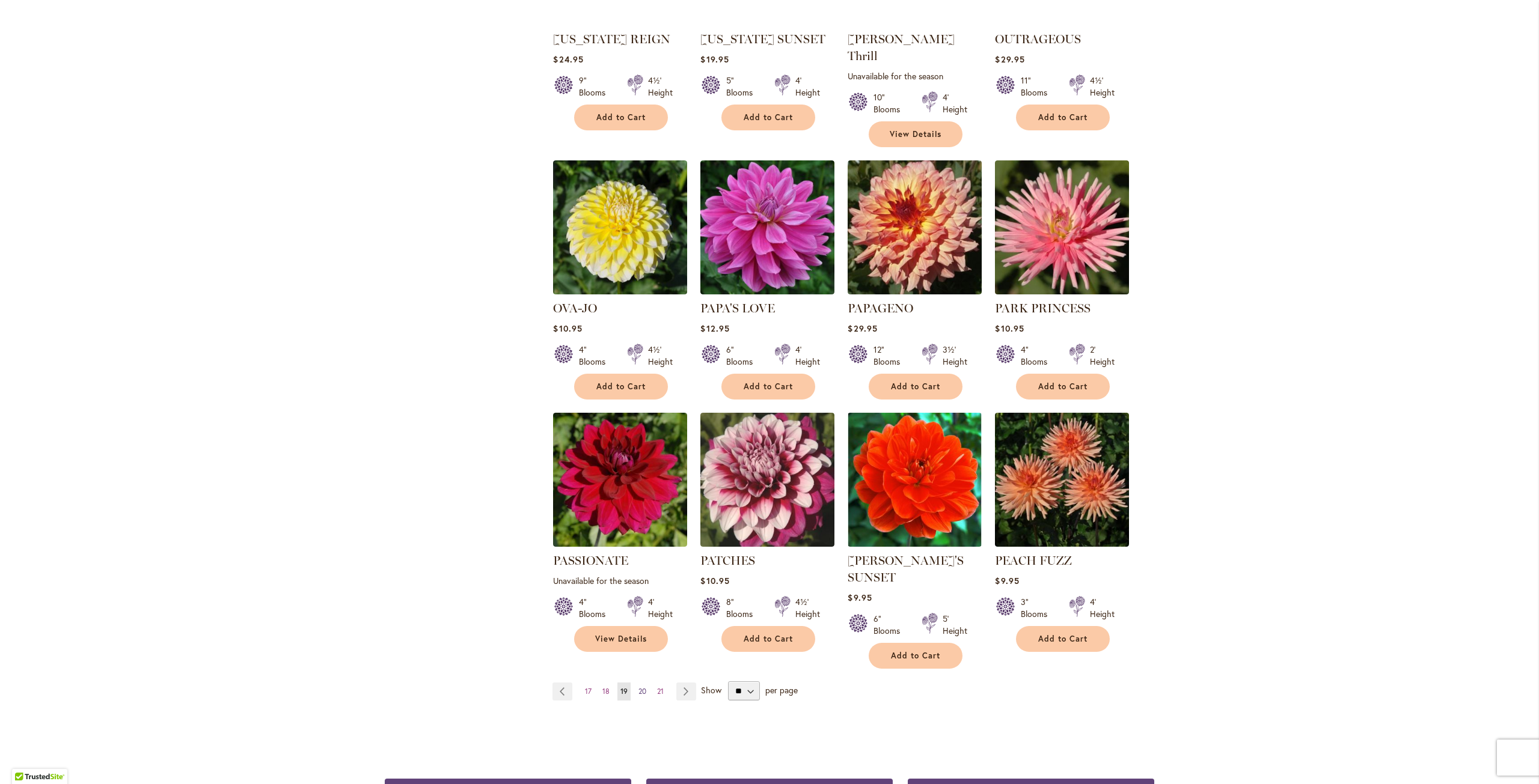
click at [638, 687] on span "20" at bounding box center [642, 692] width 8 height 9
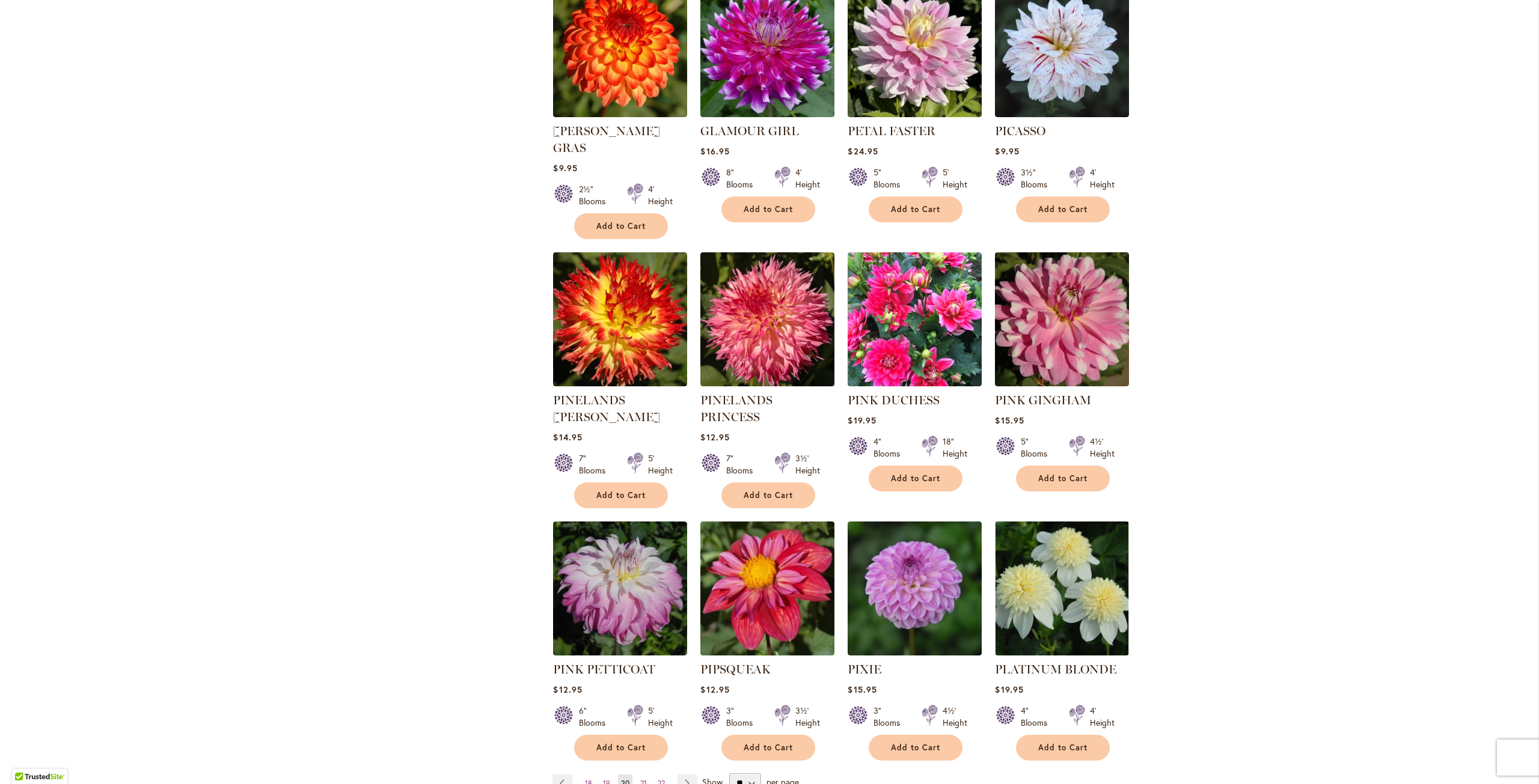
scroll to position [601, 0]
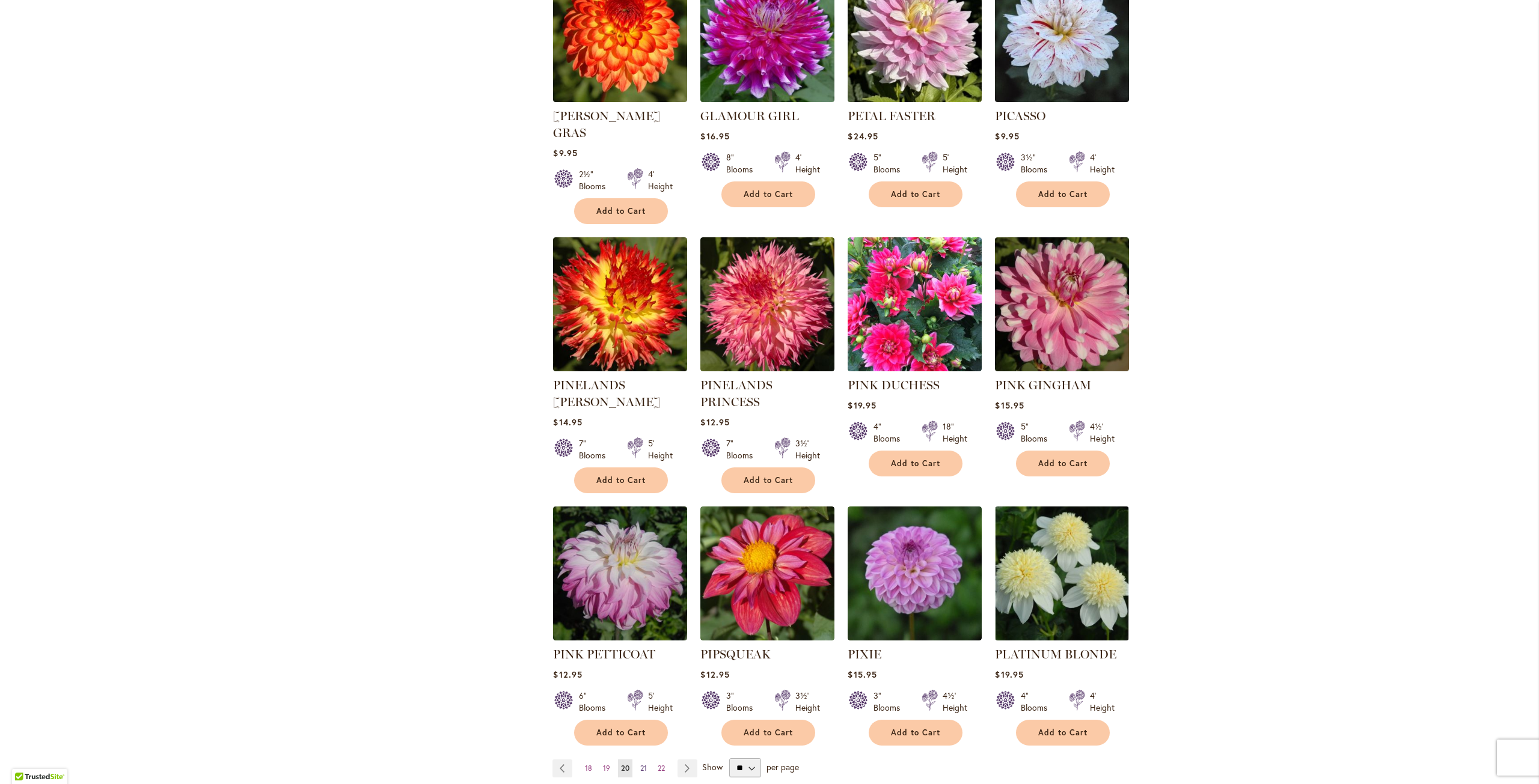
click at [641, 764] on span "21" at bounding box center [643, 769] width 7 height 9
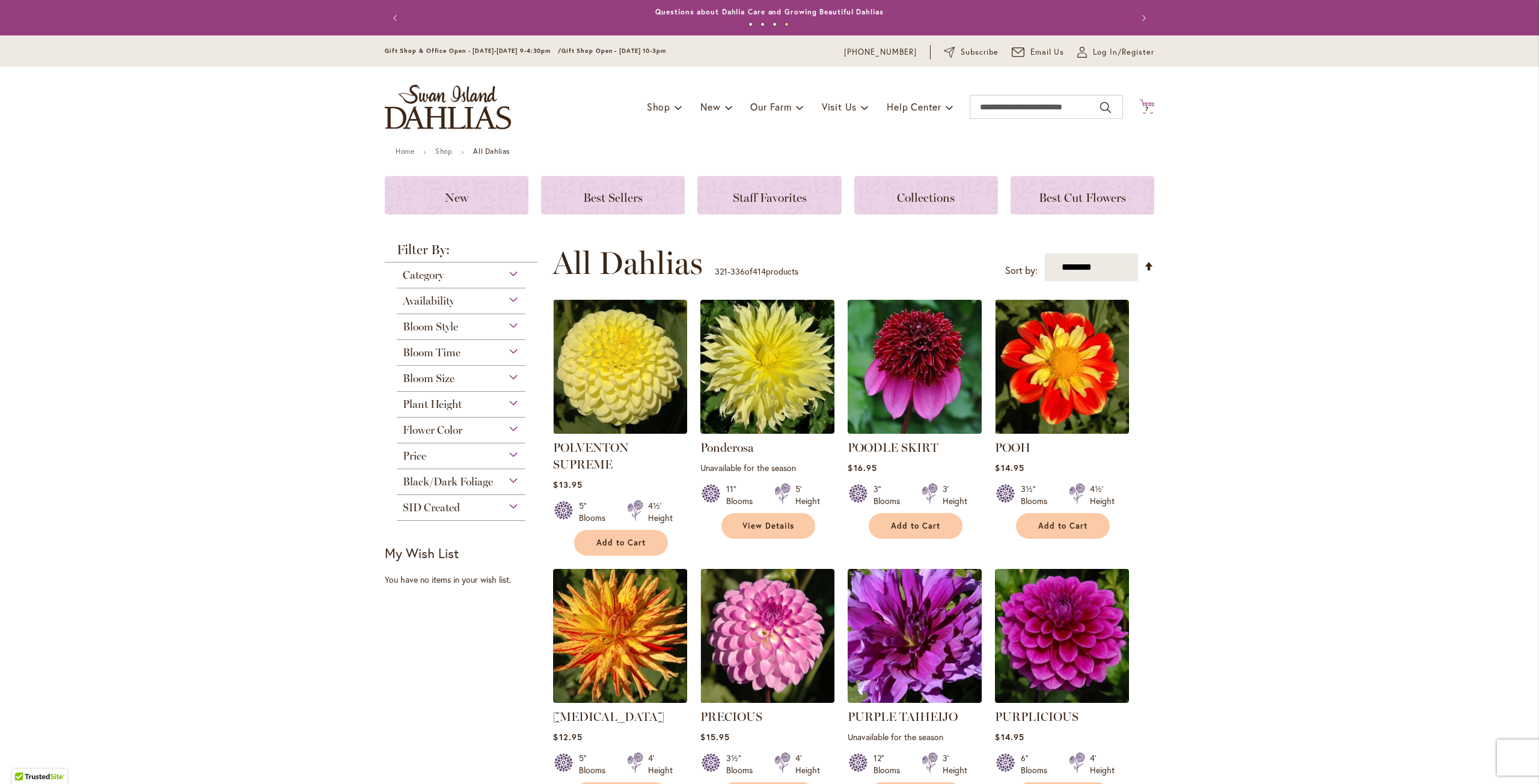
click at [1145, 106] on span "7" at bounding box center [1147, 109] width 4 height 8
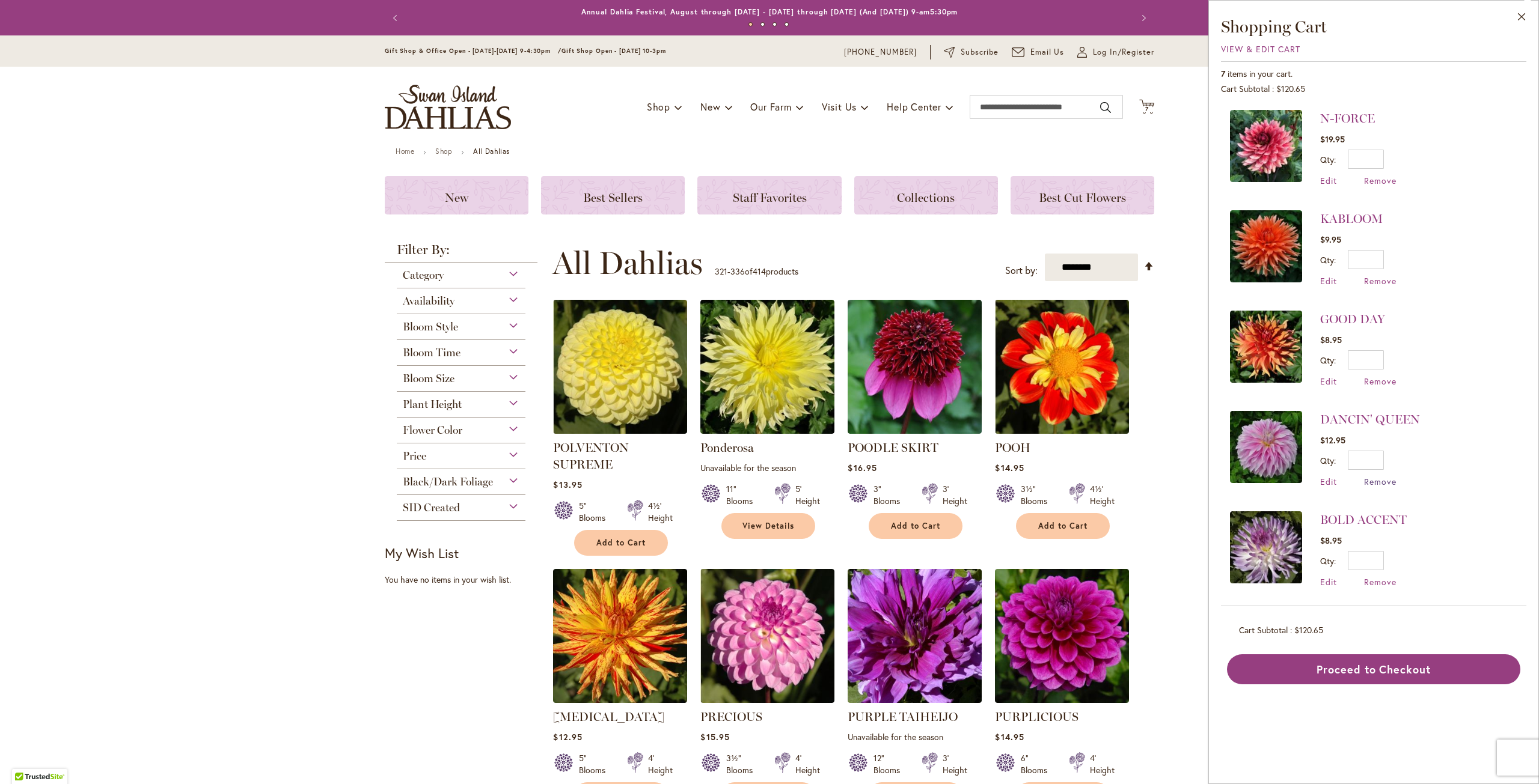
click at [1380, 481] on span "Remove" at bounding box center [1380, 482] width 32 height 11
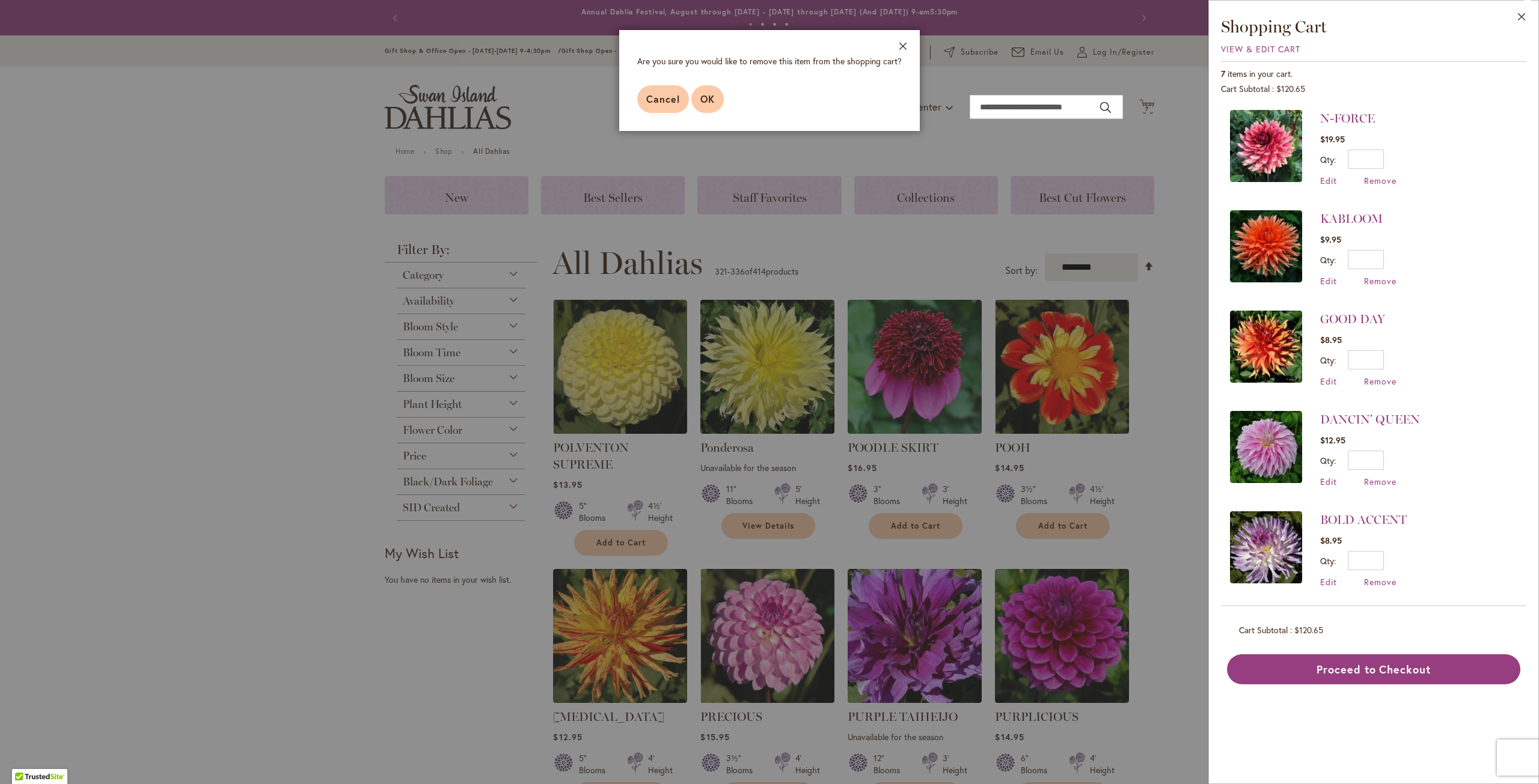
click at [706, 93] on span "OK" at bounding box center [707, 99] width 14 height 12
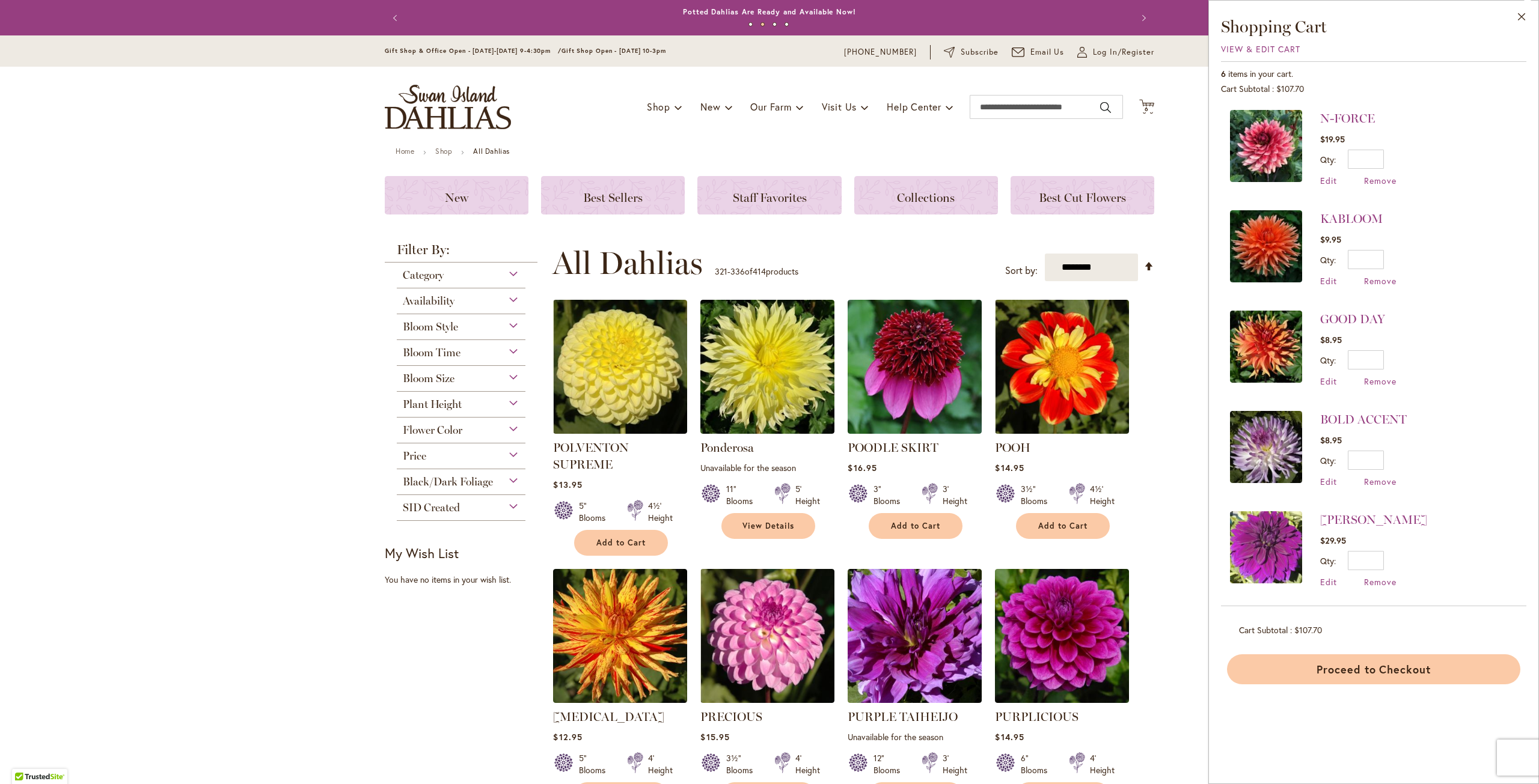
click at [1357, 667] on button "Proceed to Checkout" at bounding box center [1373, 669] width 293 height 30
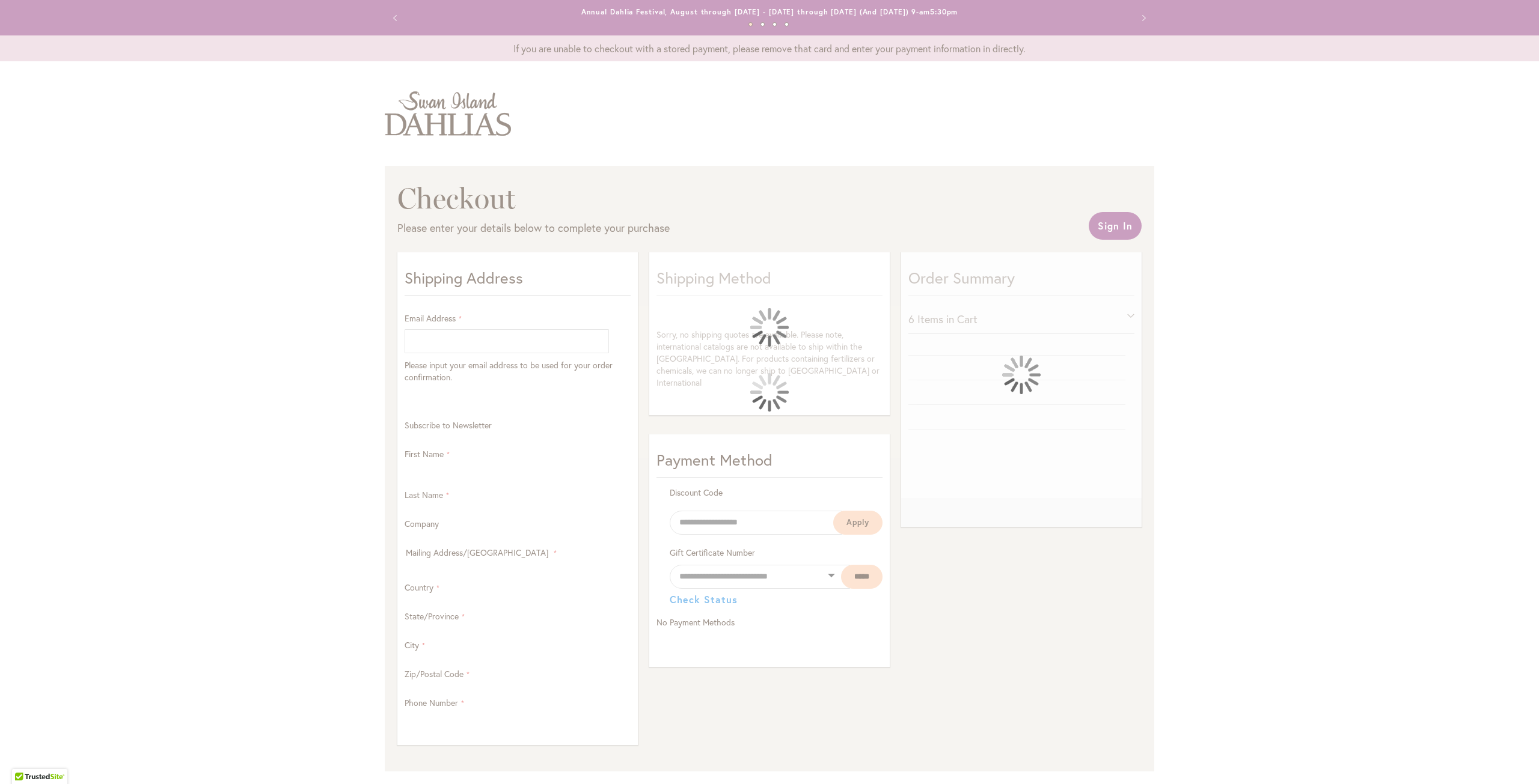
select select "**"
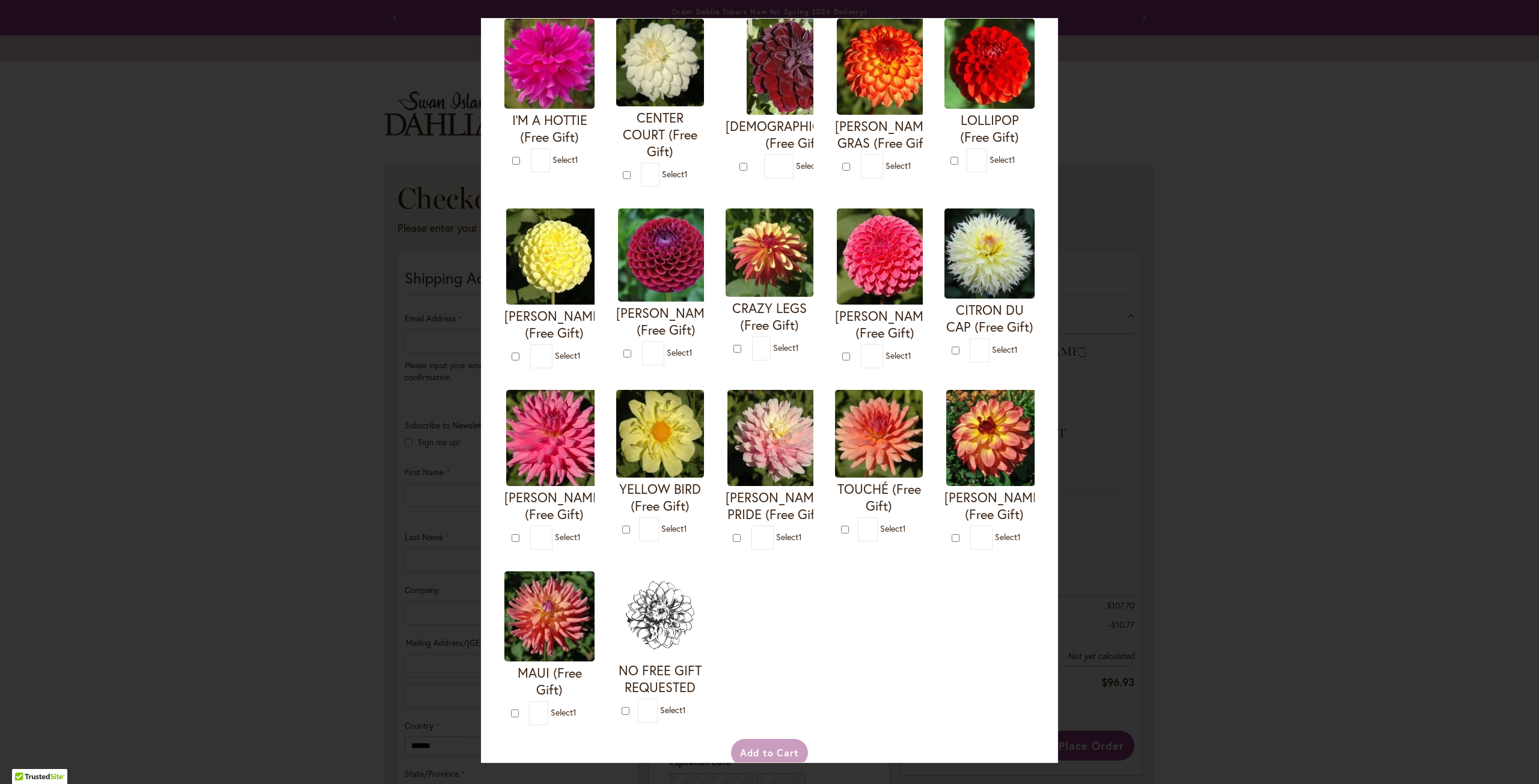
scroll to position [180, 0]
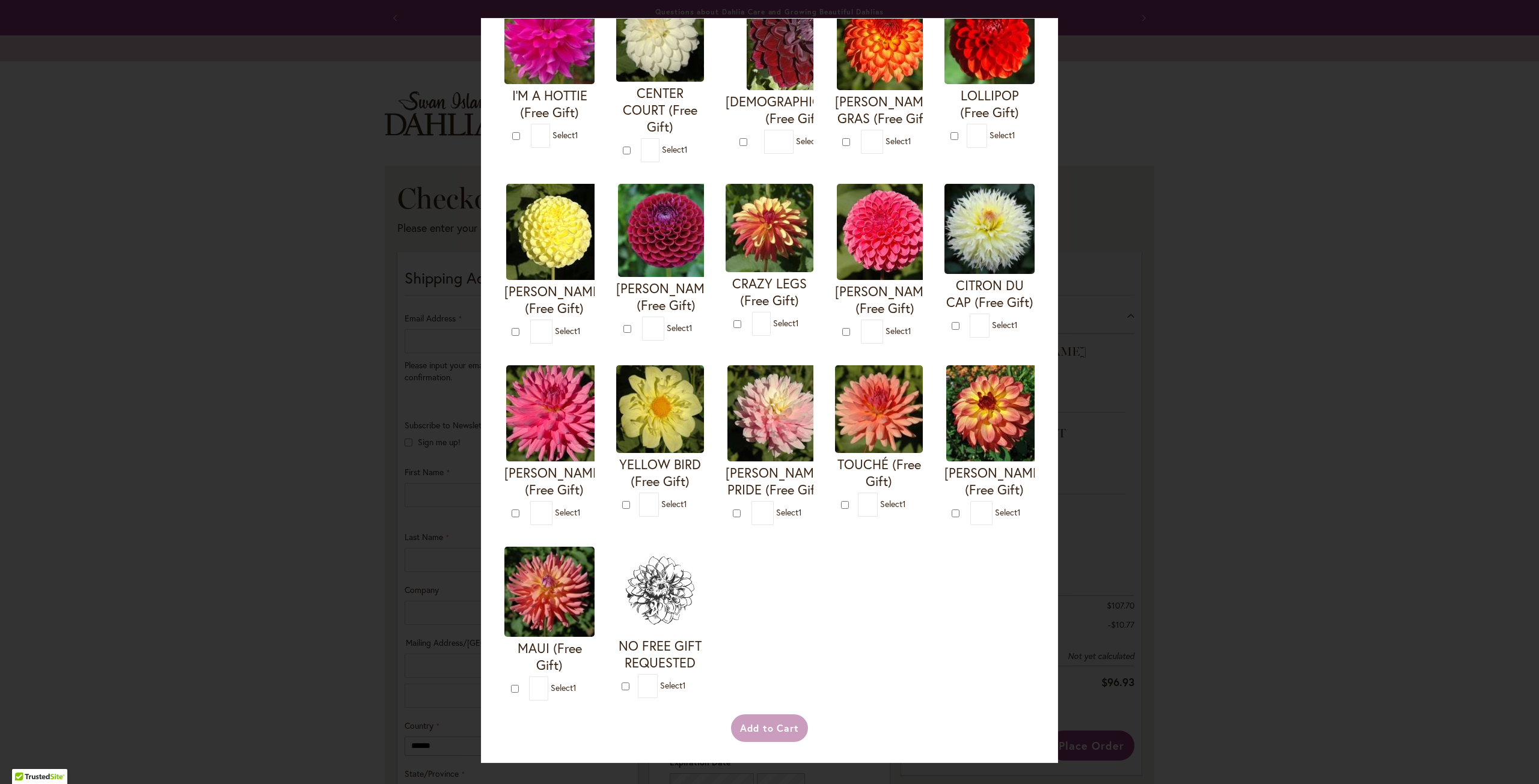
click at [944, 337] on form "CITRON DU CAP (Free Gift) * 1" at bounding box center [989, 261] width 90 height 154
type input "*"
click at [766, 726] on button "Add to Cart" at bounding box center [770, 728] width 78 height 27
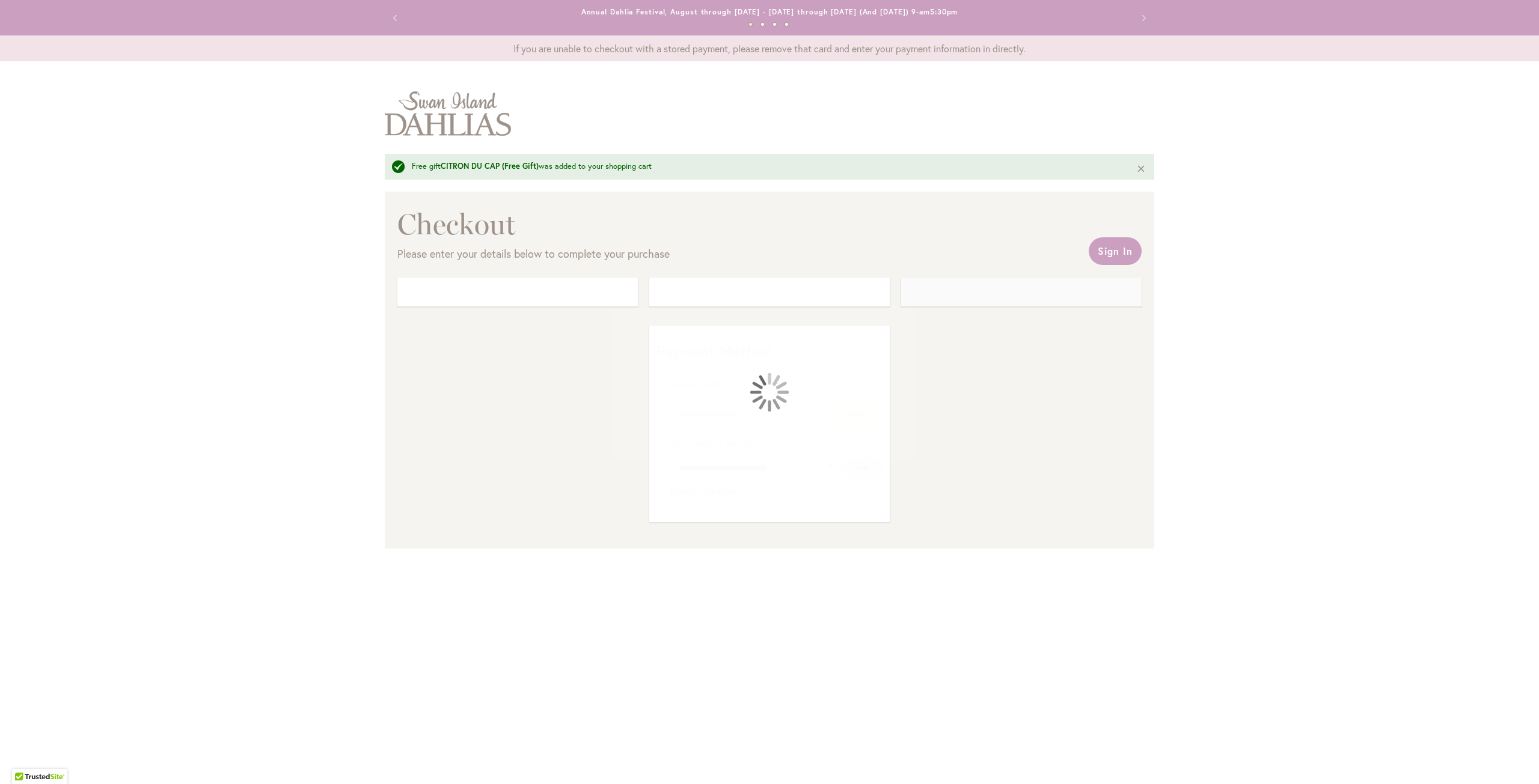
select select "**"
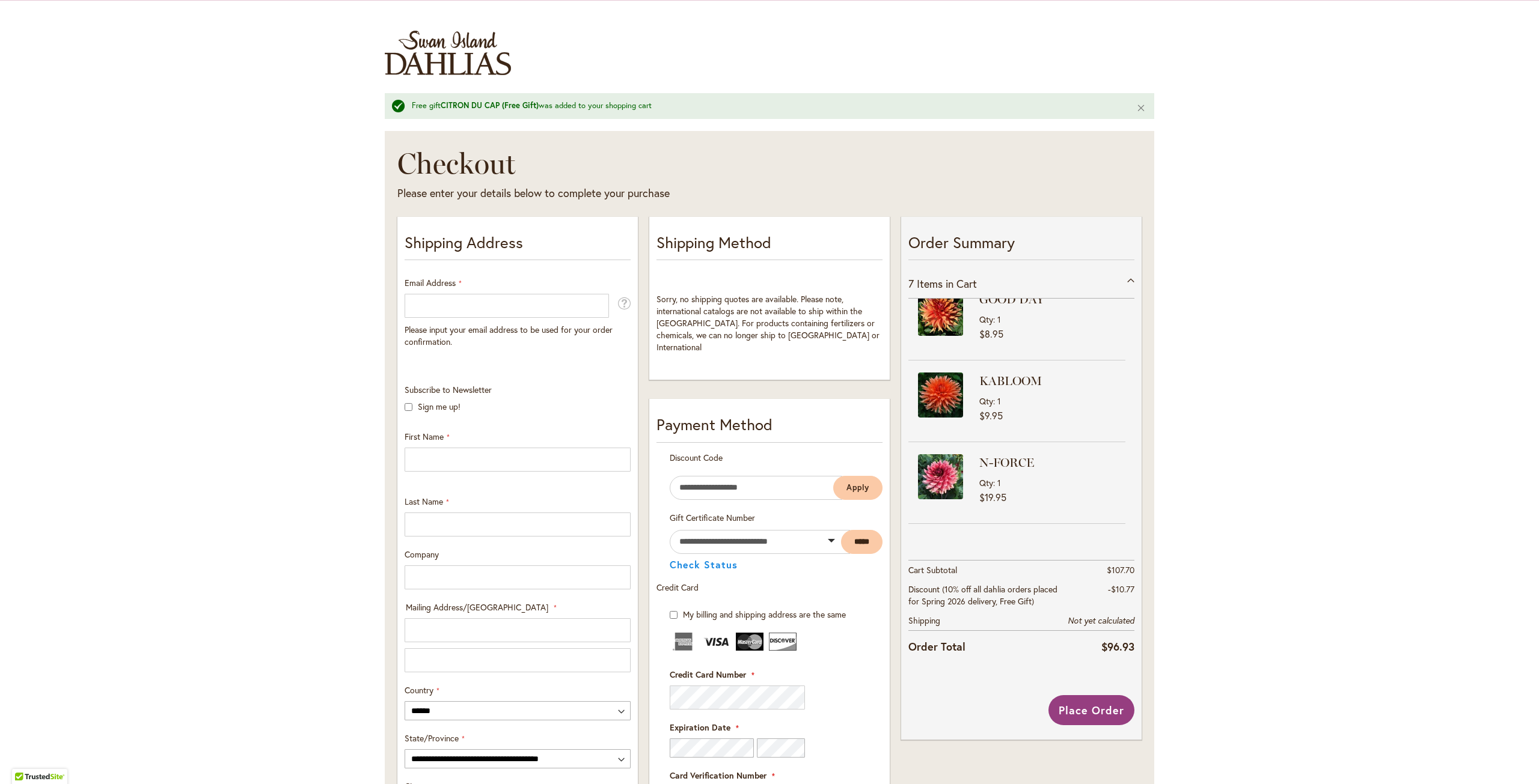
scroll to position [60, 0]
click at [413, 301] on input "Email Address" at bounding box center [507, 306] width 205 height 24
type input "**********"
click at [425, 459] on input "First Name" at bounding box center [518, 460] width 226 height 24
type input "*****"
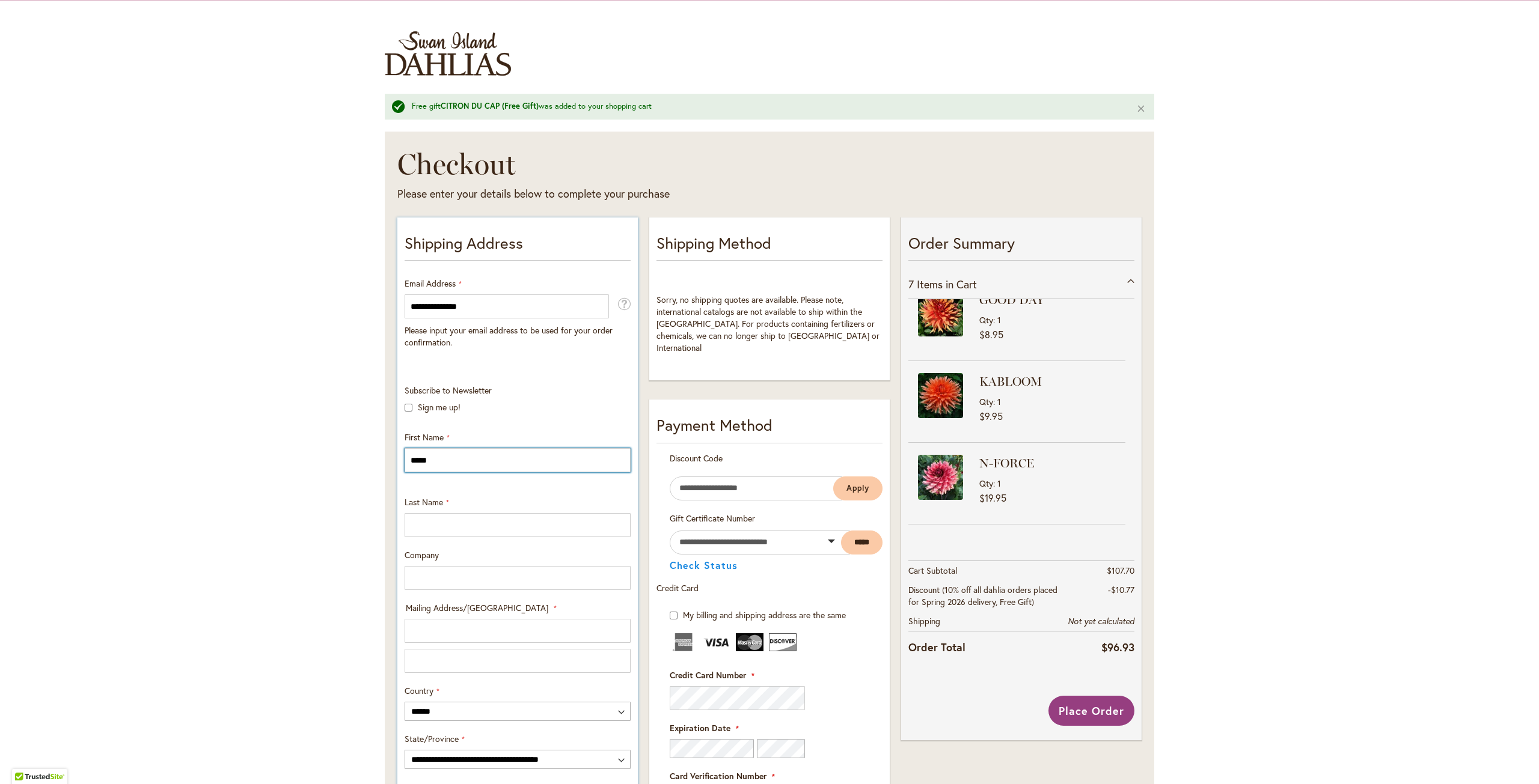
type input "*******"
type input "**********"
select select "**"
type input "*******"
type input "**********"
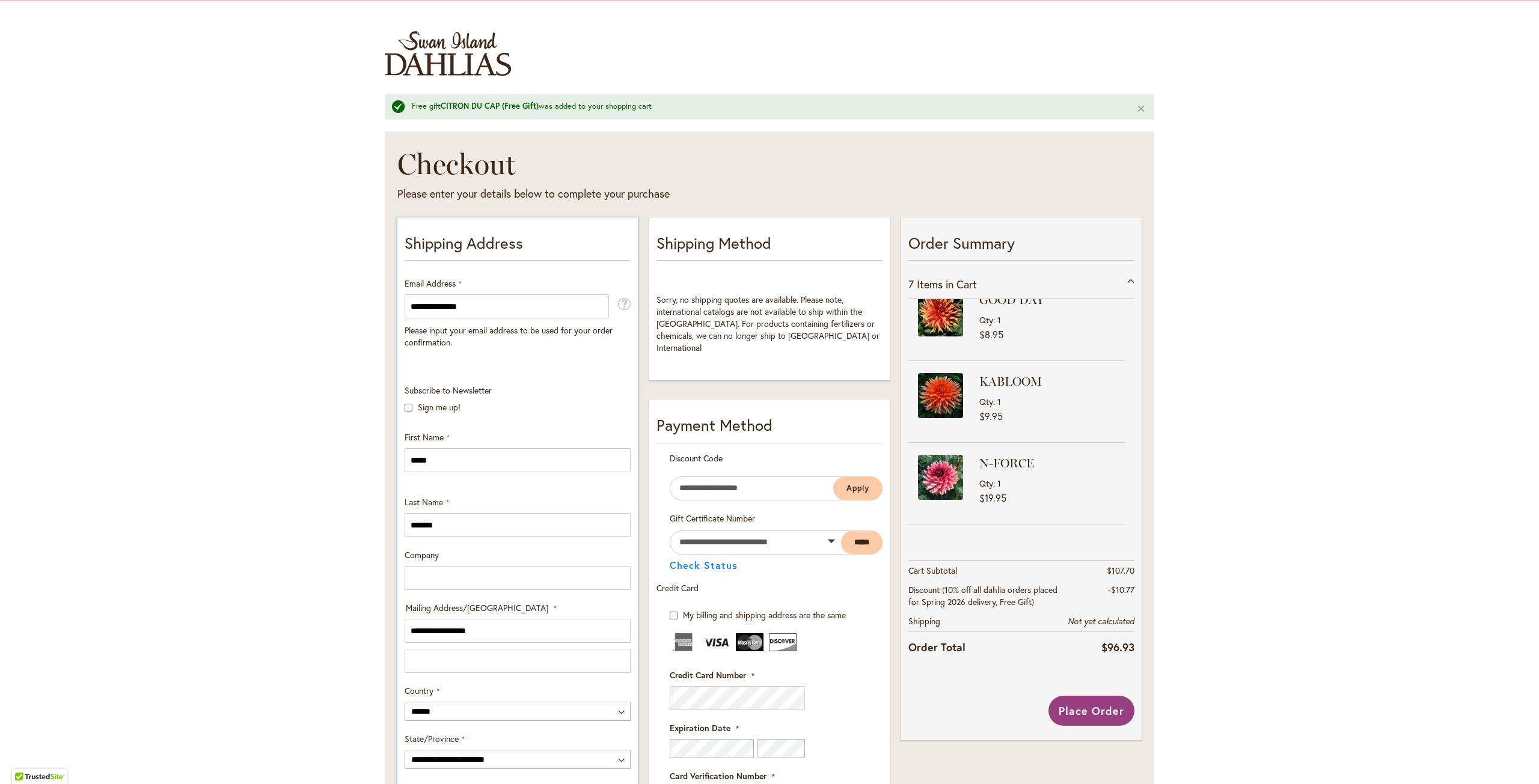
type input "**********"
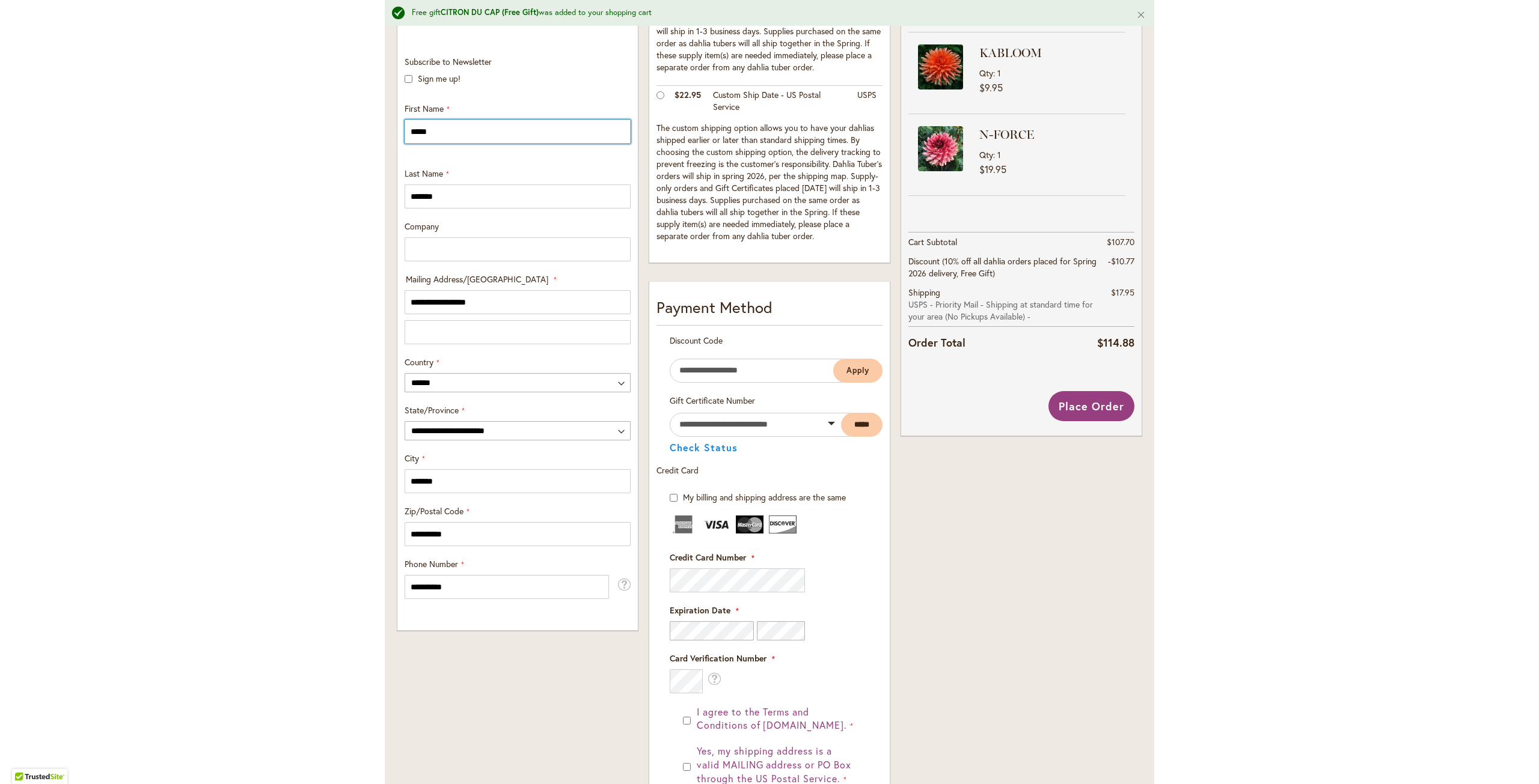
scroll to position [421, 0]
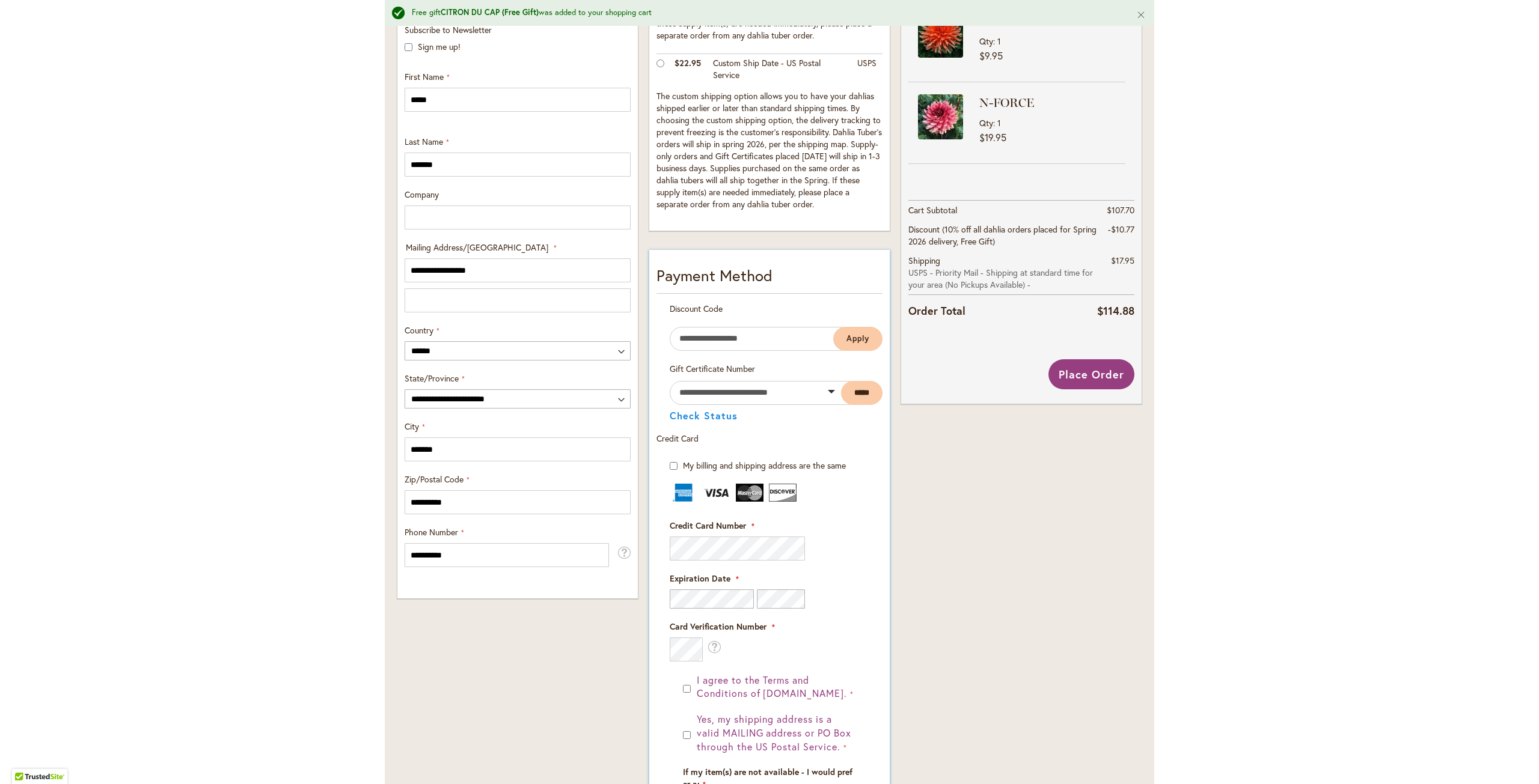
click at [687, 684] on div "I agree to the Terms and Conditions of [DOMAIN_NAME]." at bounding box center [769, 687] width 174 height 27
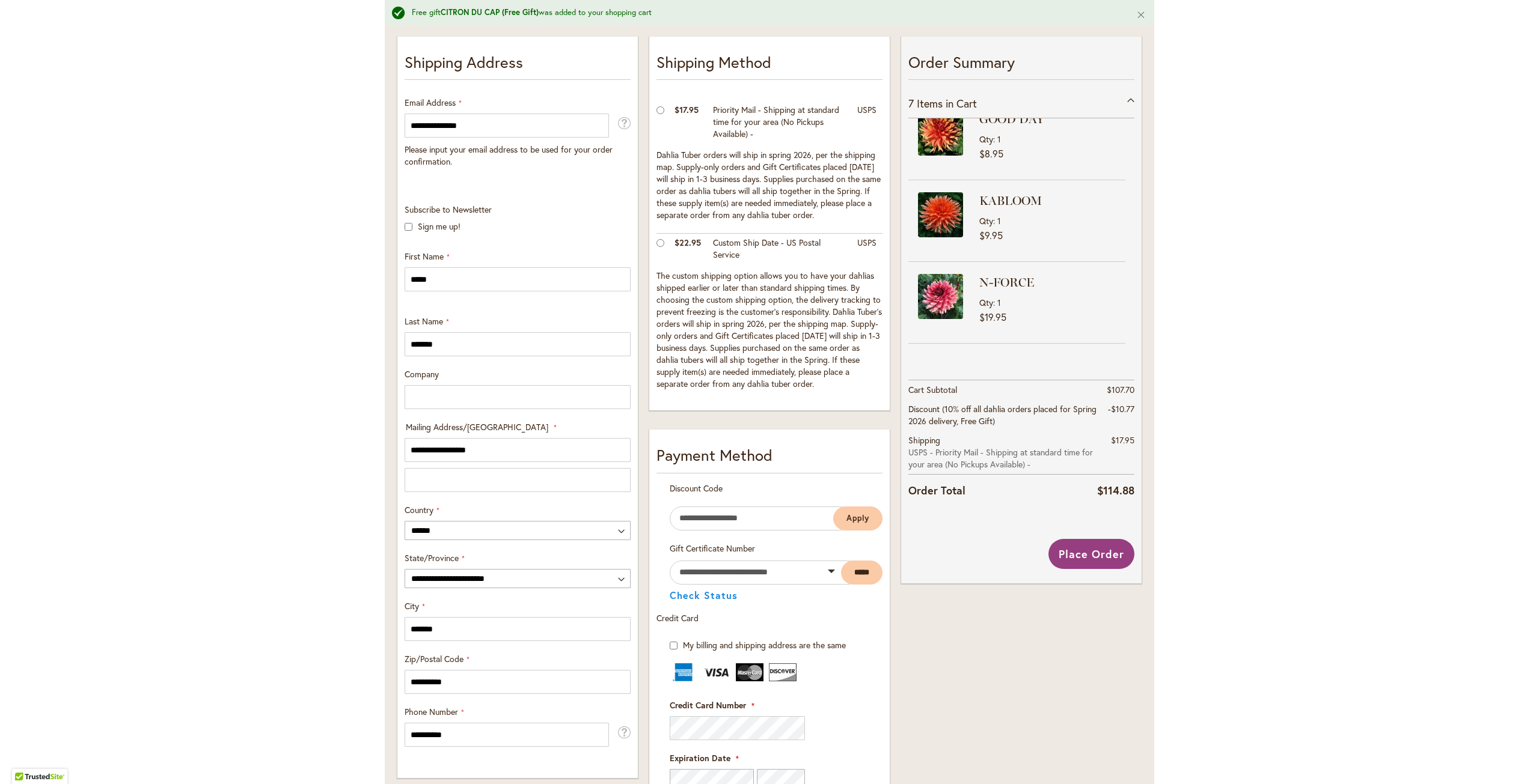
scroll to position [241, 0]
click at [1077, 559] on span "Place Order" at bounding box center [1090, 555] width 65 height 14
